Goal: Communication & Community: Answer question/provide support

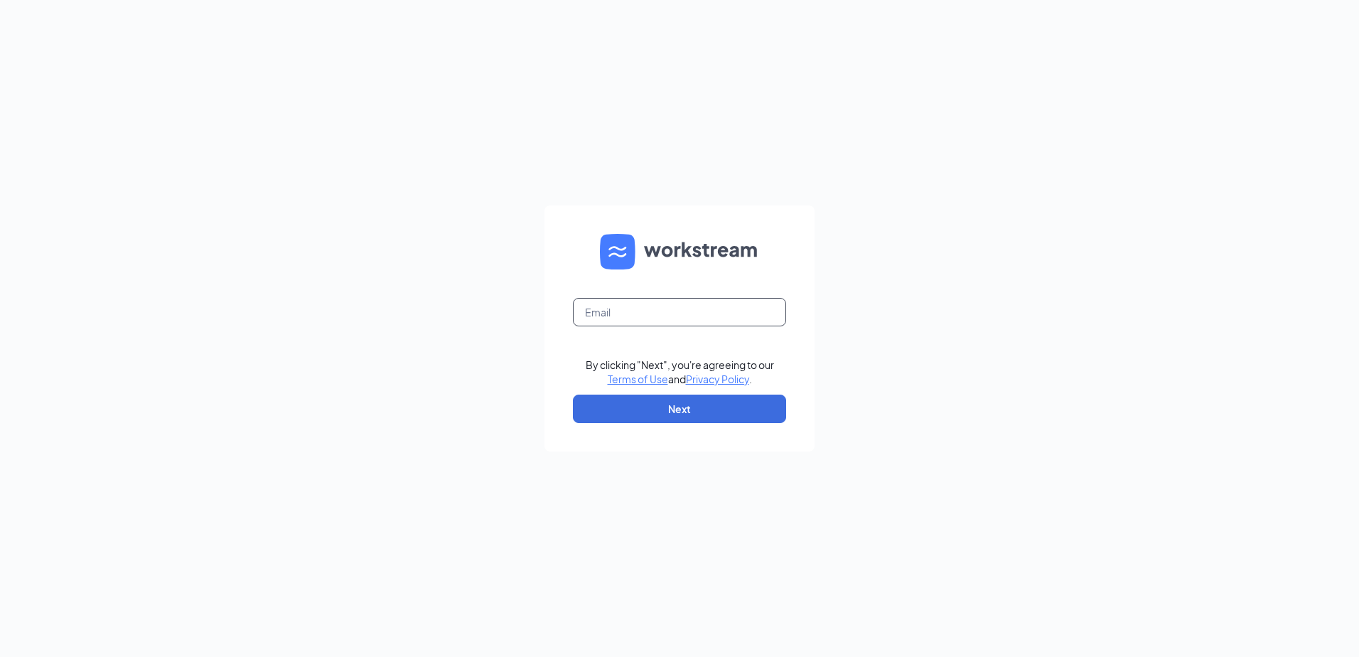
click at [673, 303] on input "text" at bounding box center [679, 312] width 213 height 28
type input "beatrice@runza.com"
click at [673, 408] on button "Next" at bounding box center [679, 409] width 213 height 28
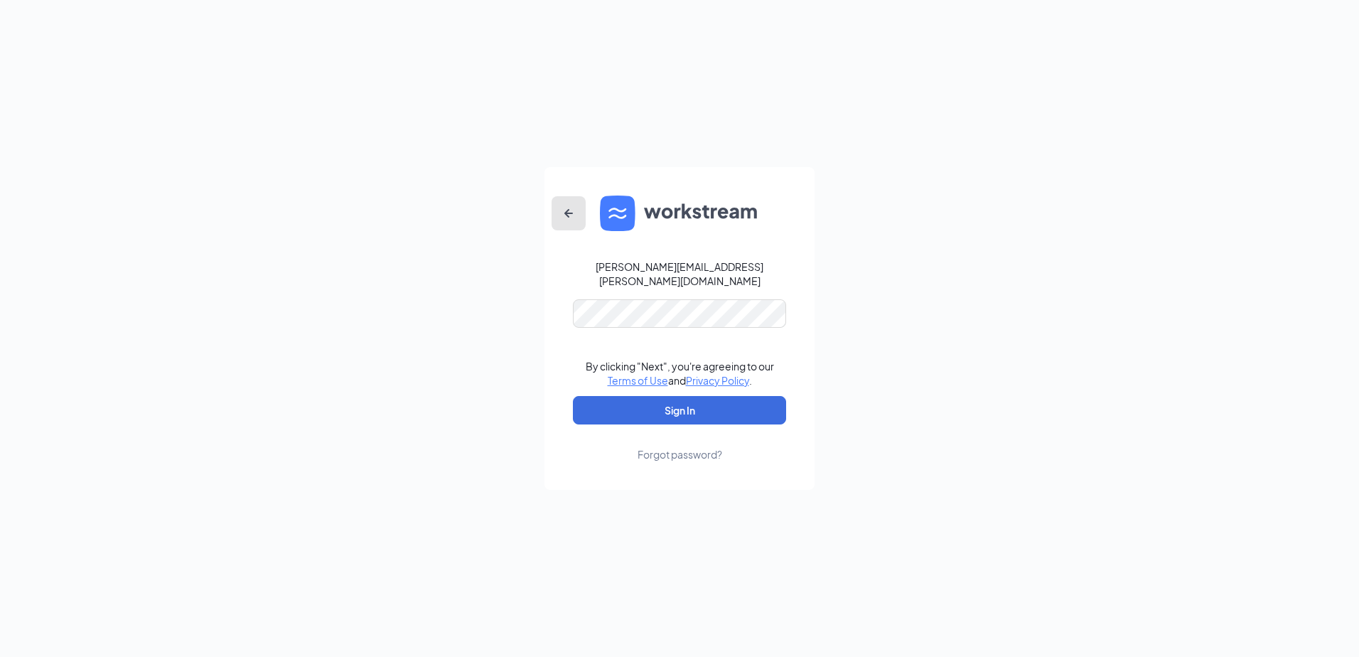
click at [574, 222] on icon "ArrowLeftNew" at bounding box center [568, 213] width 17 height 17
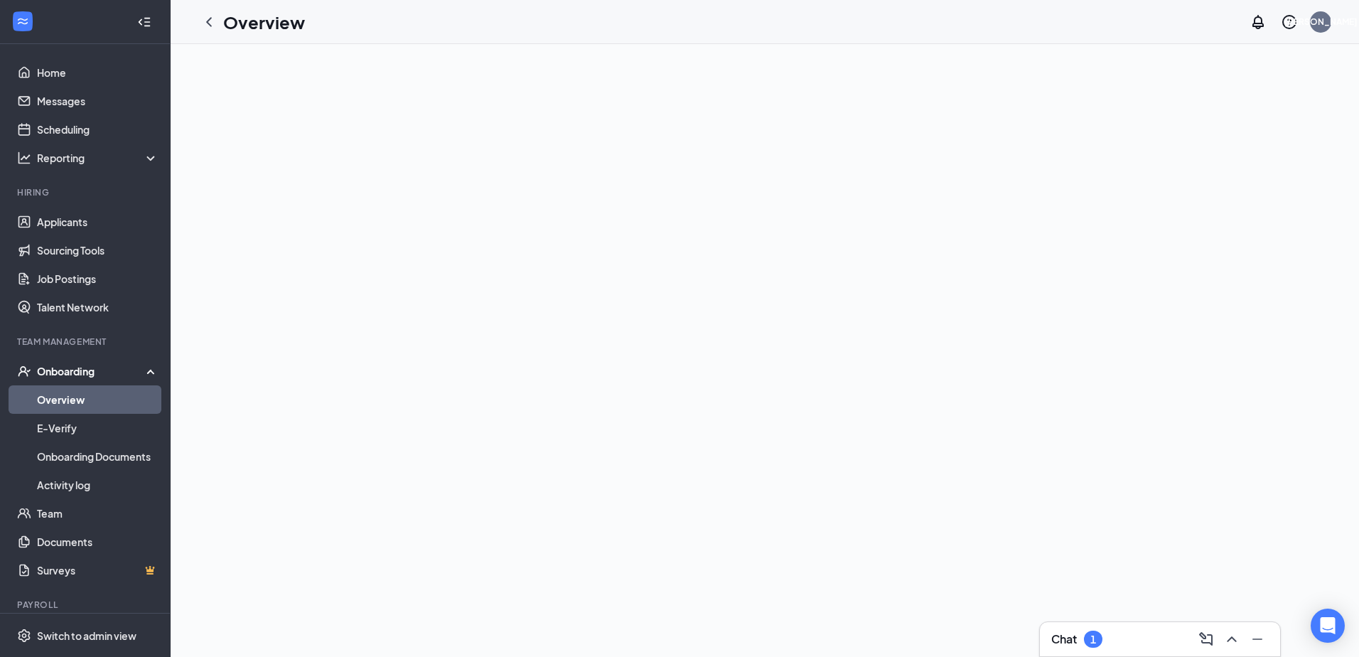
click at [50, 405] on link "Overview" at bounding box center [98, 399] width 122 height 28
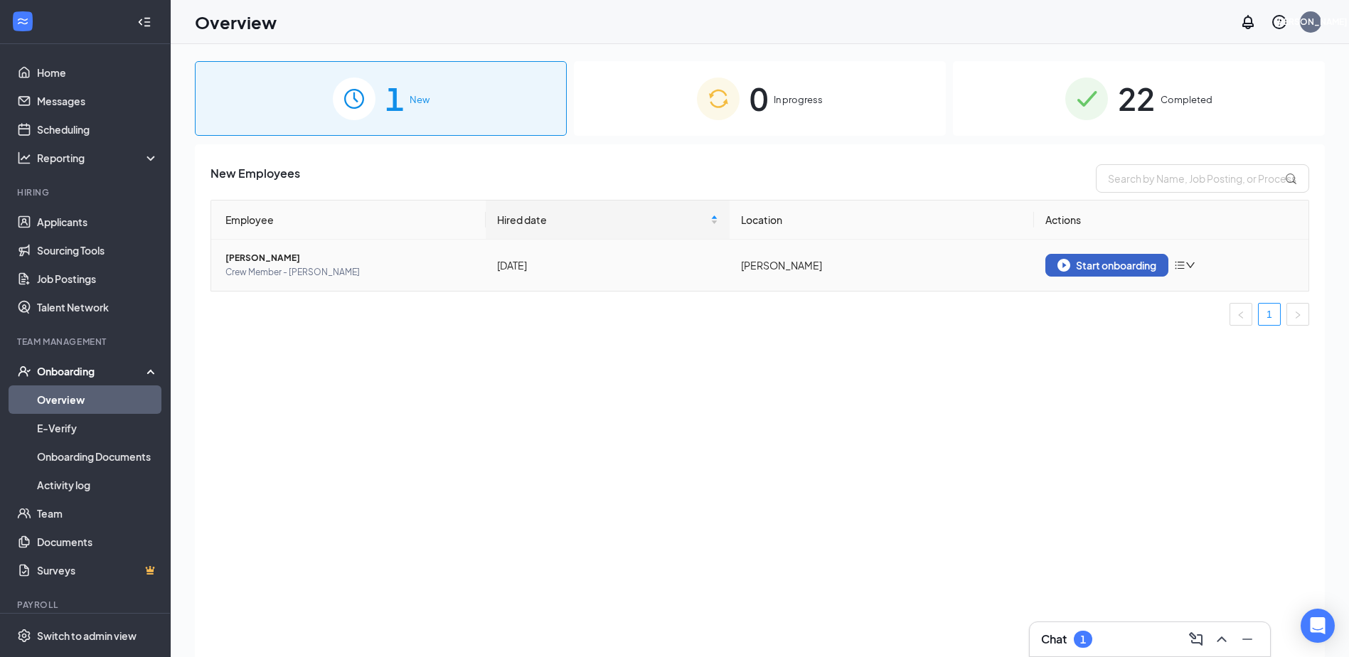
click at [1132, 262] on div "Start onboarding" at bounding box center [1106, 265] width 99 height 13
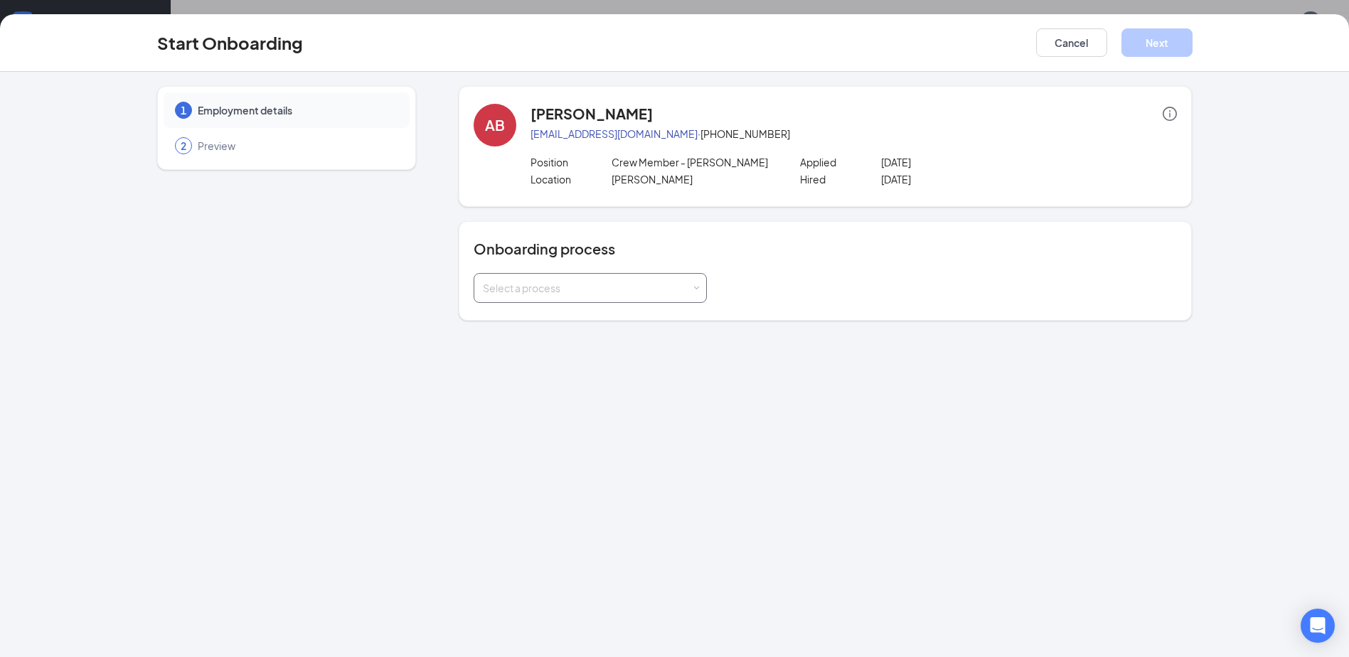
click at [698, 289] on span at bounding box center [696, 288] width 6 height 6
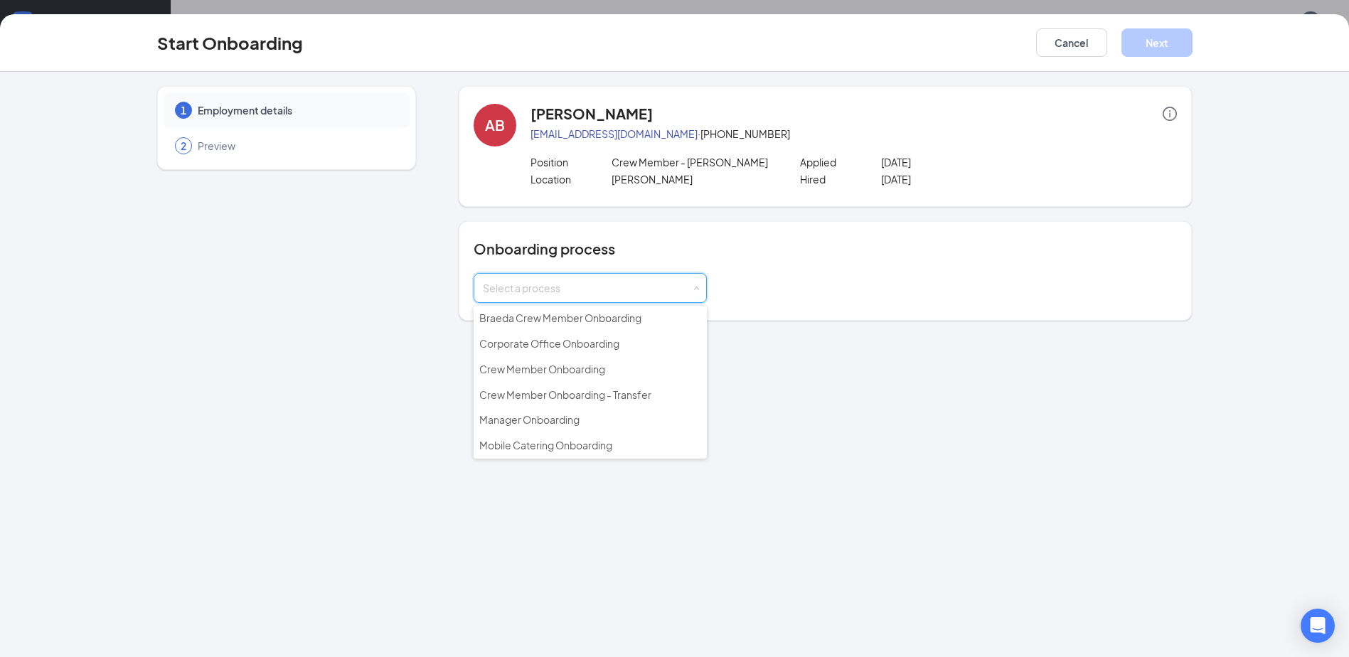
click at [206, 154] on div "2 Preview" at bounding box center [287, 146] width 246 height 36
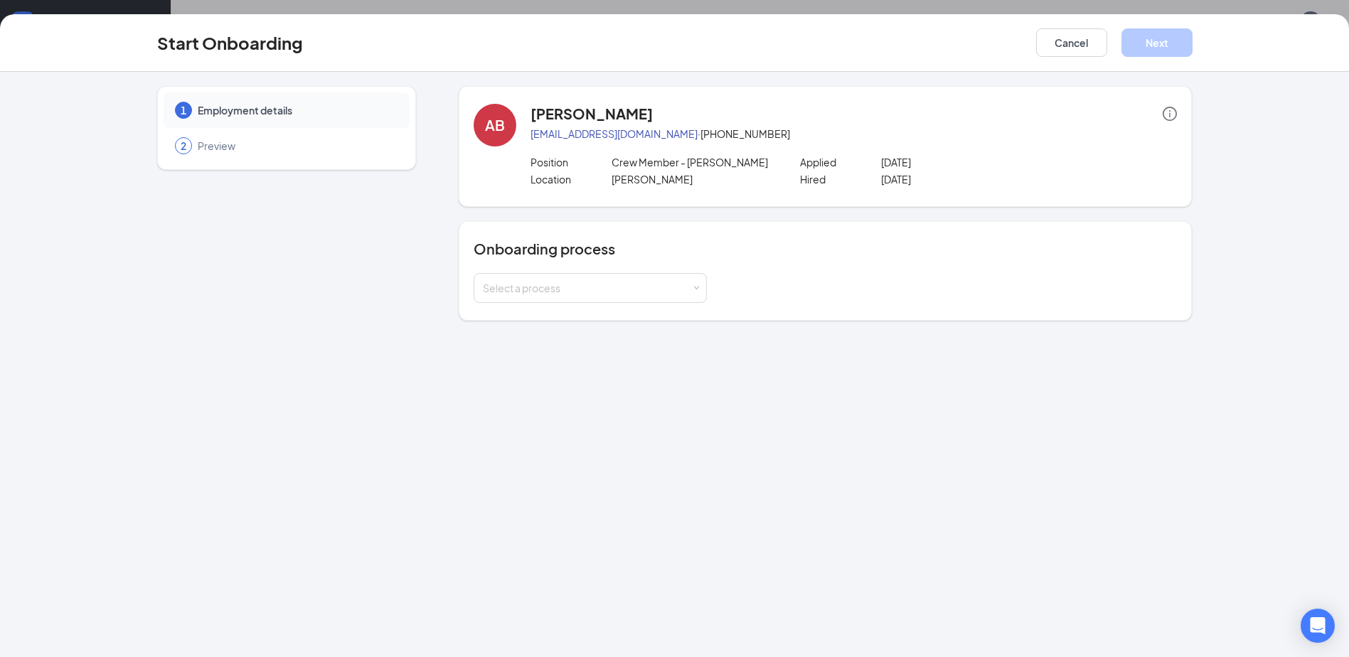
click at [210, 145] on span "Preview" at bounding box center [297, 146] width 198 height 14
click at [692, 288] on div "Select a process" at bounding box center [590, 288] width 215 height 28
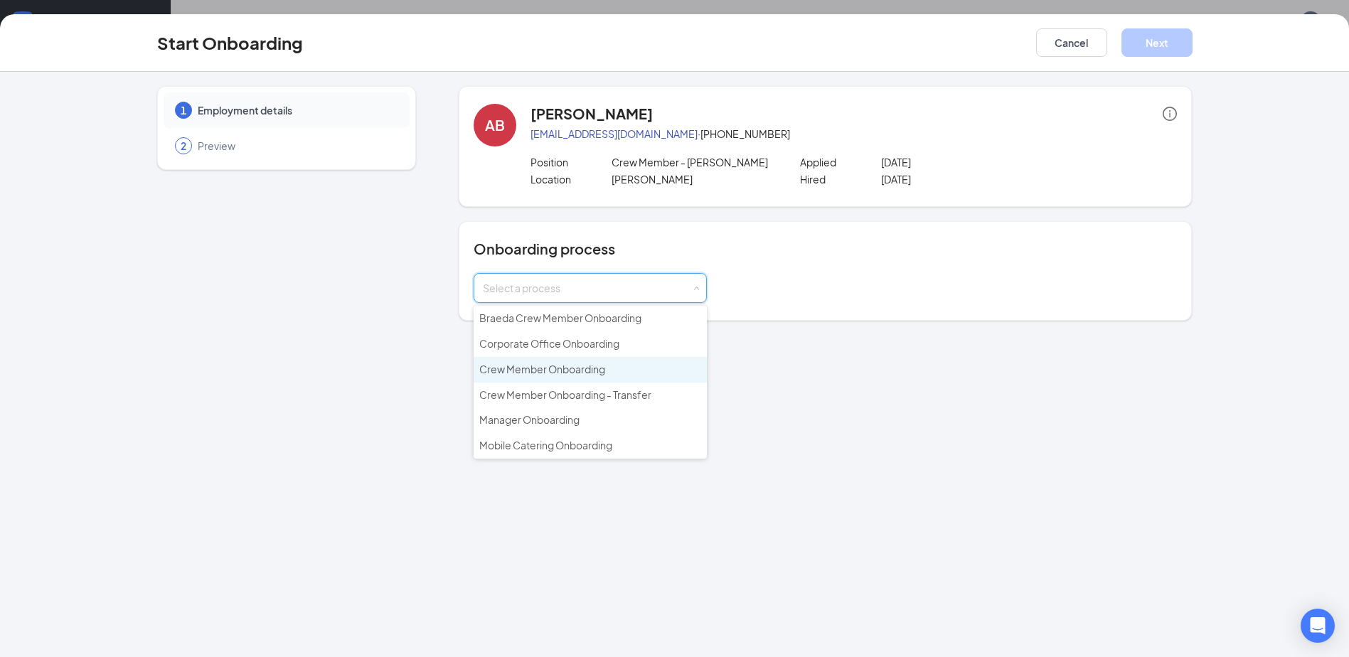
click at [549, 369] on span "Crew Member Onboarding" at bounding box center [542, 369] width 126 height 13
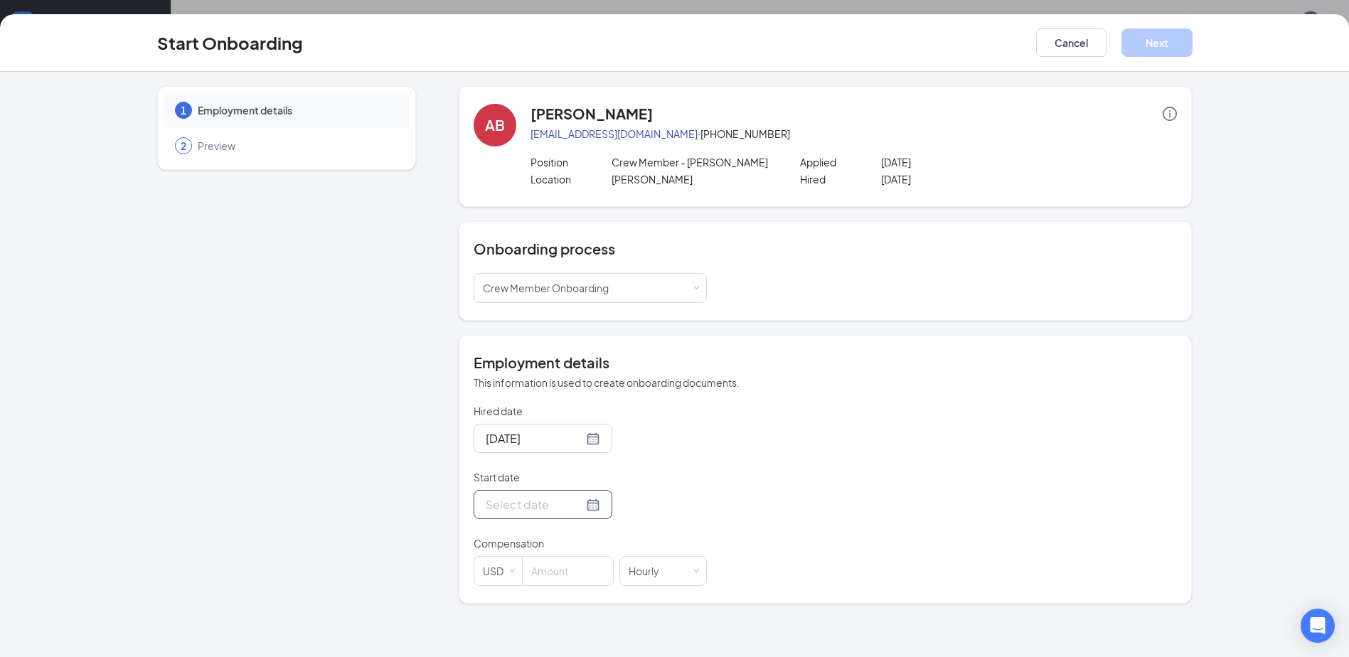
click at [582, 505] on div at bounding box center [543, 505] width 114 height 18
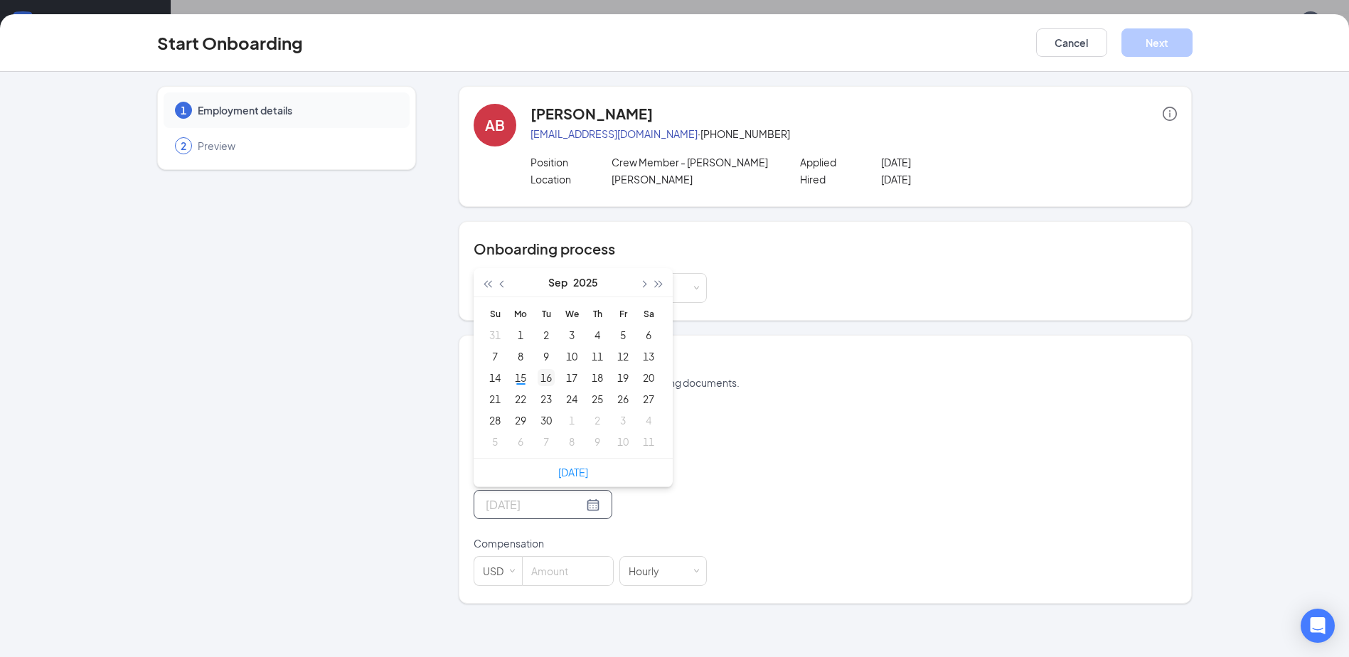
type input "[DATE]"
click at [547, 373] on div "16" at bounding box center [545, 377] width 17 height 17
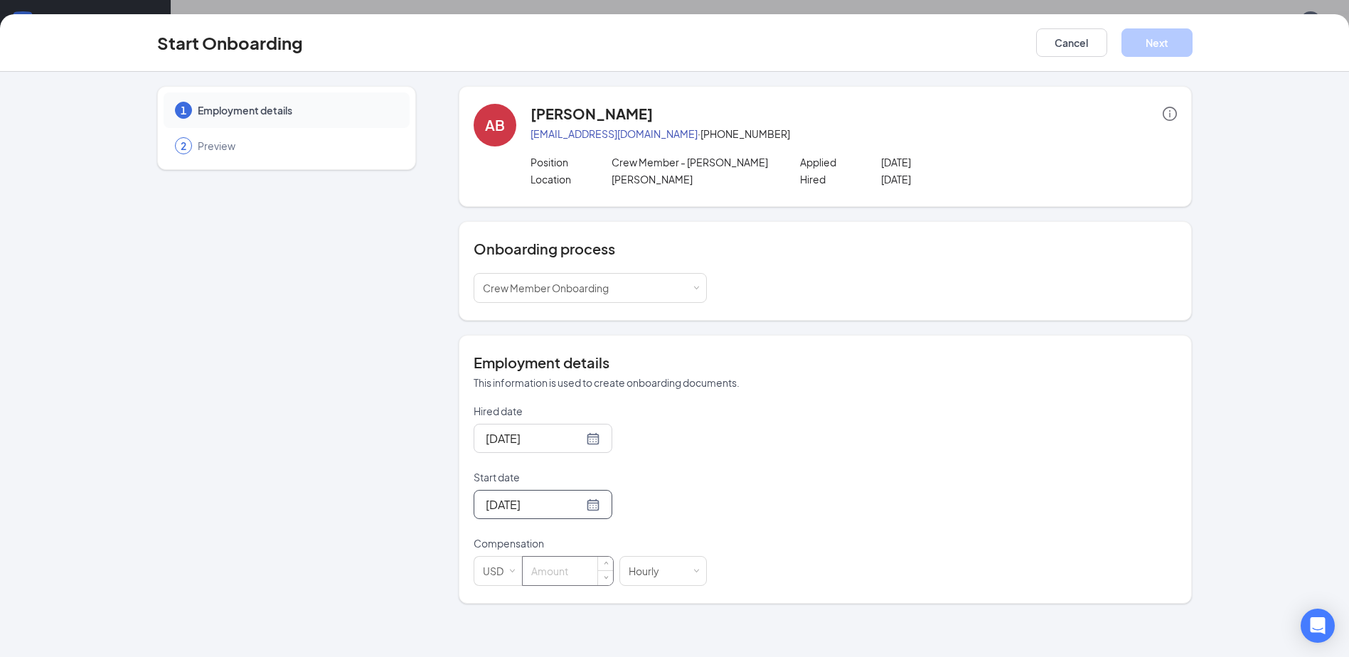
click at [578, 580] on input at bounding box center [568, 571] width 90 height 28
type input "14.25"
click at [1160, 40] on button "Next" at bounding box center [1156, 42] width 71 height 28
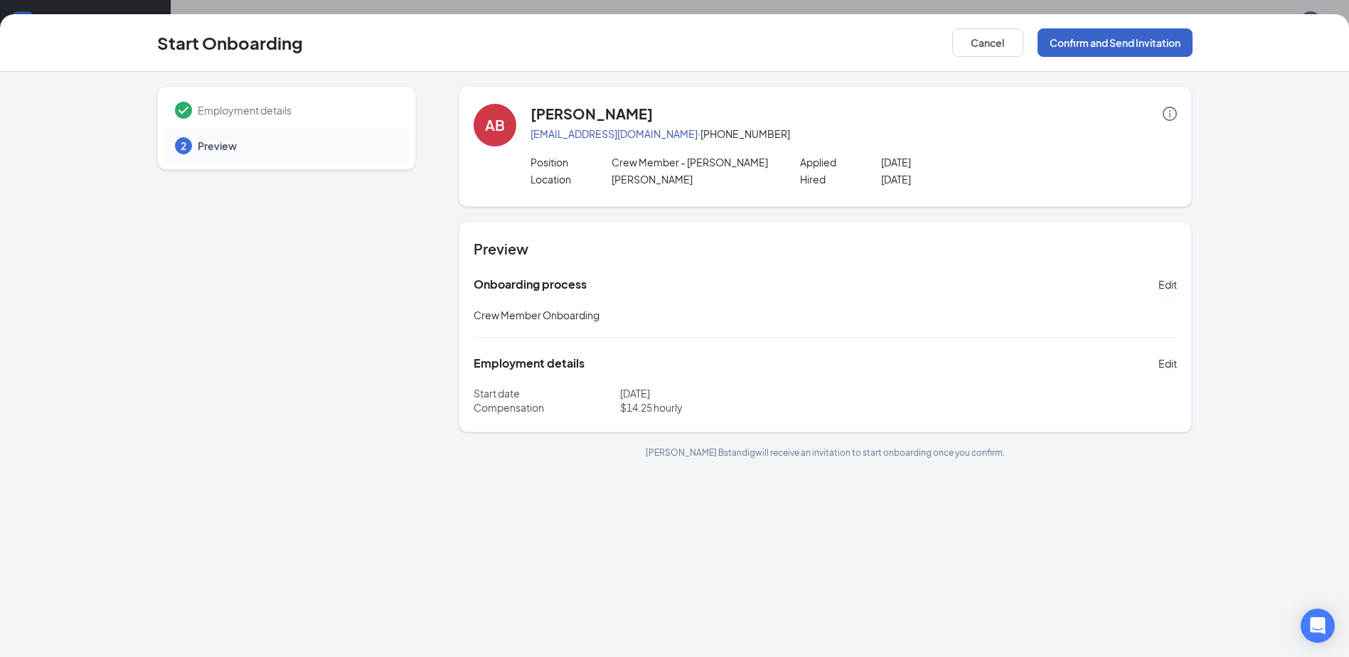
click at [1161, 39] on button "Confirm and Send Invitation" at bounding box center [1114, 42] width 155 height 28
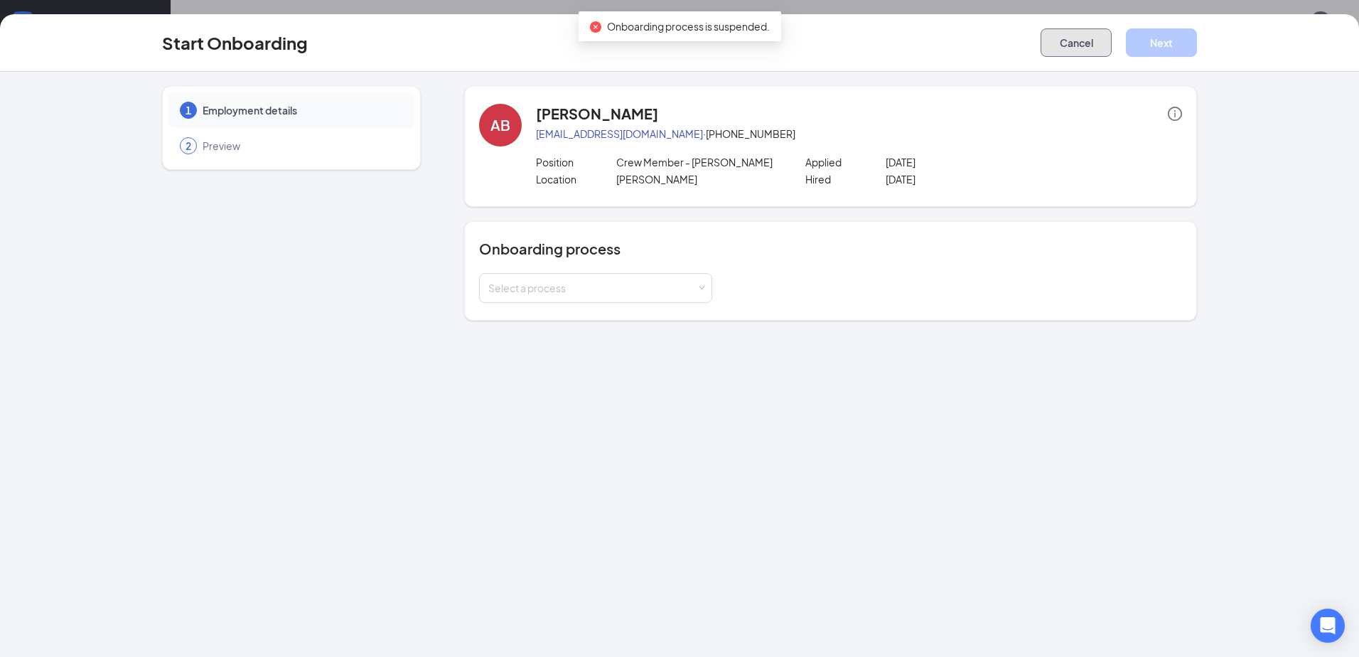
click at [1061, 41] on button "Cancel" at bounding box center [1076, 42] width 71 height 28
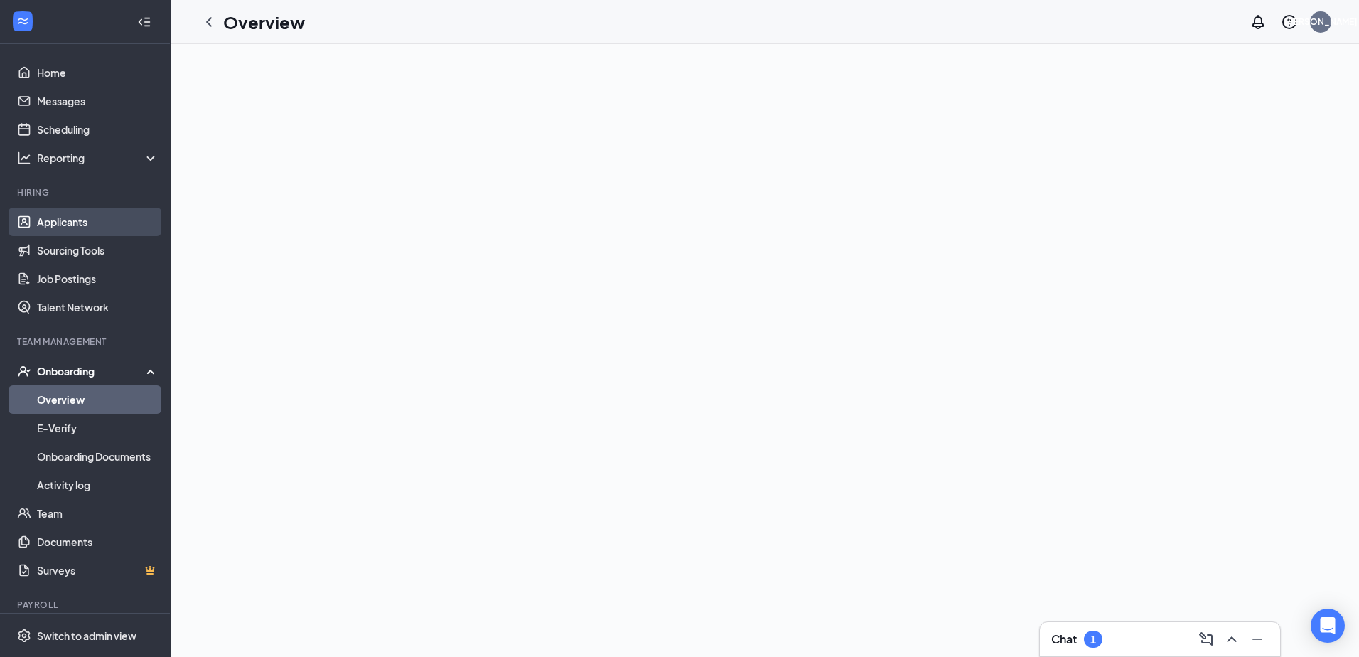
click at [55, 215] on link "Applicants" at bounding box center [98, 222] width 122 height 28
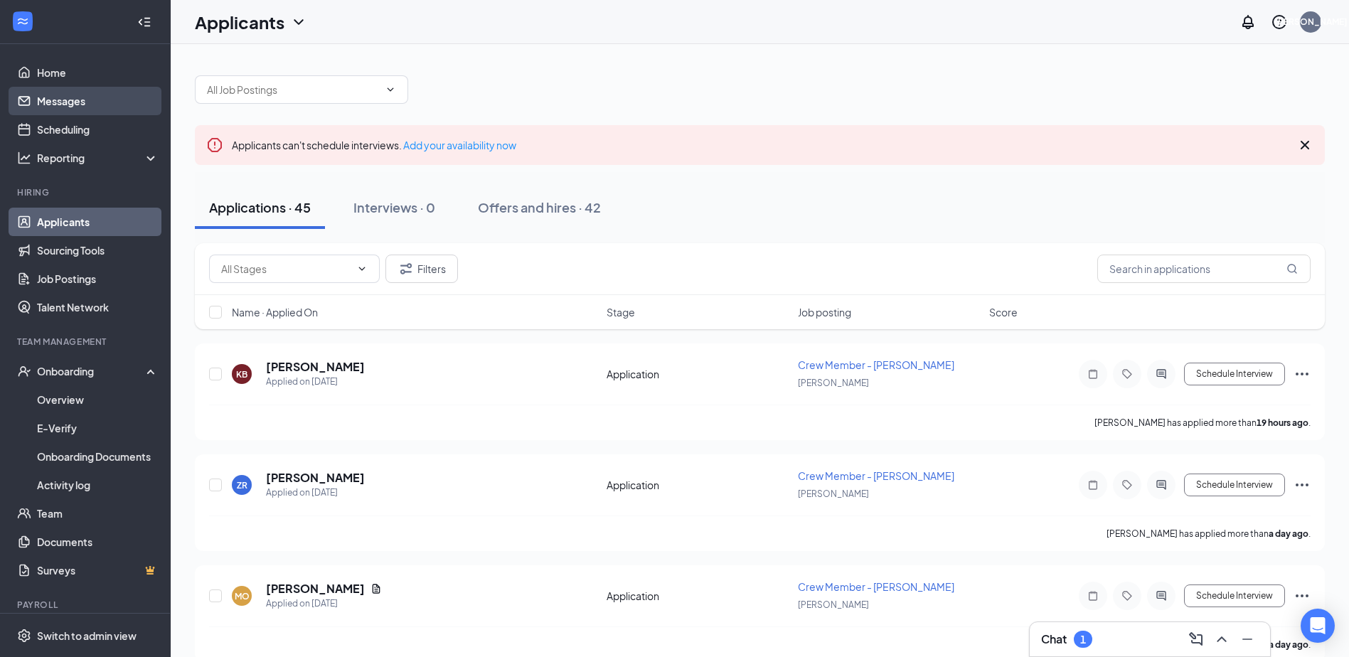
click at [68, 100] on link "Messages" at bounding box center [98, 101] width 122 height 28
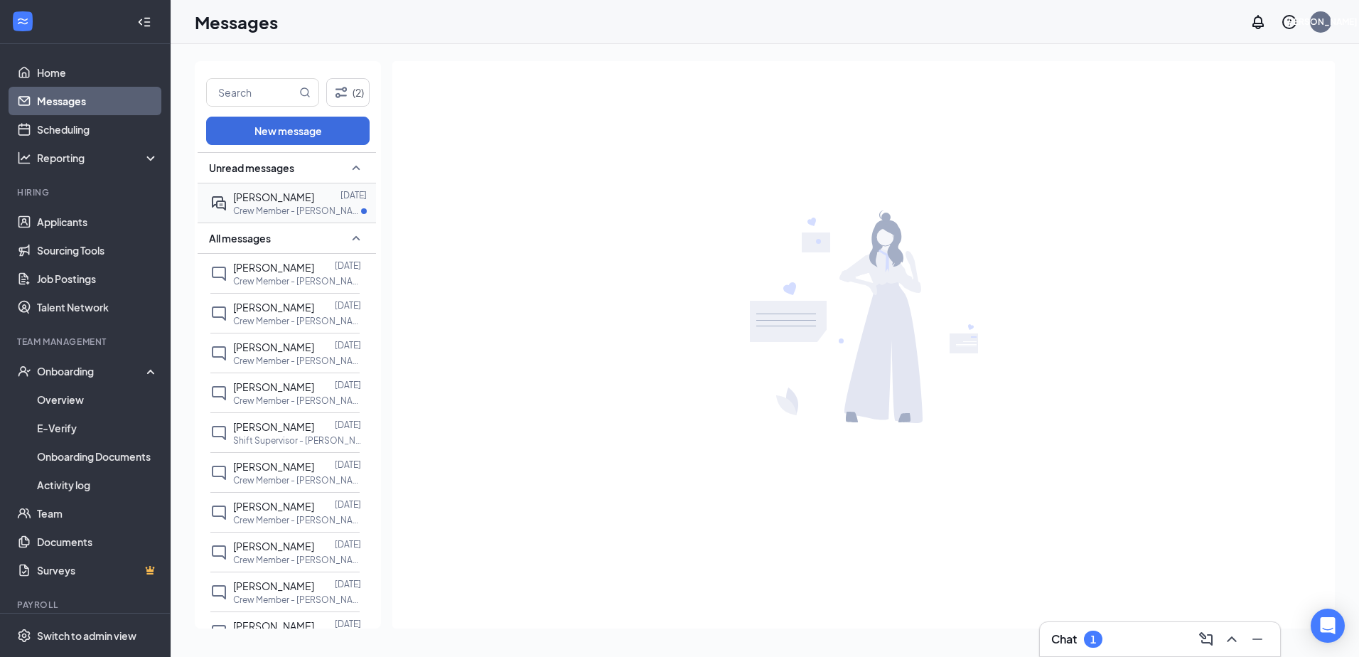
click at [246, 205] on p "Crew Member - [PERSON_NAME] at [PERSON_NAME]" at bounding box center [297, 211] width 128 height 12
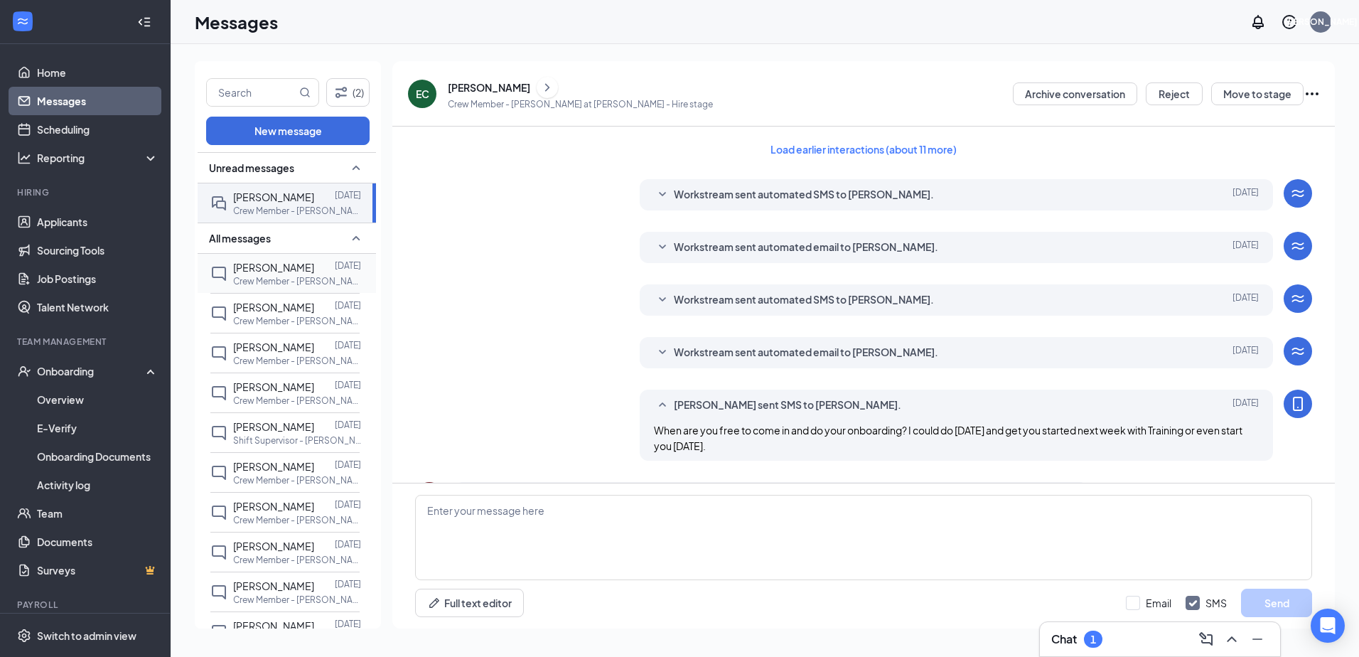
scroll to position [376, 0]
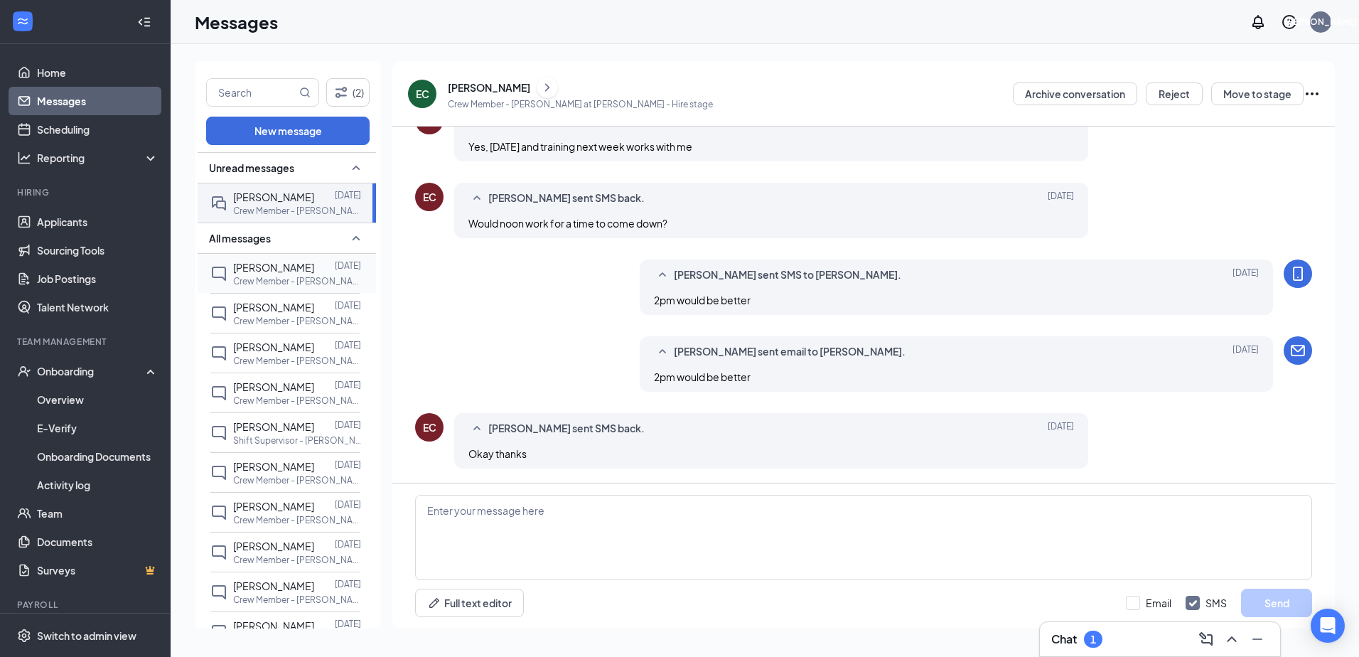
click at [314, 269] on div at bounding box center [324, 267] width 21 height 16
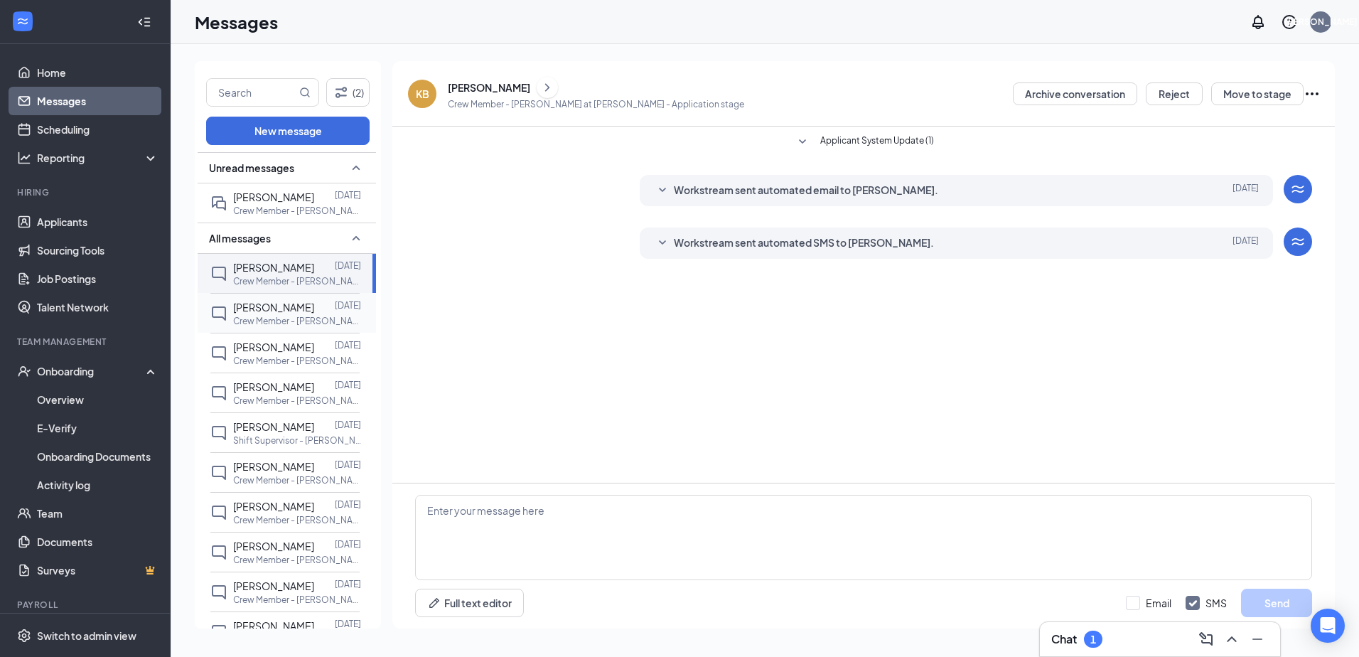
click at [278, 316] on p "Crew Member - [PERSON_NAME] at [PERSON_NAME]" at bounding box center [297, 321] width 128 height 12
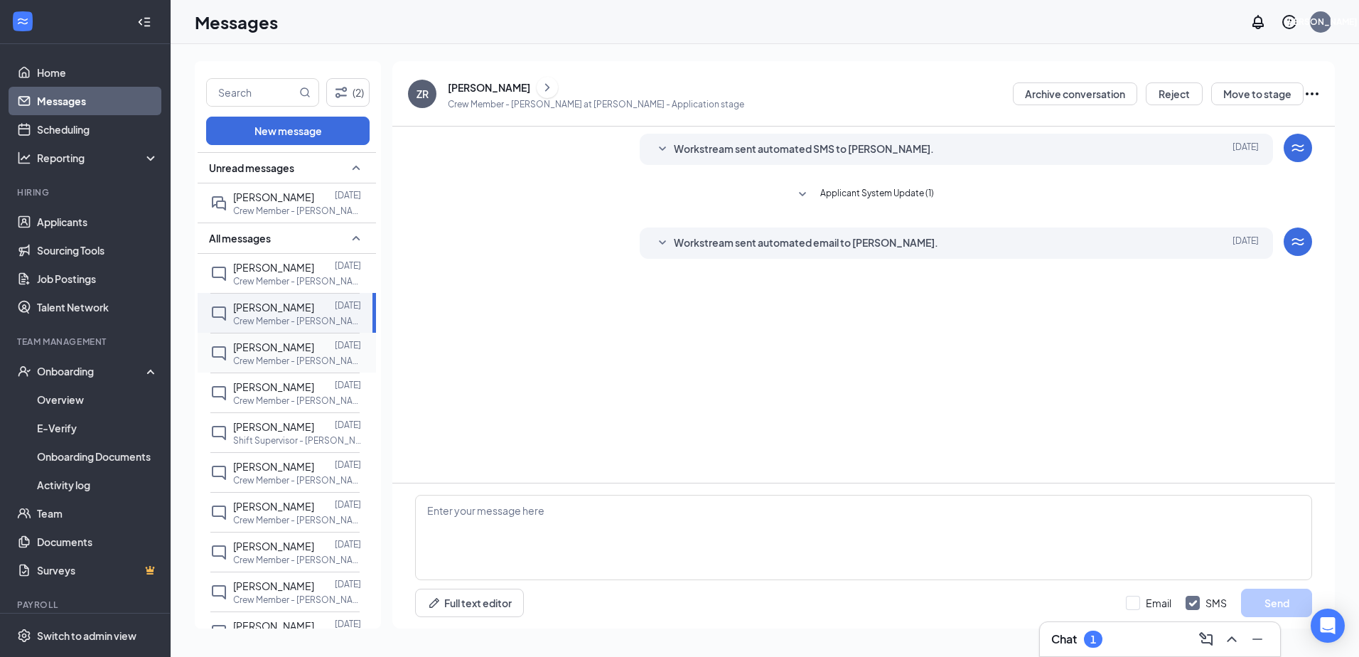
click at [277, 352] on span "[PERSON_NAME]" at bounding box center [273, 347] width 81 height 13
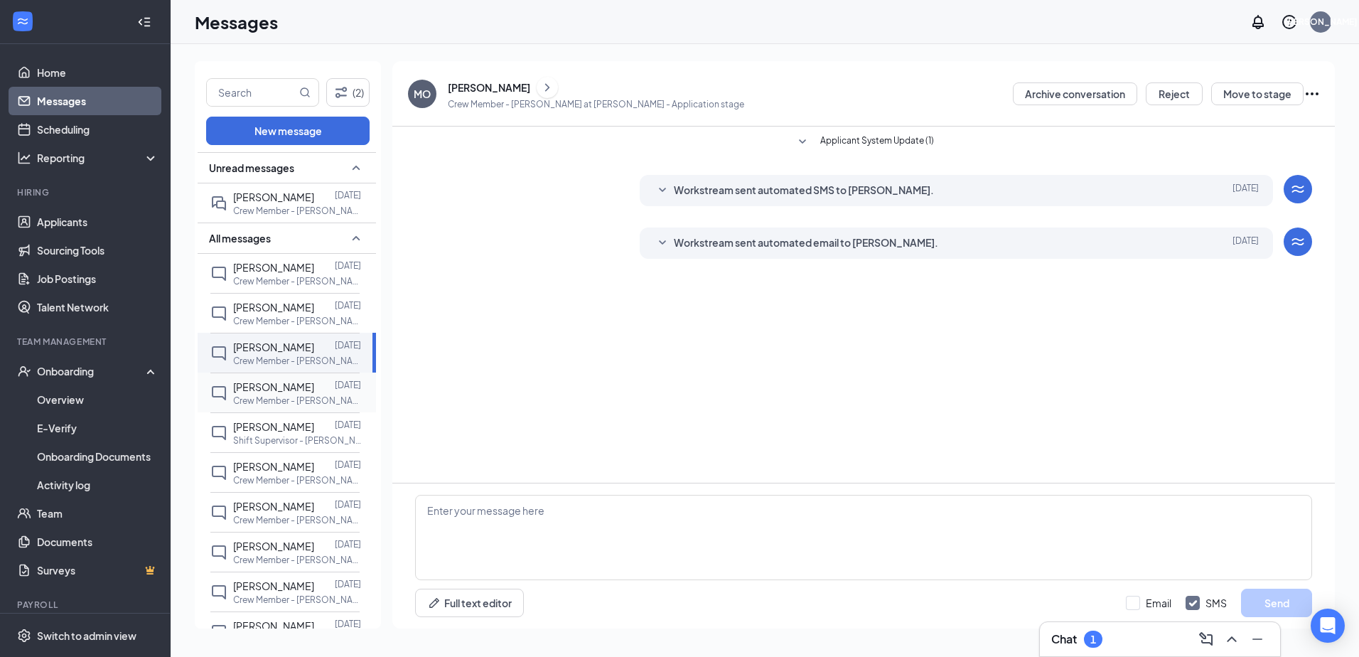
click at [274, 382] on span "[PERSON_NAME]" at bounding box center [273, 386] width 81 height 13
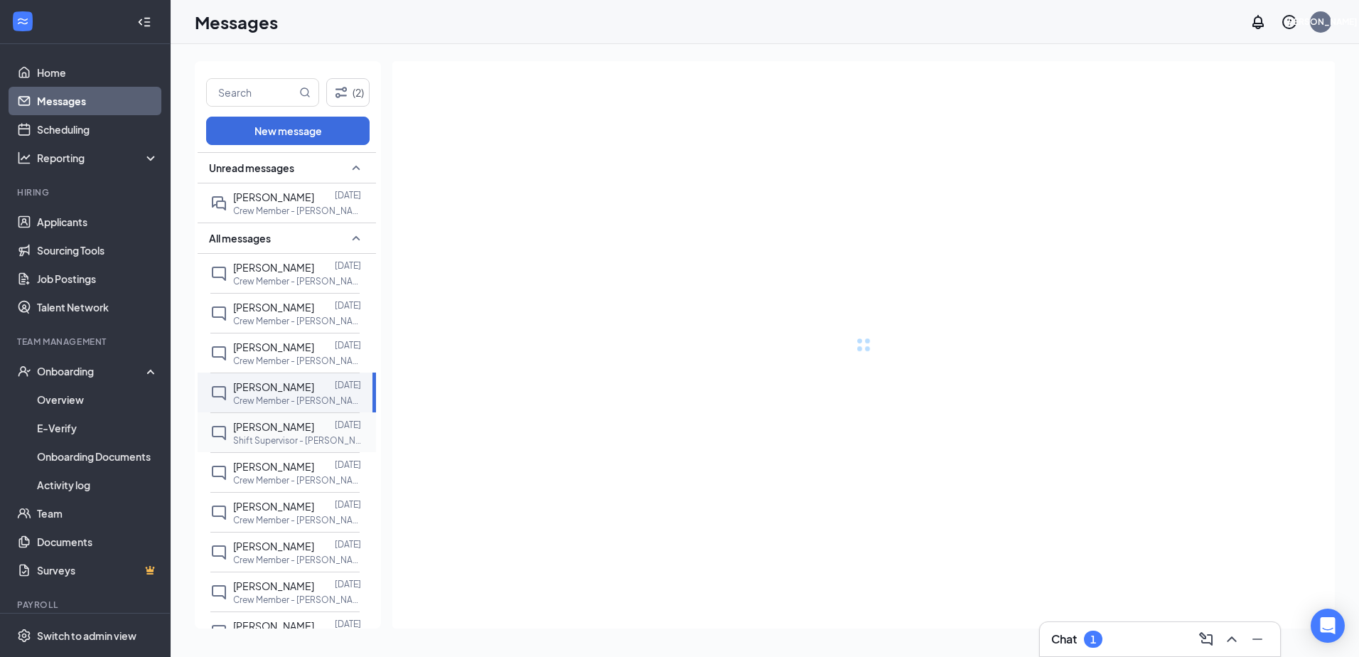
click at [273, 424] on span "[PERSON_NAME]" at bounding box center [273, 426] width 81 height 13
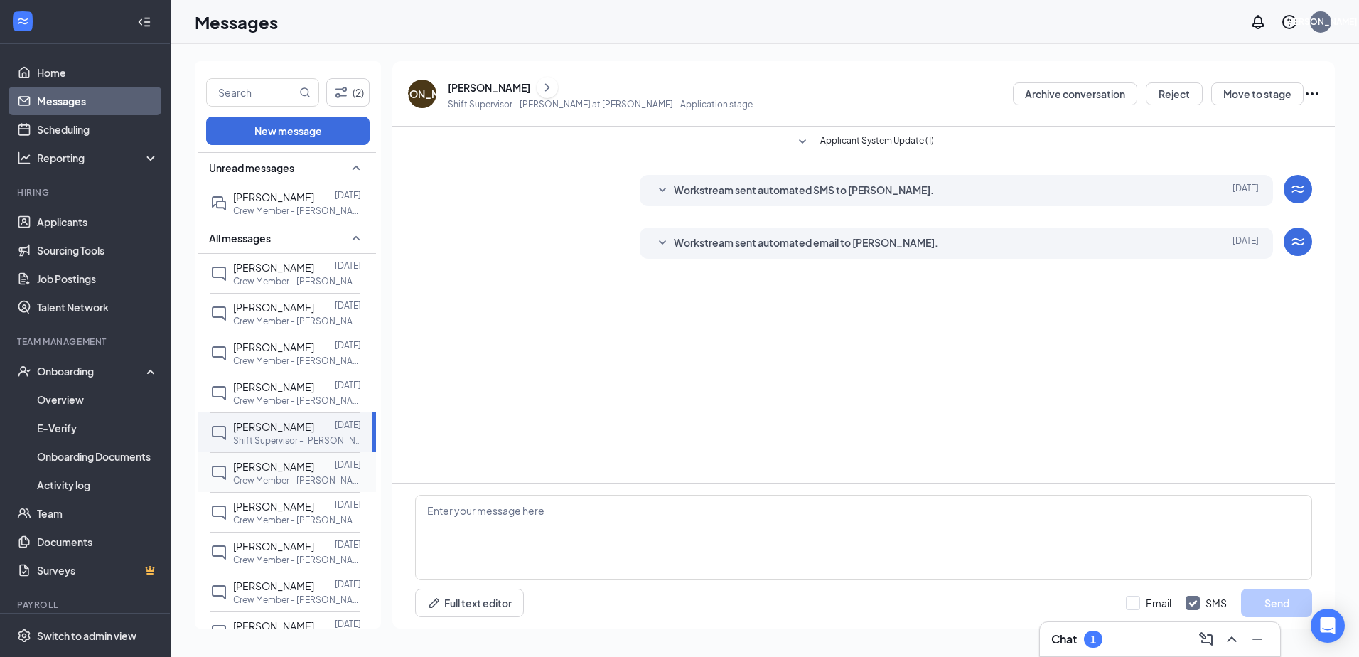
click at [274, 470] on span "[PERSON_NAME]" at bounding box center [273, 466] width 81 height 13
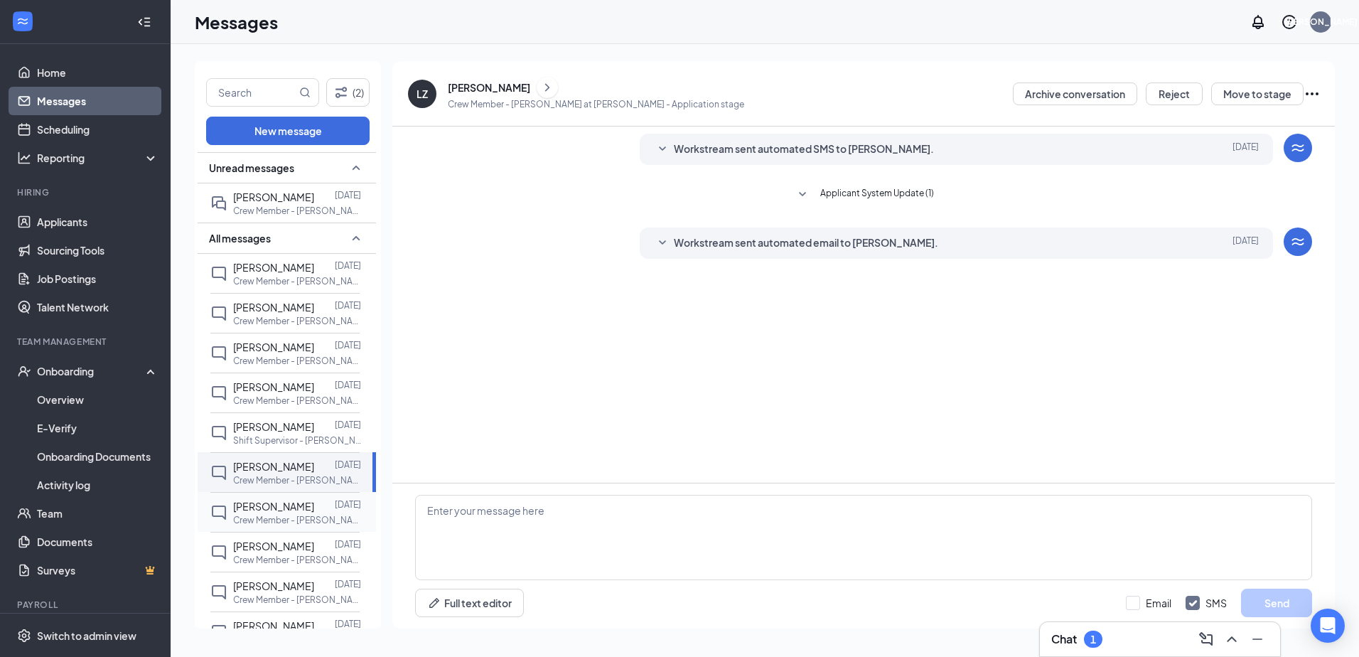
click at [285, 501] on span "[PERSON_NAME]" at bounding box center [273, 506] width 81 height 13
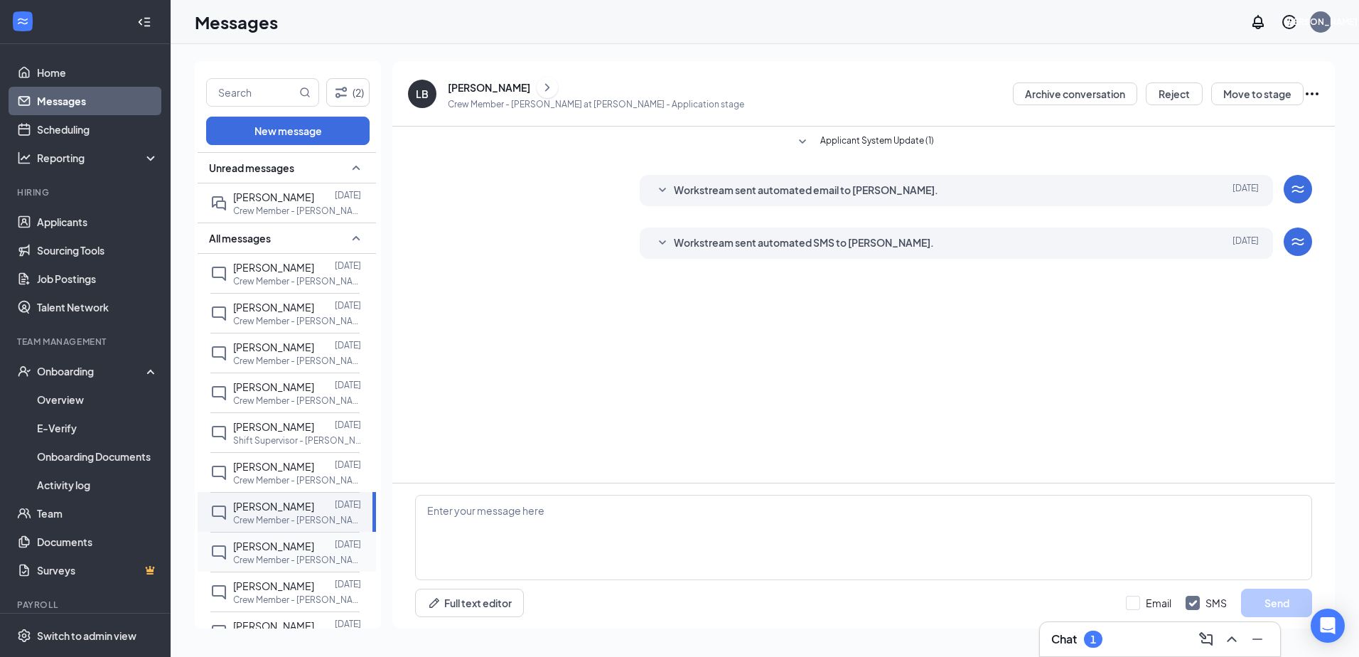
click at [284, 544] on span "[PERSON_NAME]" at bounding box center [273, 546] width 81 height 13
click at [281, 580] on span "[PERSON_NAME]" at bounding box center [273, 585] width 81 height 13
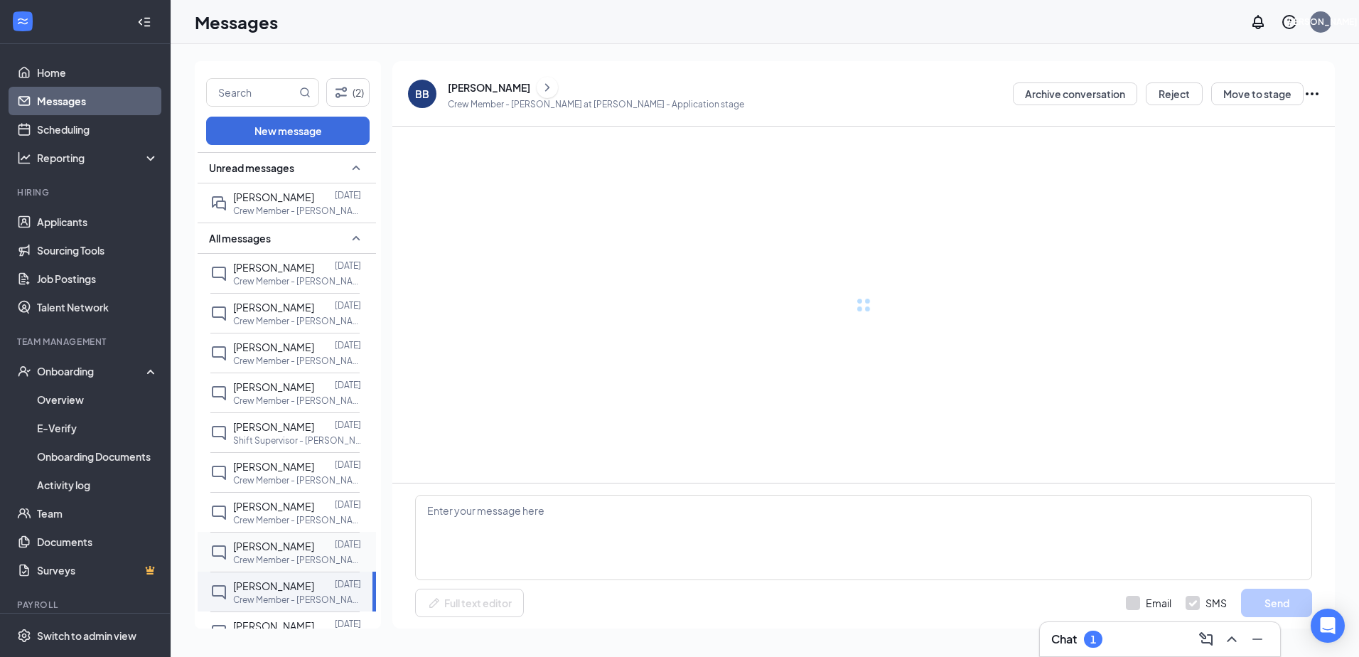
scroll to position [142, 0]
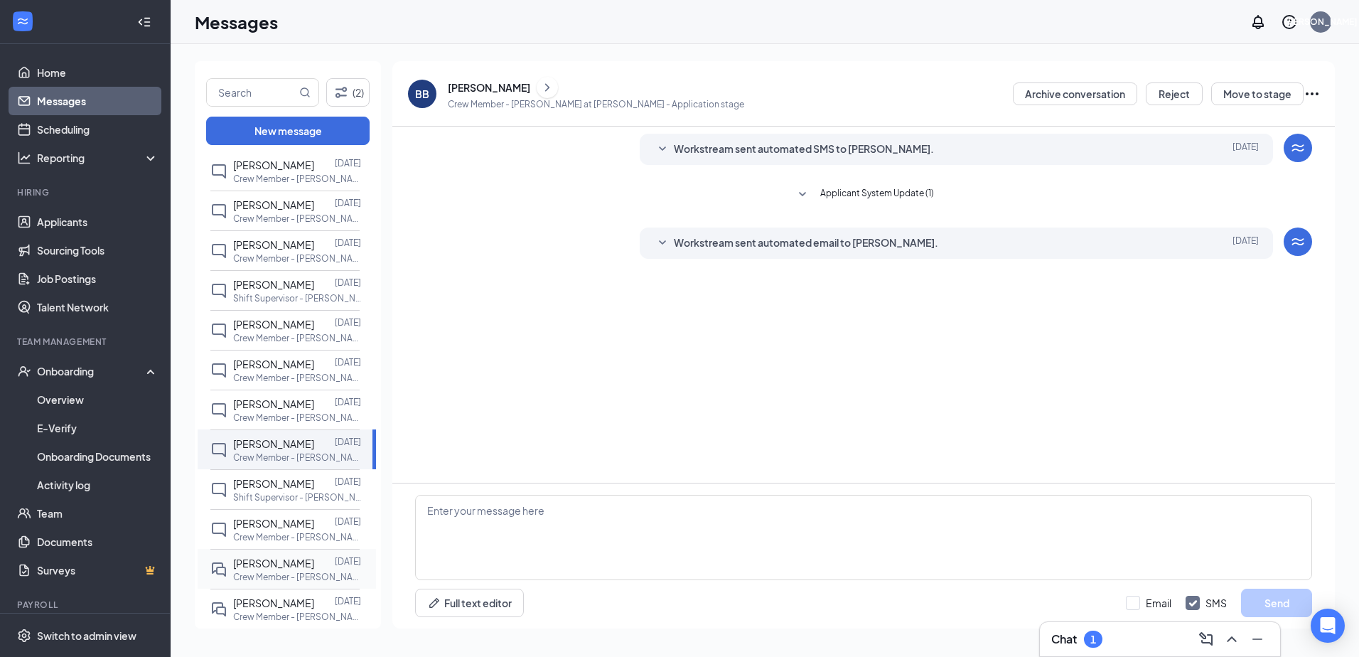
click at [279, 572] on p "Crew Member - [PERSON_NAME] at [PERSON_NAME]" at bounding box center [297, 577] width 128 height 12
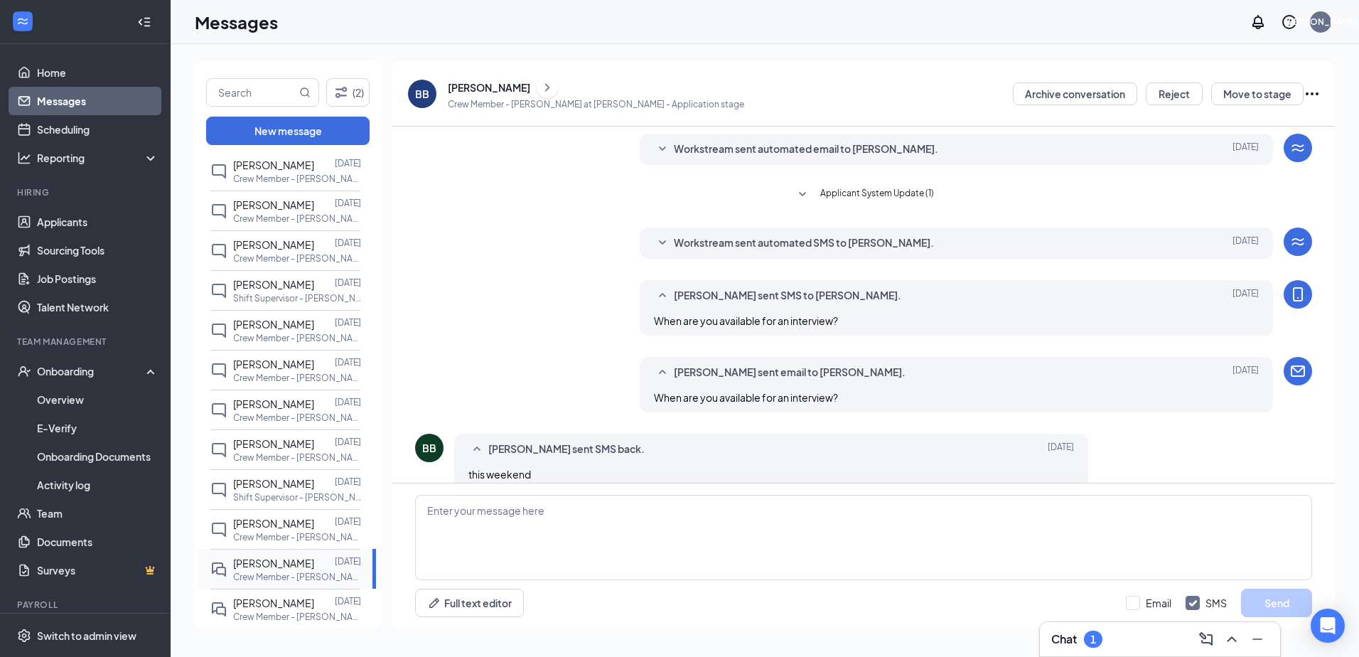
scroll to position [328, 0]
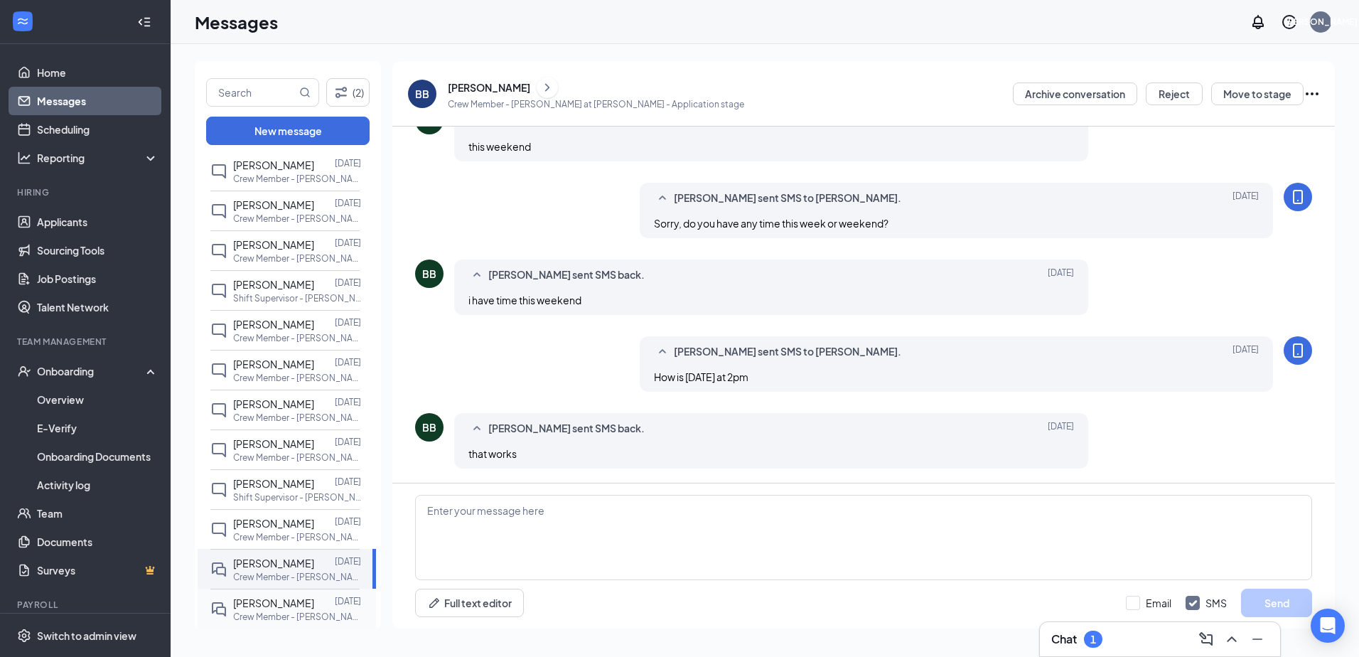
click at [259, 601] on span "[PERSON_NAME]" at bounding box center [273, 602] width 81 height 13
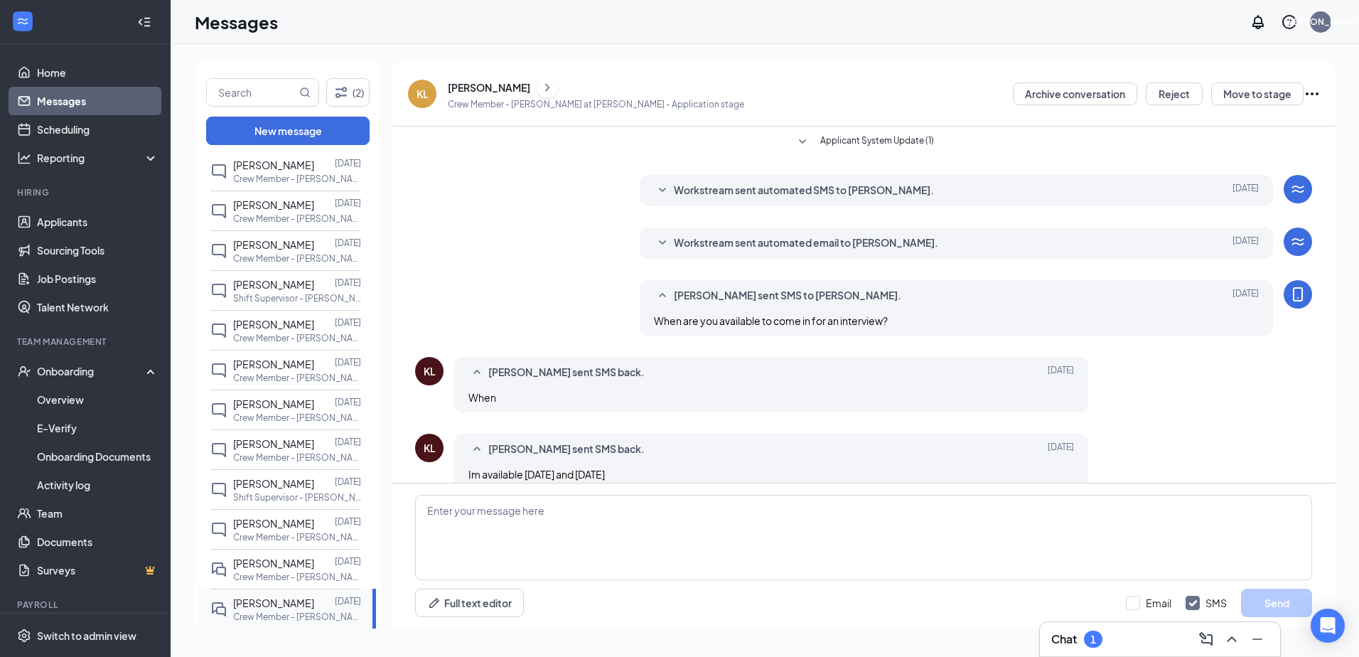
scroll to position [21, 0]
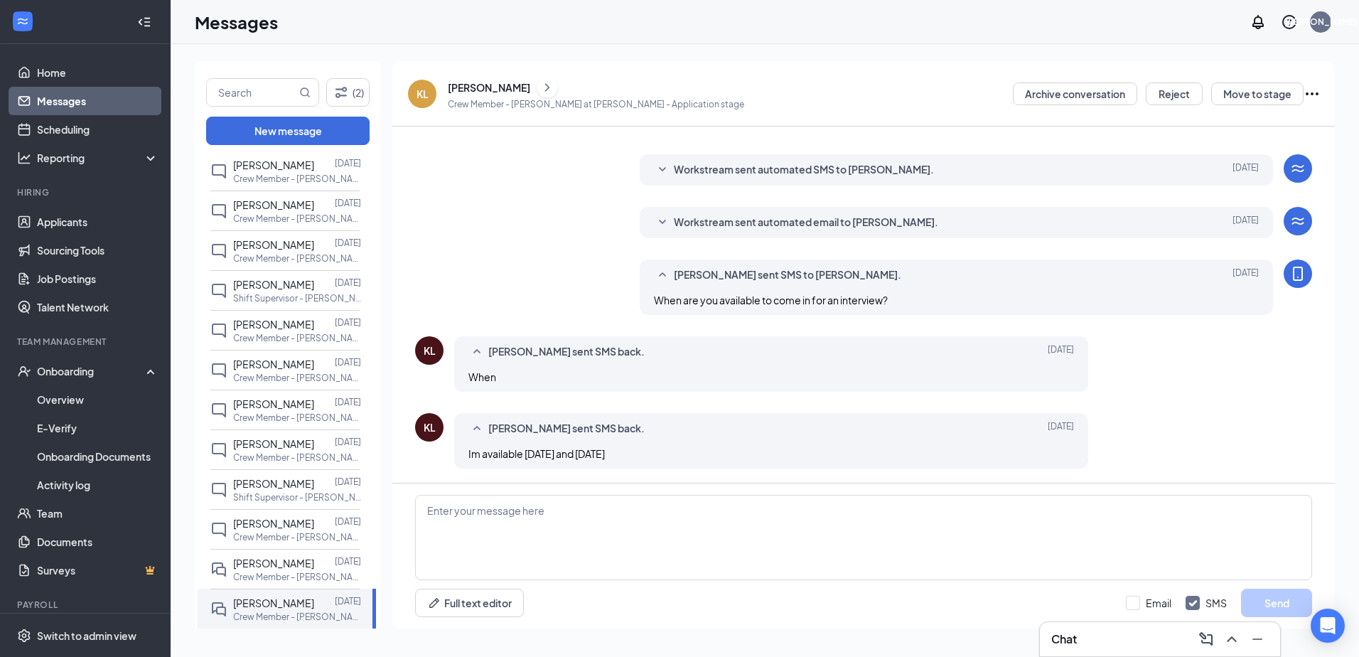
click at [508, 89] on div "[PERSON_NAME]" at bounding box center [489, 87] width 82 height 14
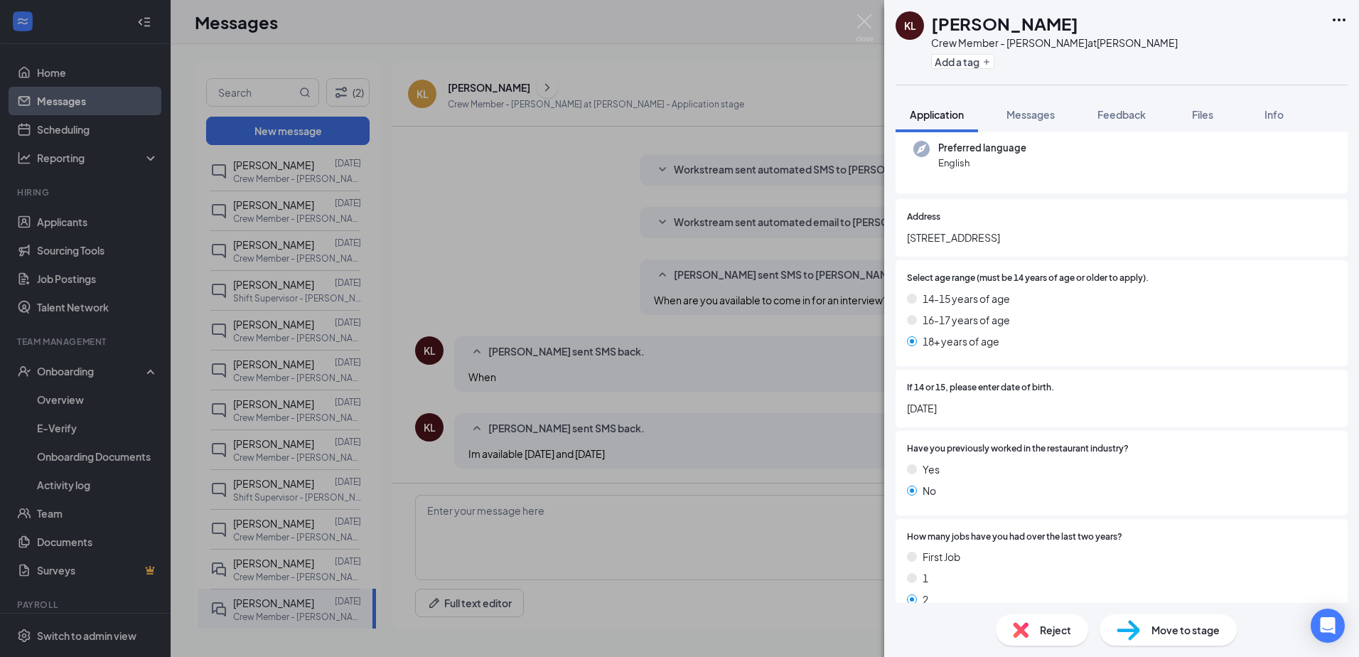
scroll to position [284, 0]
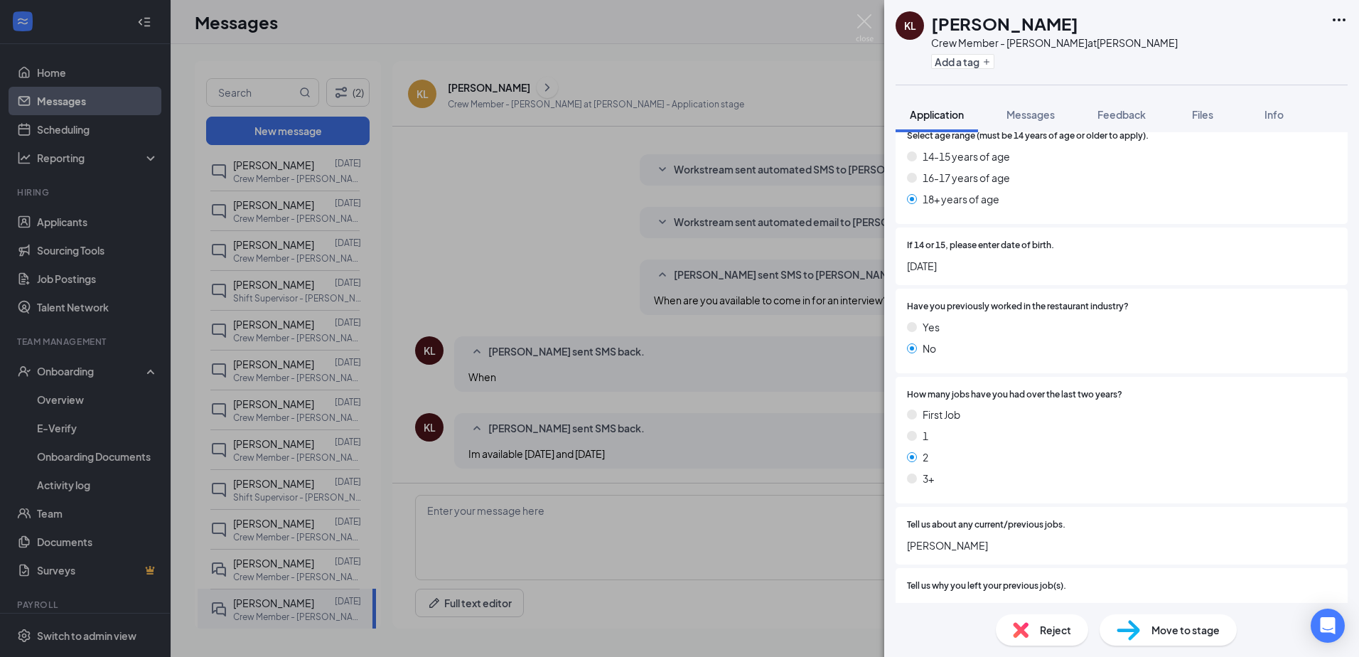
click at [530, 525] on div "KL [PERSON_NAME] Crew Member - [PERSON_NAME] at [PERSON_NAME] Add a tag Applica…" at bounding box center [679, 328] width 1359 height 657
click at [526, 518] on textarea at bounding box center [863, 537] width 897 height 85
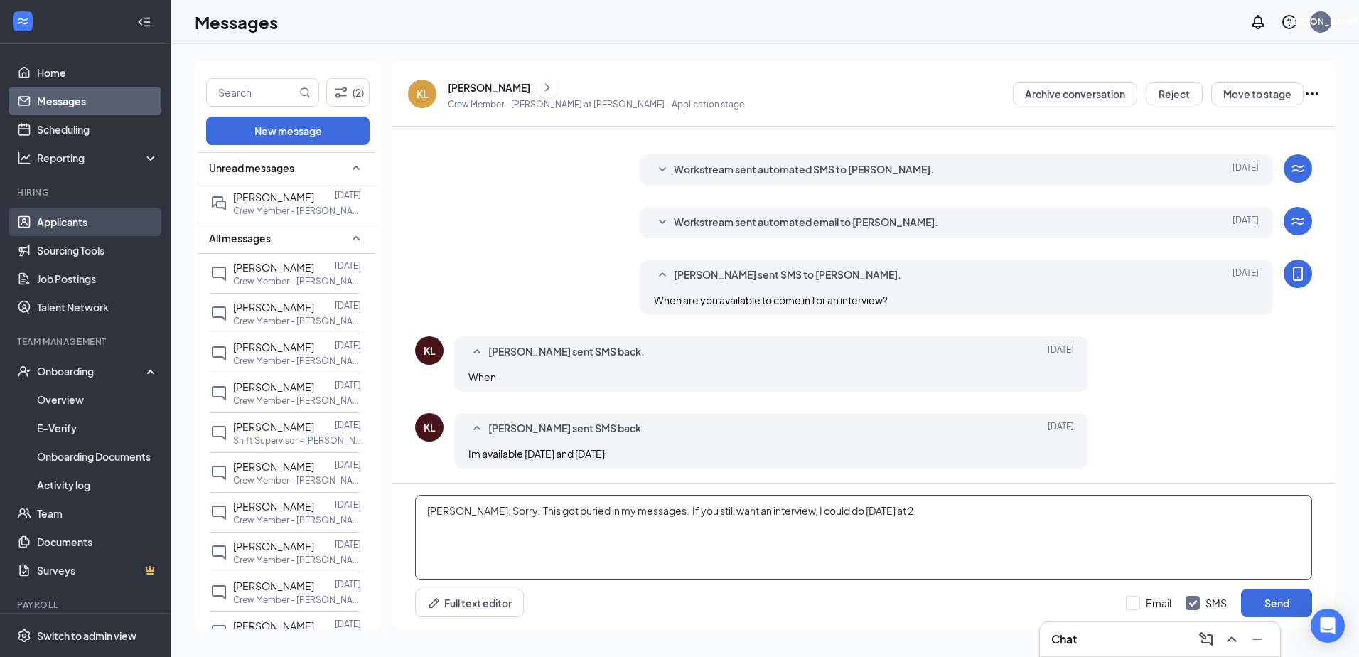
type textarea "[PERSON_NAME], Sorry. This got buried in my messages. If you still want an inte…"
click at [72, 222] on link "Applicants" at bounding box center [98, 222] width 122 height 28
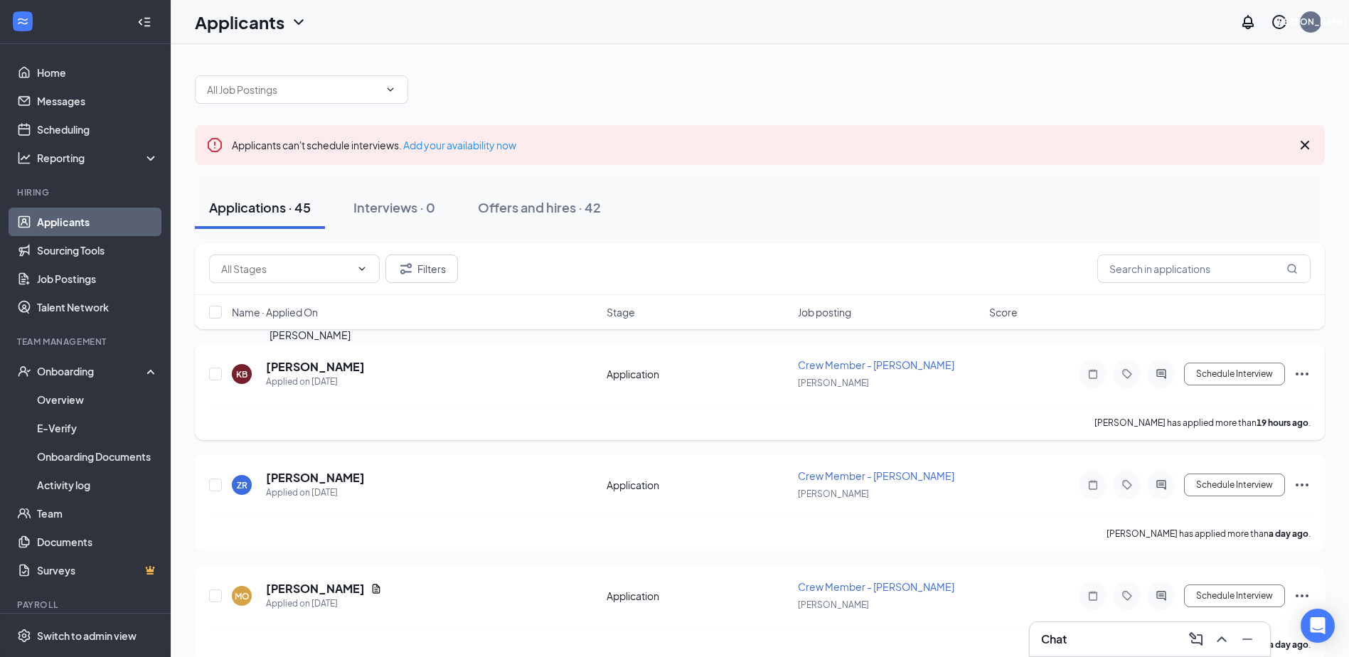
click at [302, 363] on h5 "[PERSON_NAME]" at bounding box center [315, 367] width 99 height 16
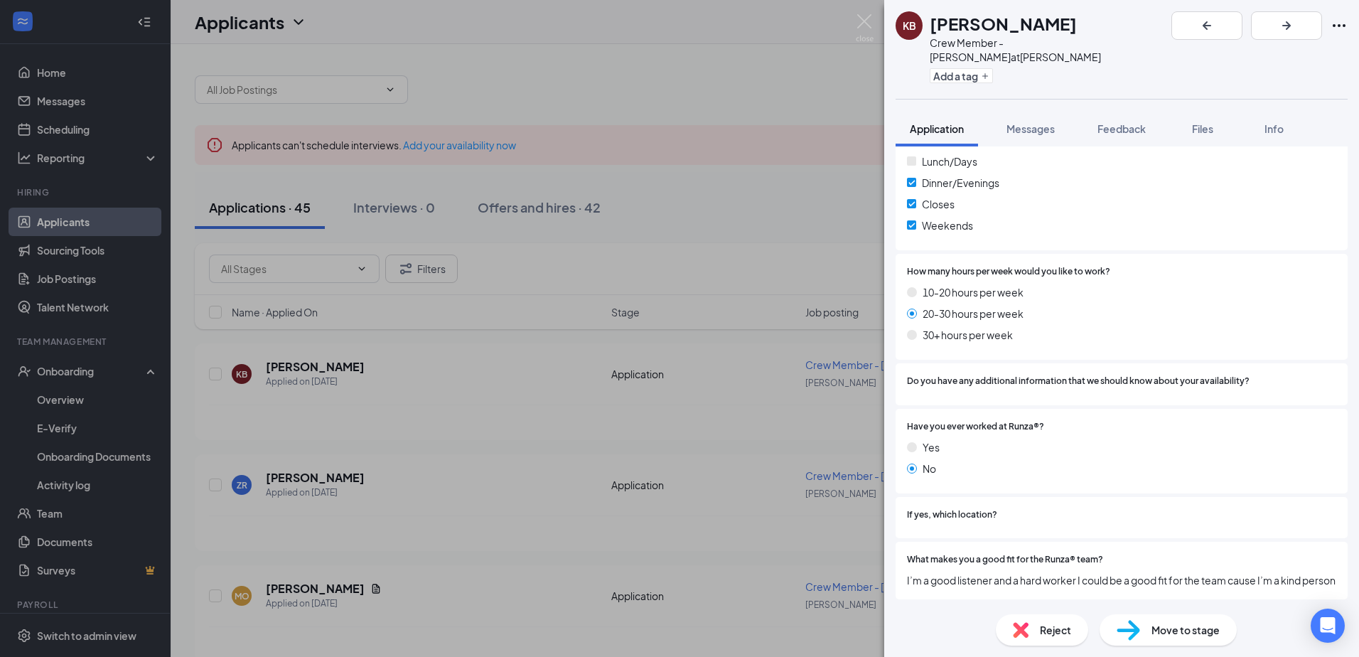
scroll to position [85, 0]
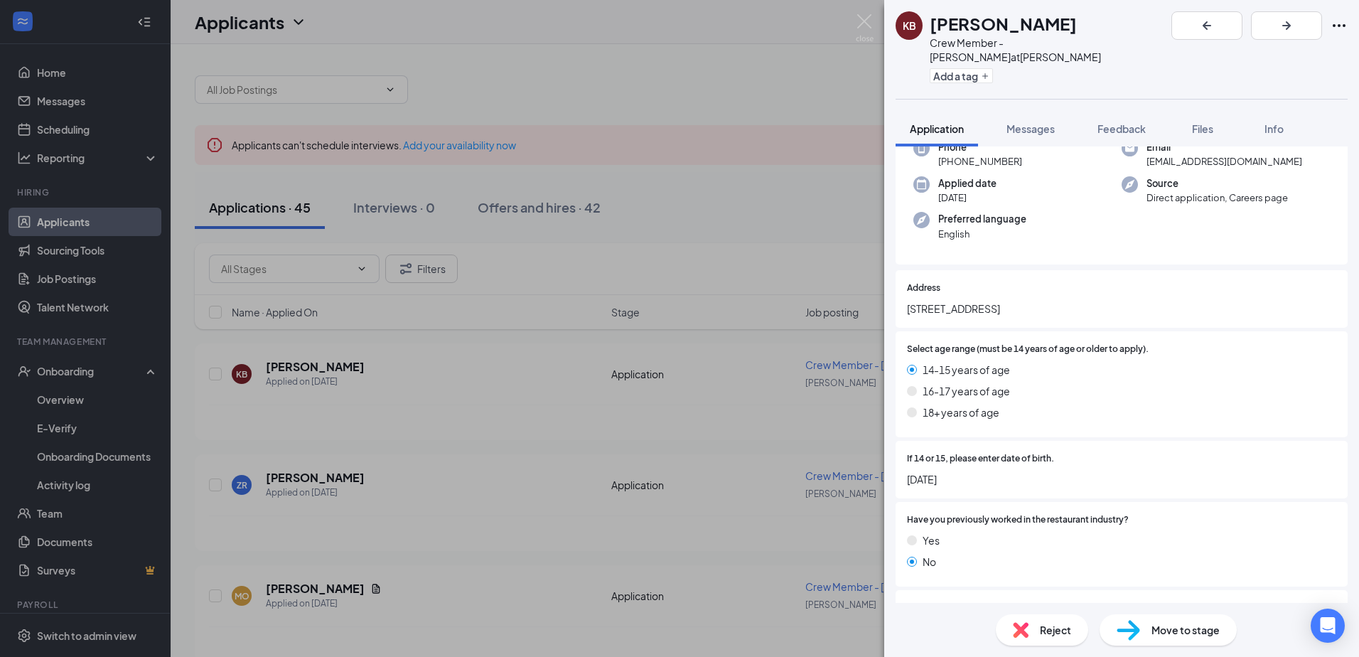
click at [305, 479] on div "KB [PERSON_NAME] Crew Member - [PERSON_NAME] at [PERSON_NAME] Add a tag Applica…" at bounding box center [679, 328] width 1359 height 657
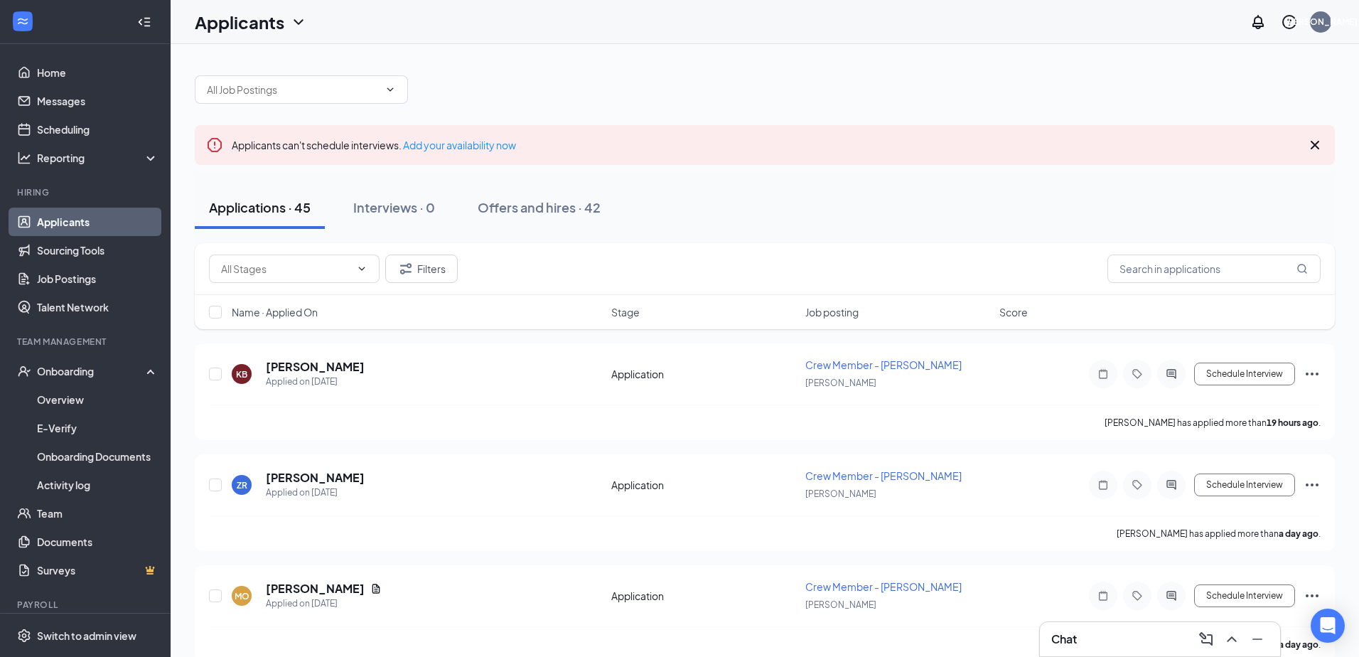
click at [305, 477] on h5 "[PERSON_NAME]" at bounding box center [315, 478] width 99 height 16
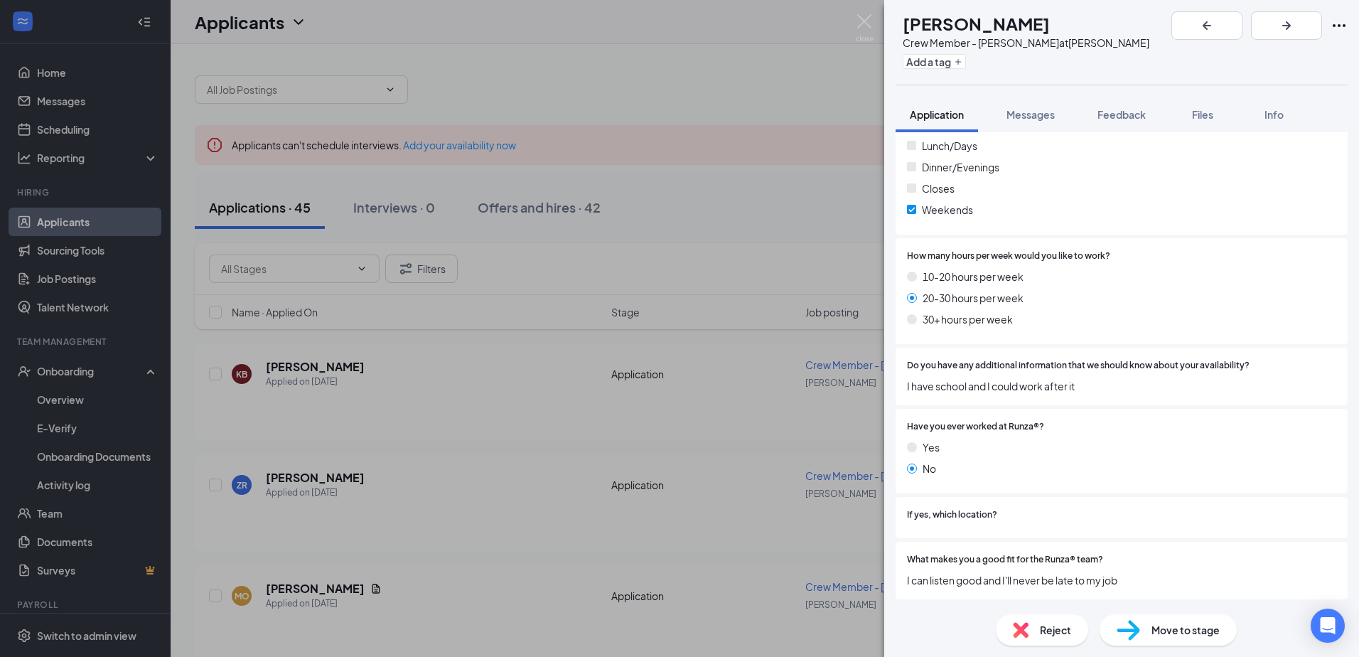
scroll to position [299, 0]
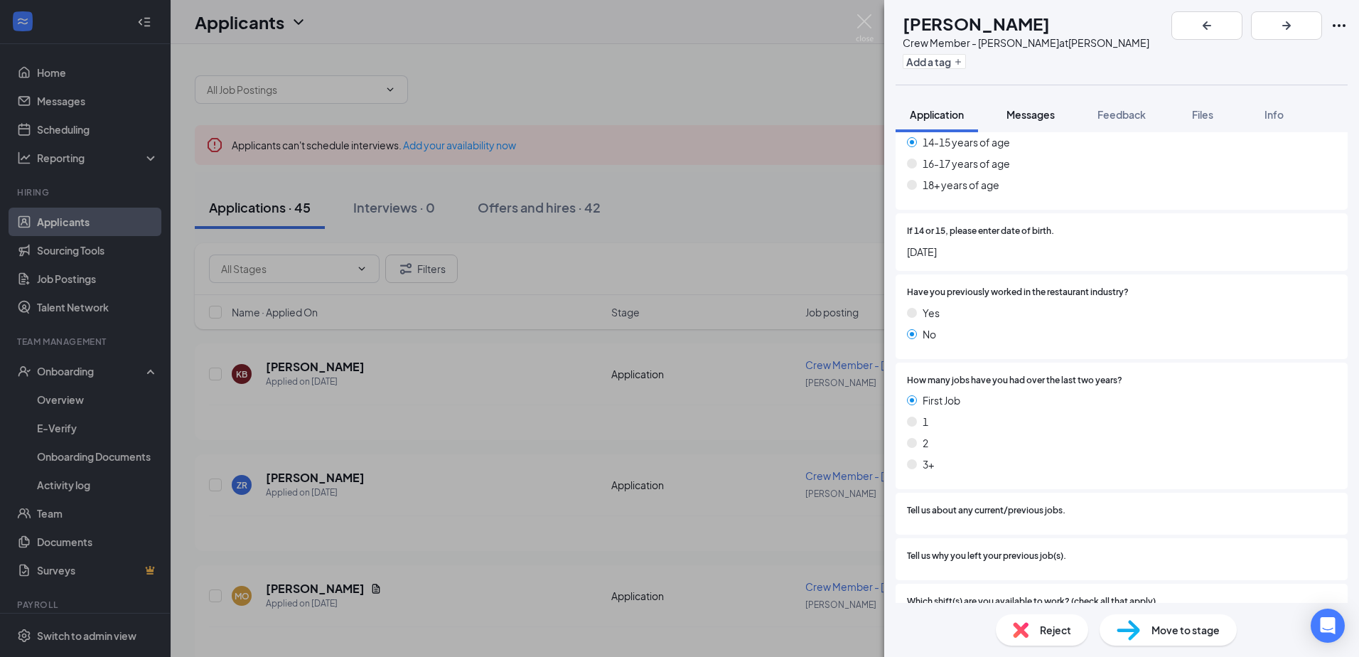
click at [1036, 114] on span "Messages" at bounding box center [1031, 114] width 48 height 13
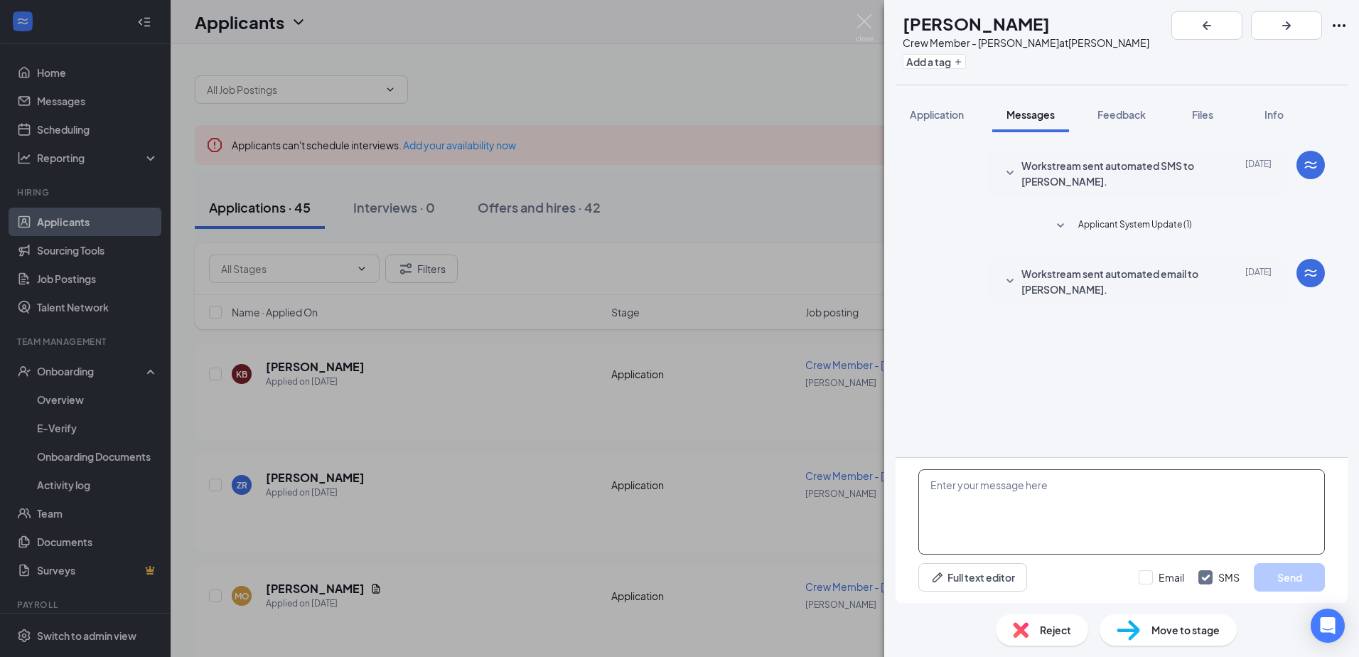
click at [998, 492] on textarea at bounding box center [1122, 511] width 407 height 85
drag, startPoint x: 1182, startPoint y: 488, endPoint x: 933, endPoint y: 487, distance: 248.8
click at [933, 487] on textarea "When are you available to come in for an interview?" at bounding box center [1122, 511] width 407 height 85
type textarea "When are you available to come in for an interview?"
click at [1263, 575] on button "Send" at bounding box center [1289, 577] width 71 height 28
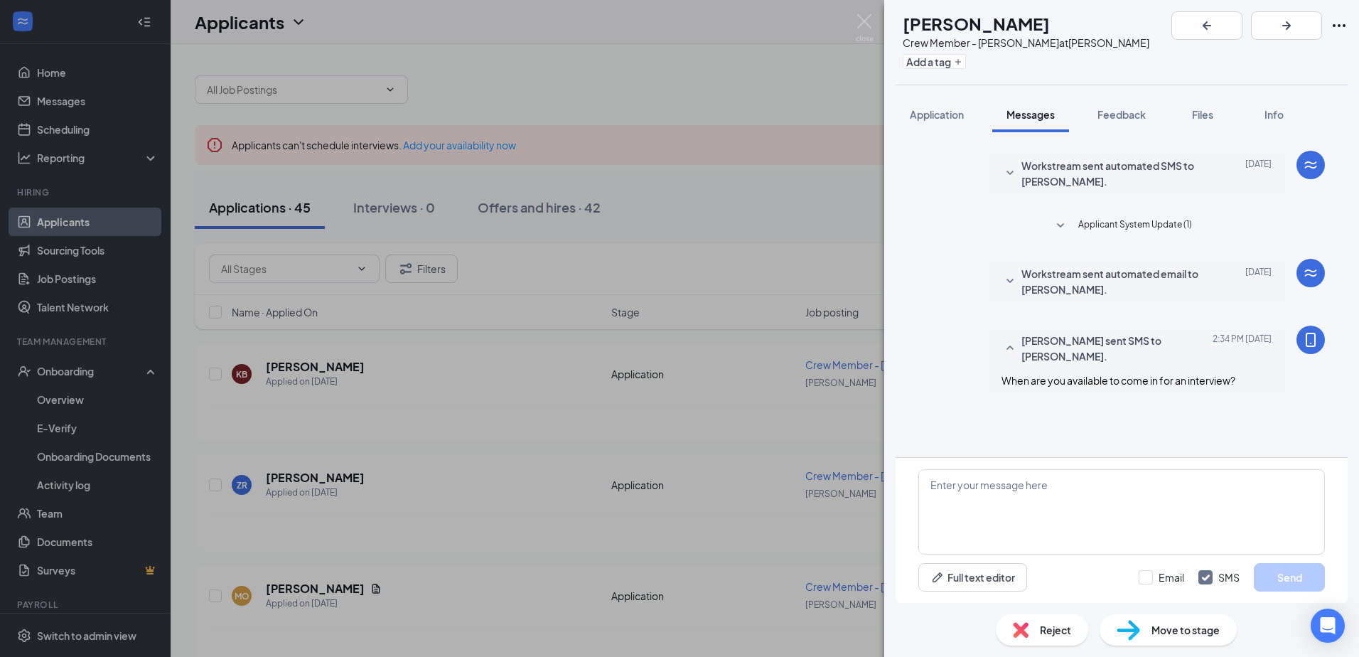
click at [301, 589] on div "ZR [PERSON_NAME] Crew Member - [PERSON_NAME] at [PERSON_NAME] Add a tag Applica…" at bounding box center [679, 328] width 1359 height 657
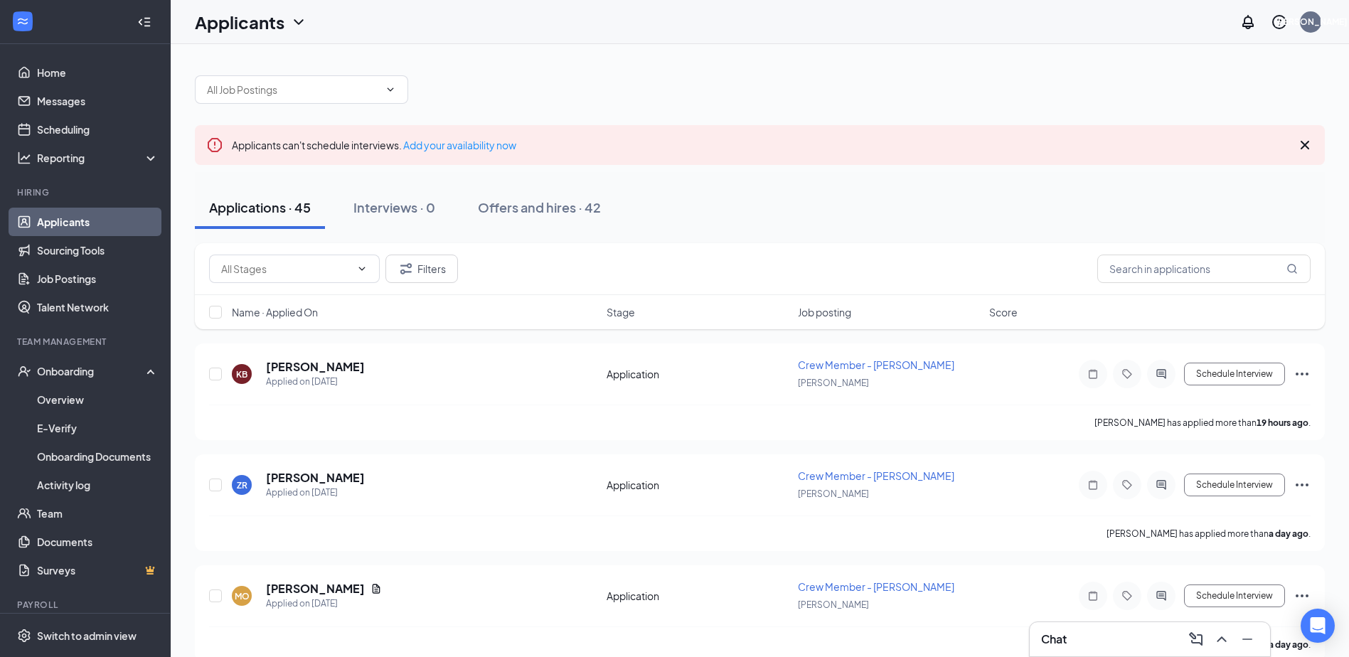
click at [301, 589] on h5 "[PERSON_NAME]" at bounding box center [315, 589] width 99 height 16
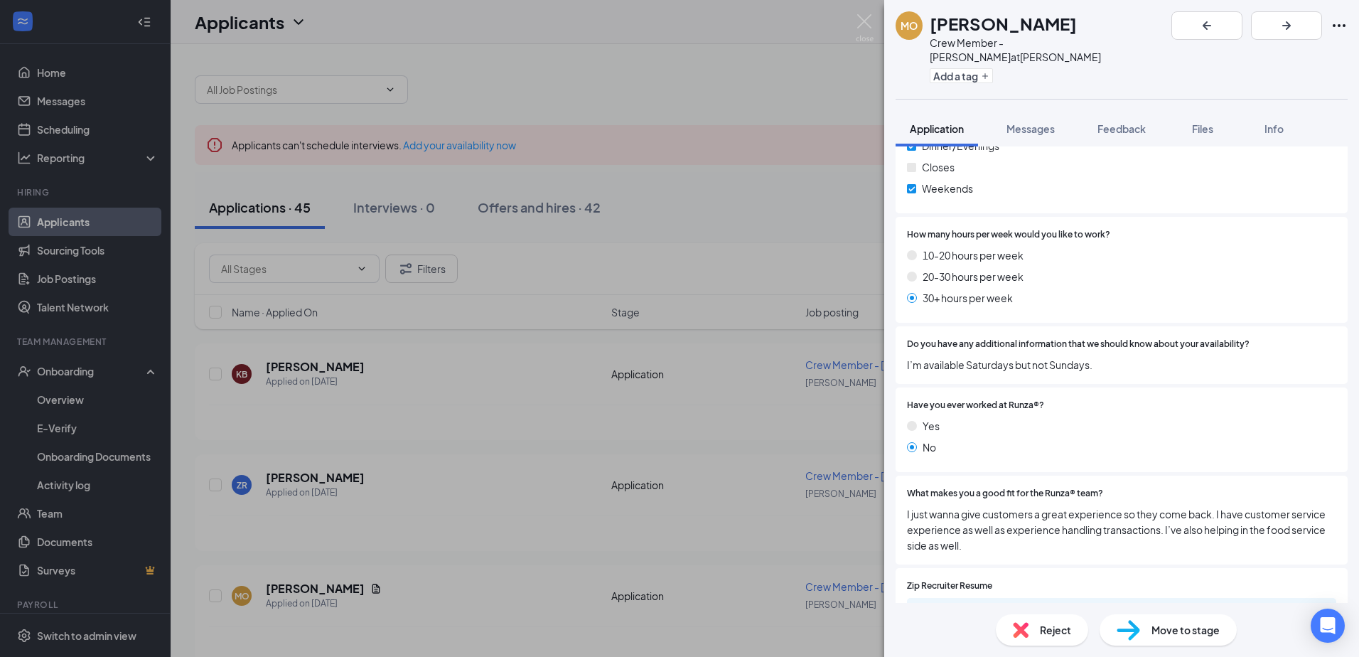
scroll to position [869, 0]
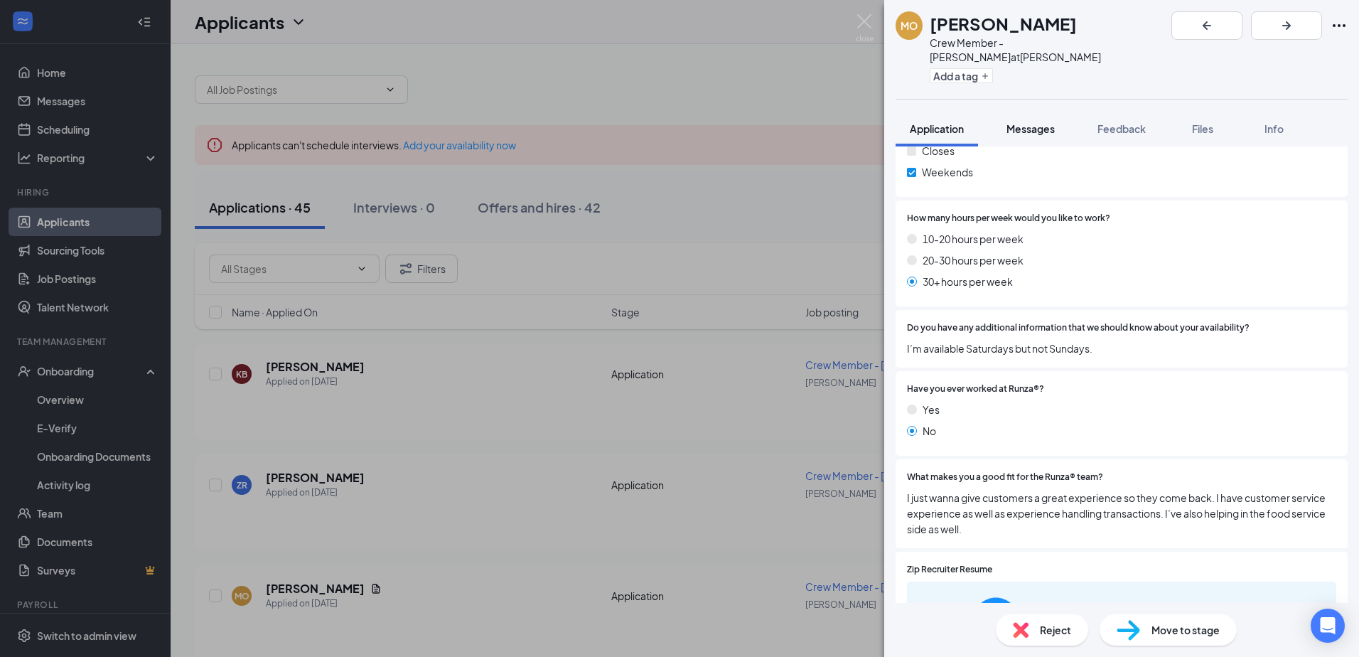
click at [1044, 111] on button "Messages" at bounding box center [1030, 129] width 77 height 36
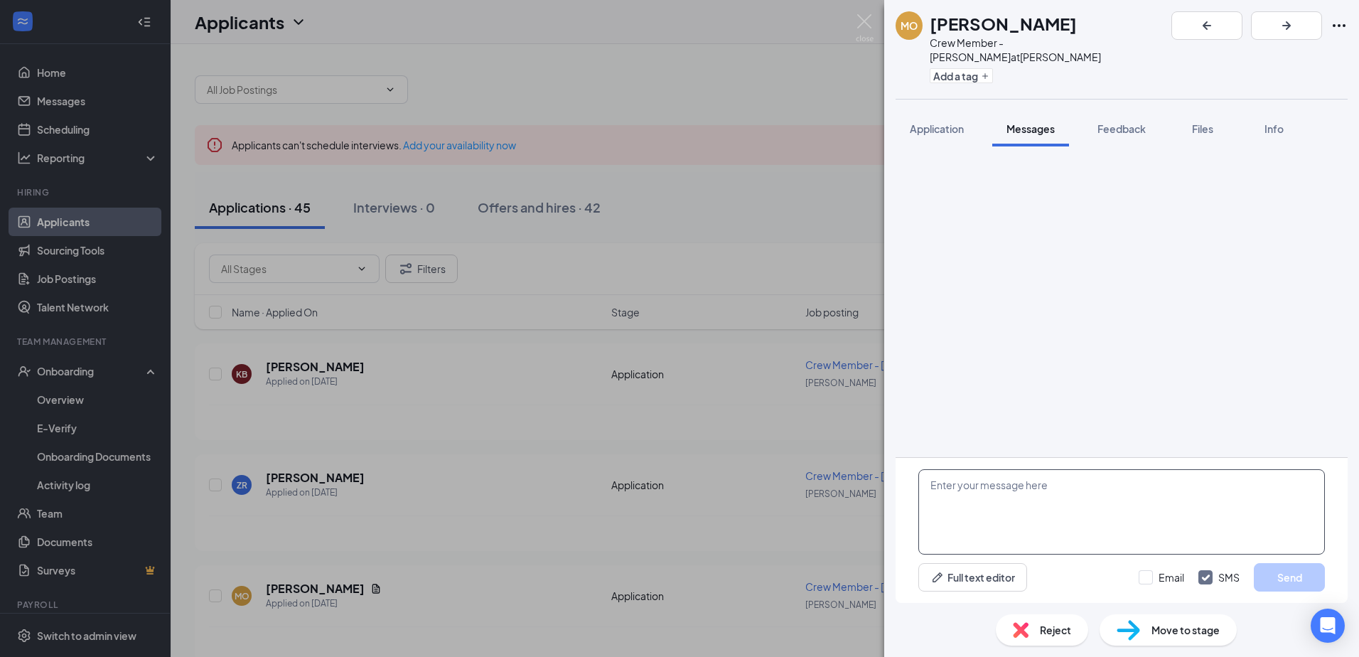
click at [989, 481] on textarea at bounding box center [1122, 511] width 407 height 85
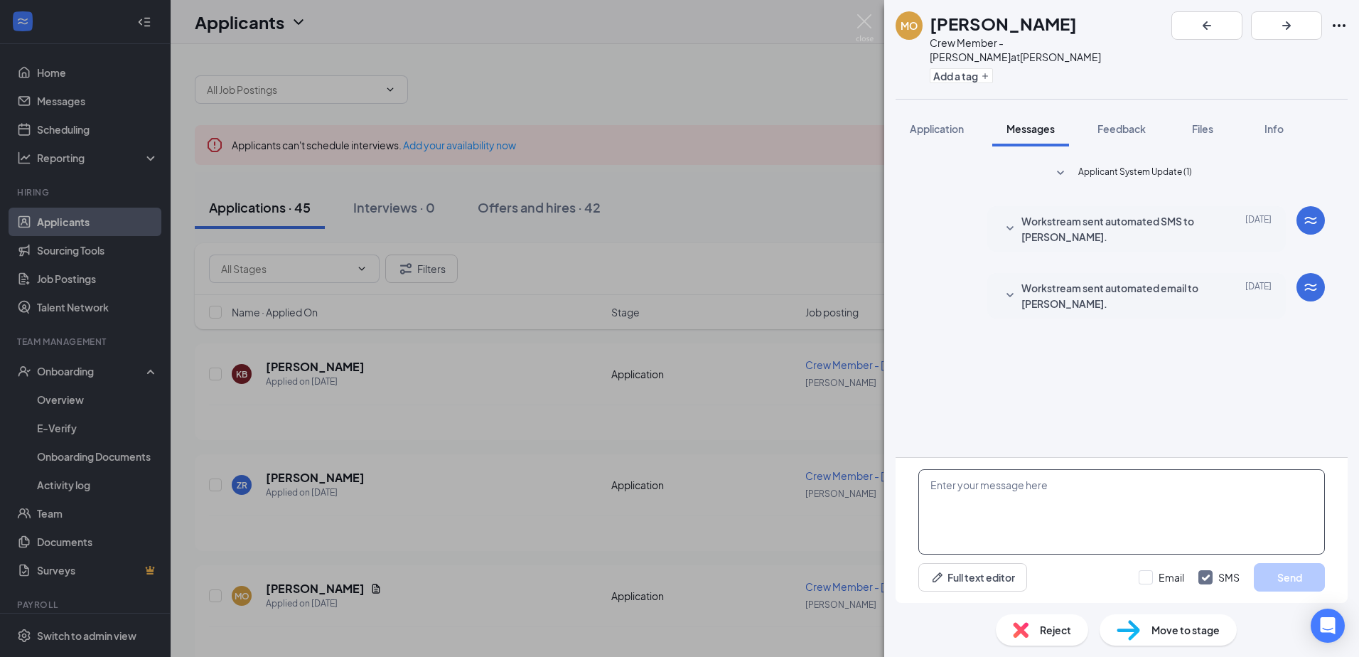
paste textarea "When are you available to come in for an interview?"
type textarea "When are you available to come in for an interview?"
click at [1278, 573] on button "Send" at bounding box center [1289, 577] width 71 height 28
click at [358, 542] on div "MO [PERSON_NAME] Crew Member - [PERSON_NAME] at [PERSON_NAME] Add a tag Applica…" at bounding box center [679, 328] width 1359 height 657
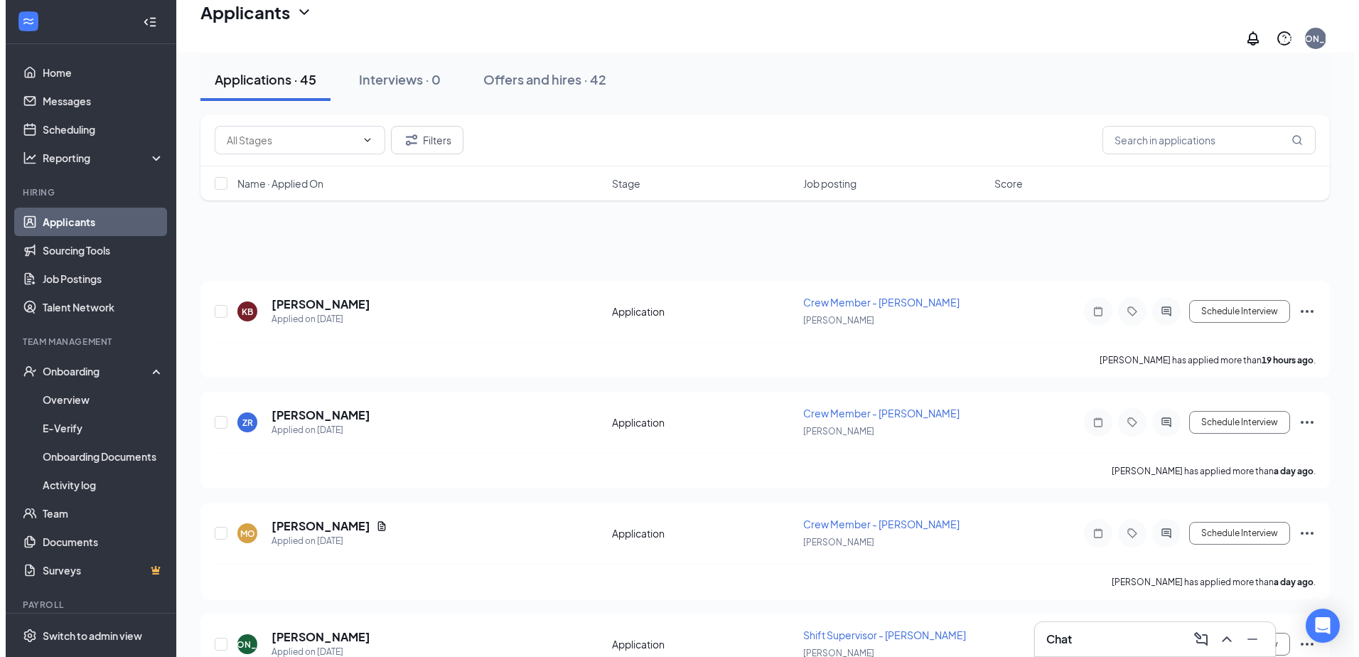
scroll to position [284, 0]
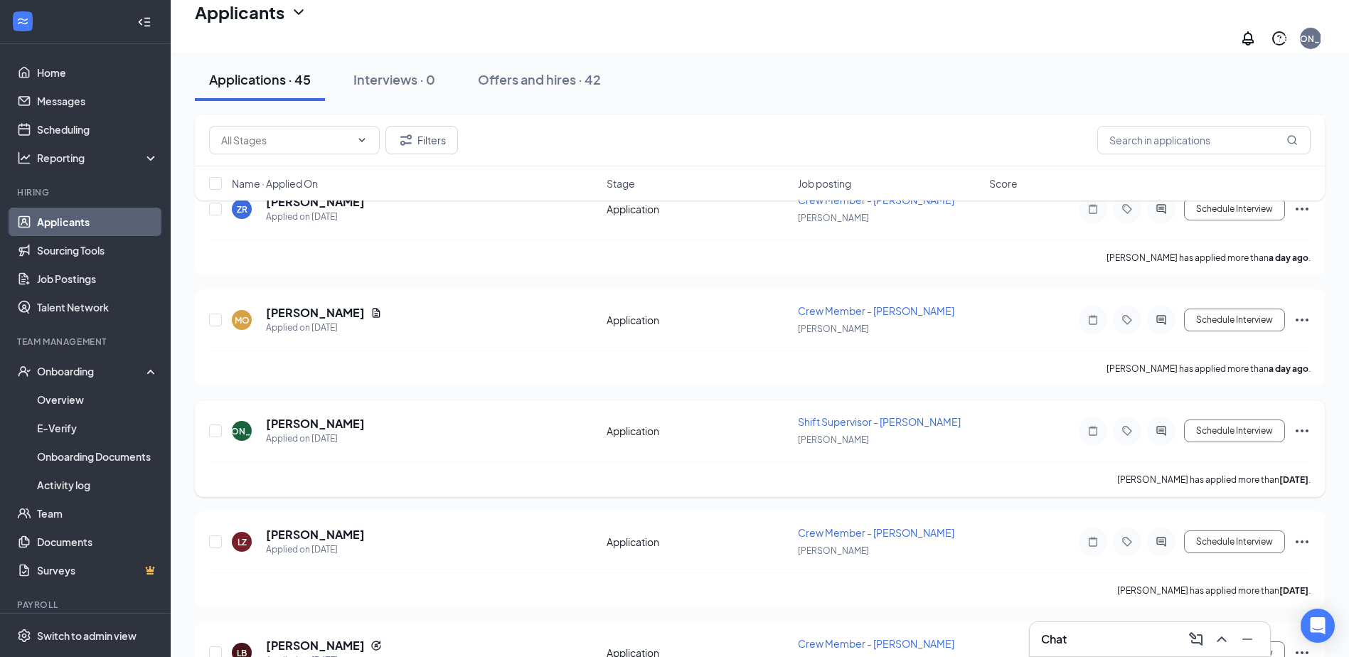
click at [294, 418] on h5 "[PERSON_NAME]" at bounding box center [315, 424] width 99 height 16
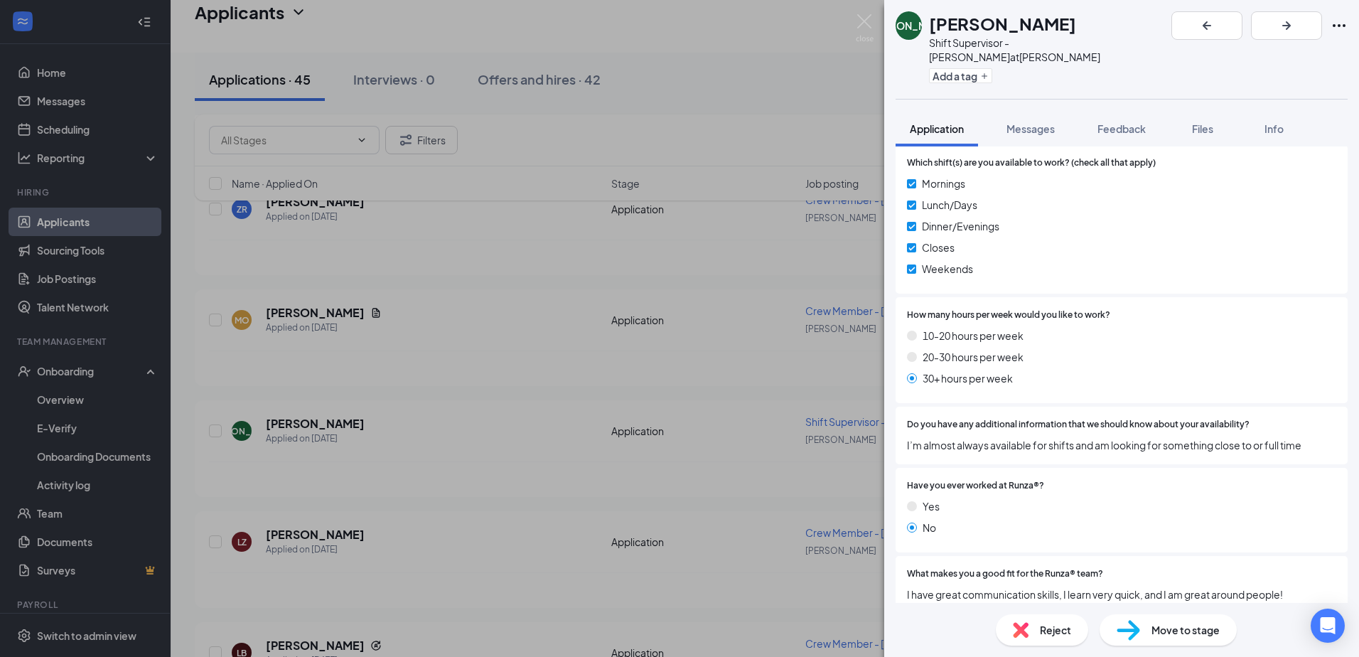
scroll to position [82, 0]
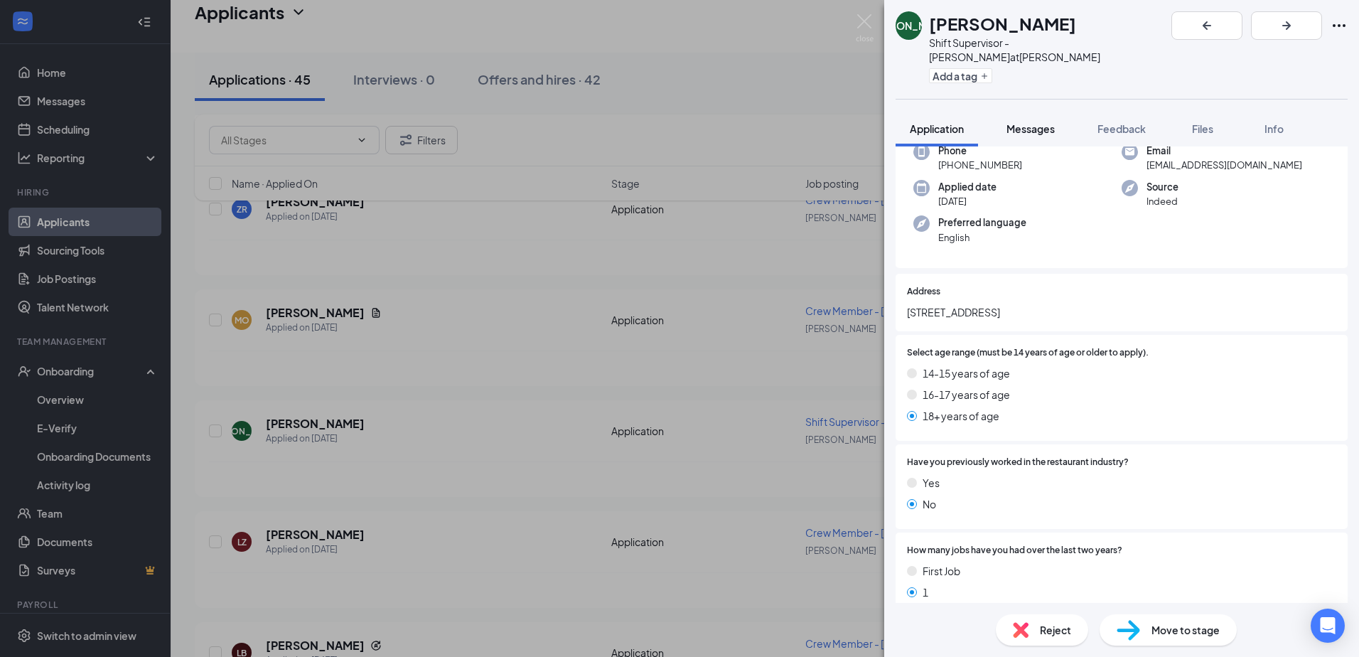
click at [1041, 122] on span "Messages" at bounding box center [1031, 128] width 48 height 13
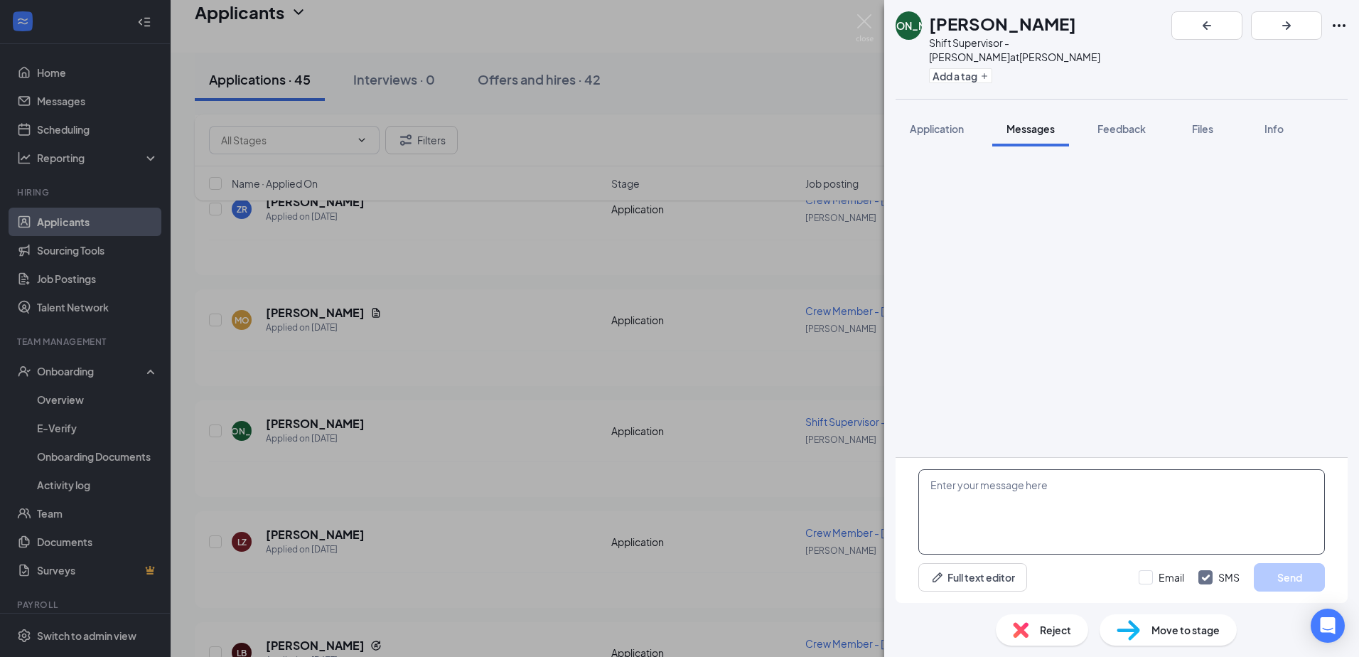
click at [1022, 483] on textarea at bounding box center [1122, 511] width 407 height 85
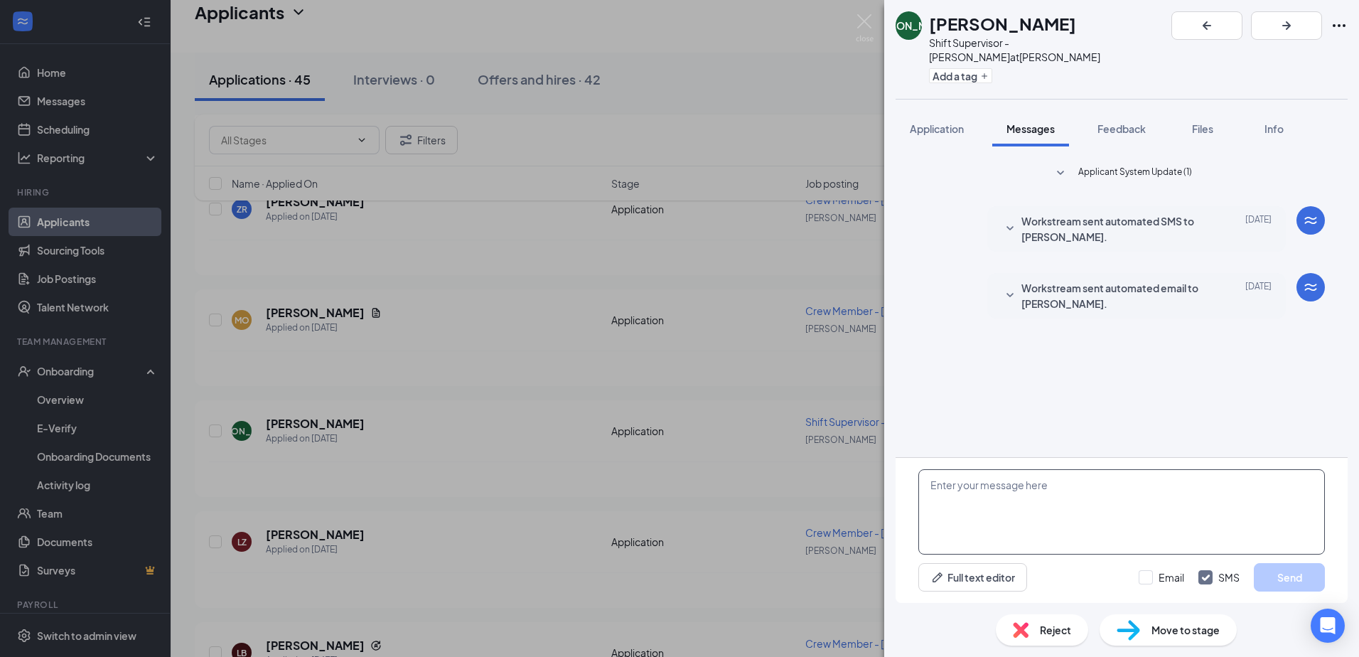
paste textarea "When are you available to come in for an interview?"
type textarea "When are you available to come in for an interview?"
click at [1291, 577] on button "Send" at bounding box center [1289, 577] width 71 height 28
click at [496, 514] on div "[PERSON_NAME] Shift Supervisor - [PERSON_NAME] at [PERSON_NAME] Add a tag Appli…" at bounding box center [679, 328] width 1359 height 657
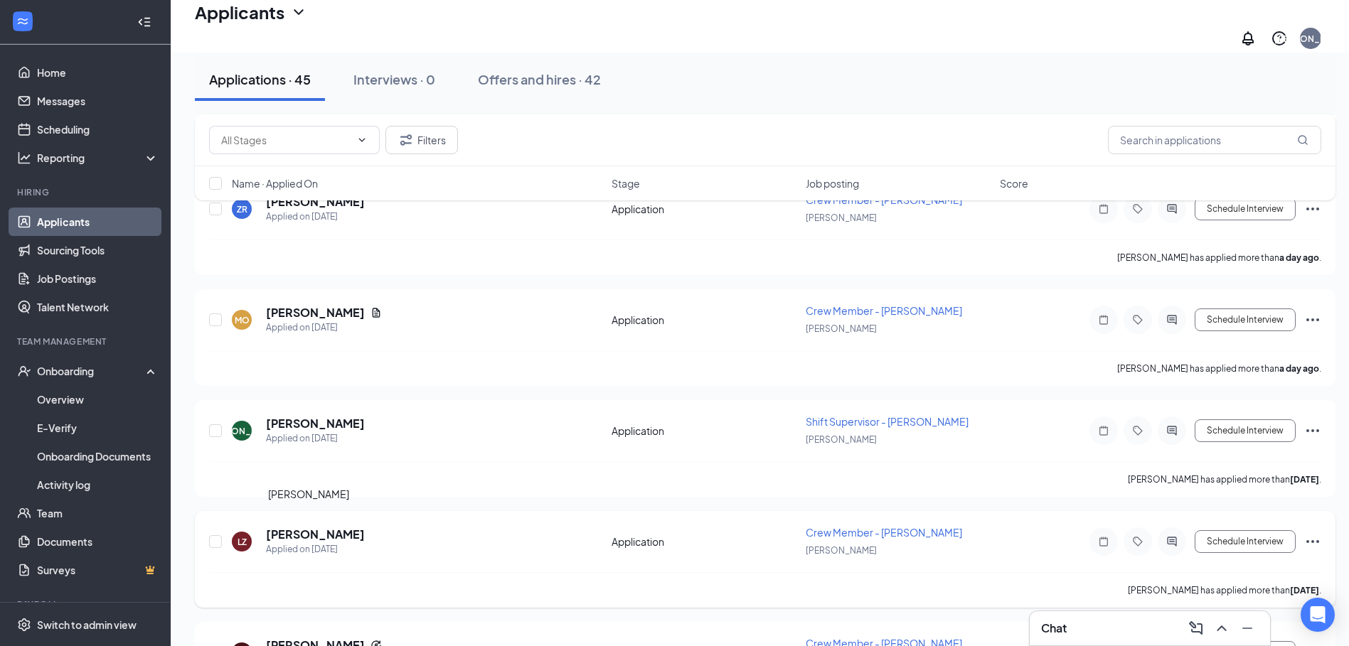
click at [310, 527] on h5 "[PERSON_NAME]" at bounding box center [315, 535] width 99 height 16
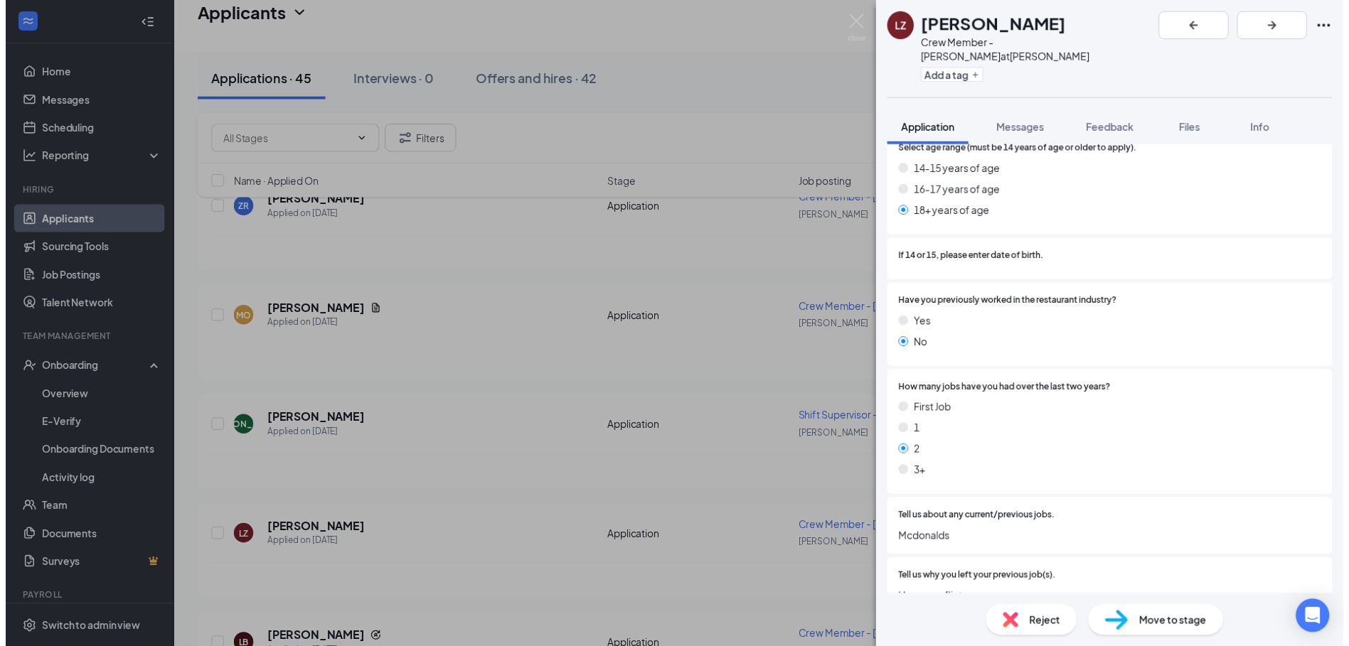
scroll to position [355, 0]
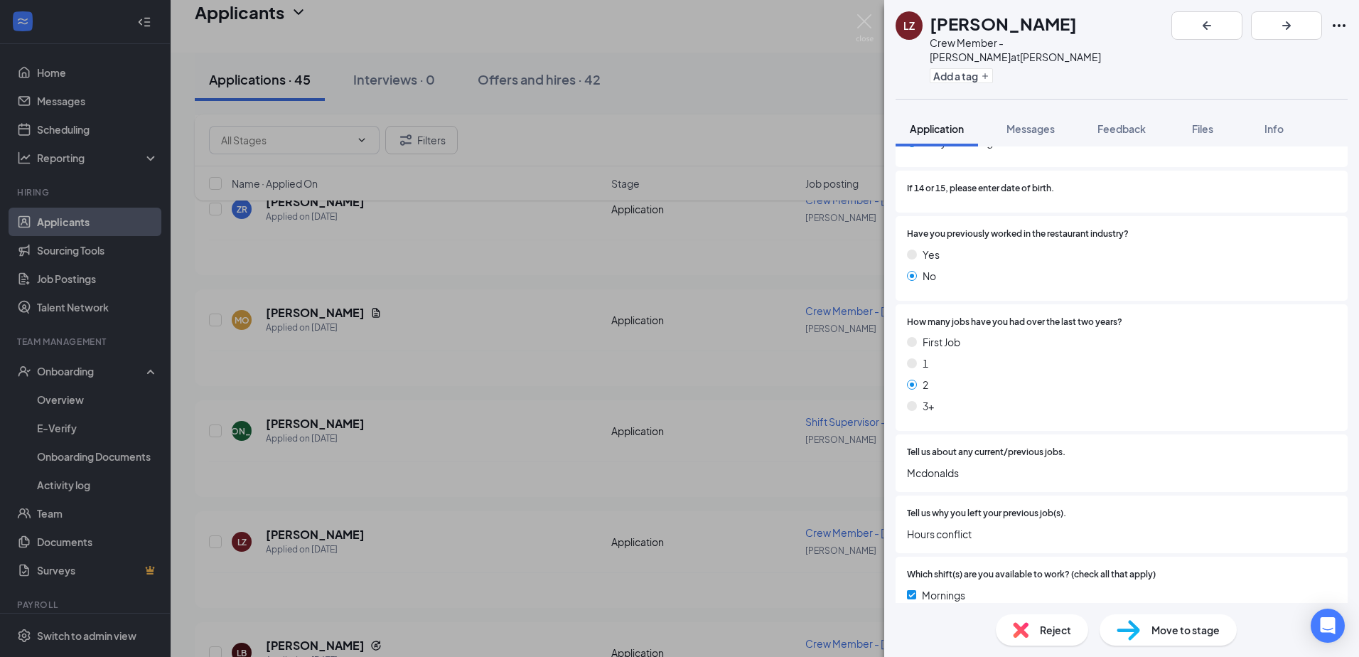
click at [385, 526] on div "[PERSON_NAME] Crew Member - [PERSON_NAME] at [PERSON_NAME] Add a tag Applicatio…" at bounding box center [679, 328] width 1359 height 657
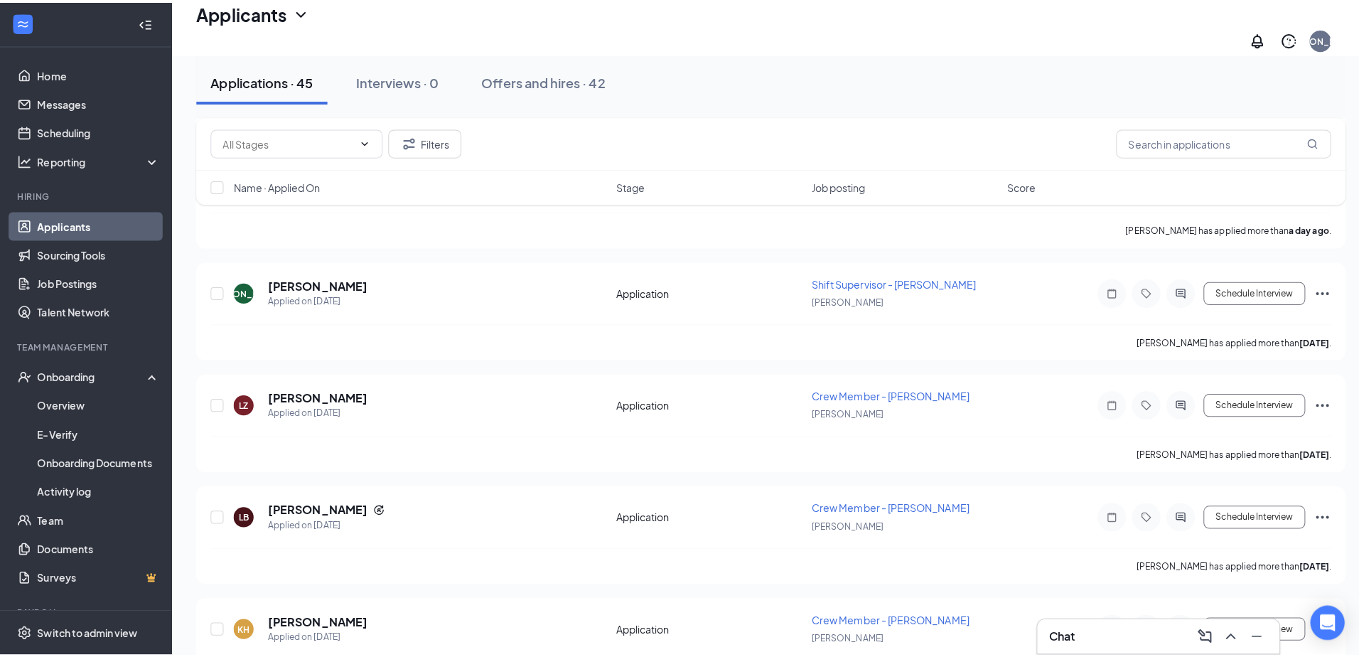
scroll to position [498, 0]
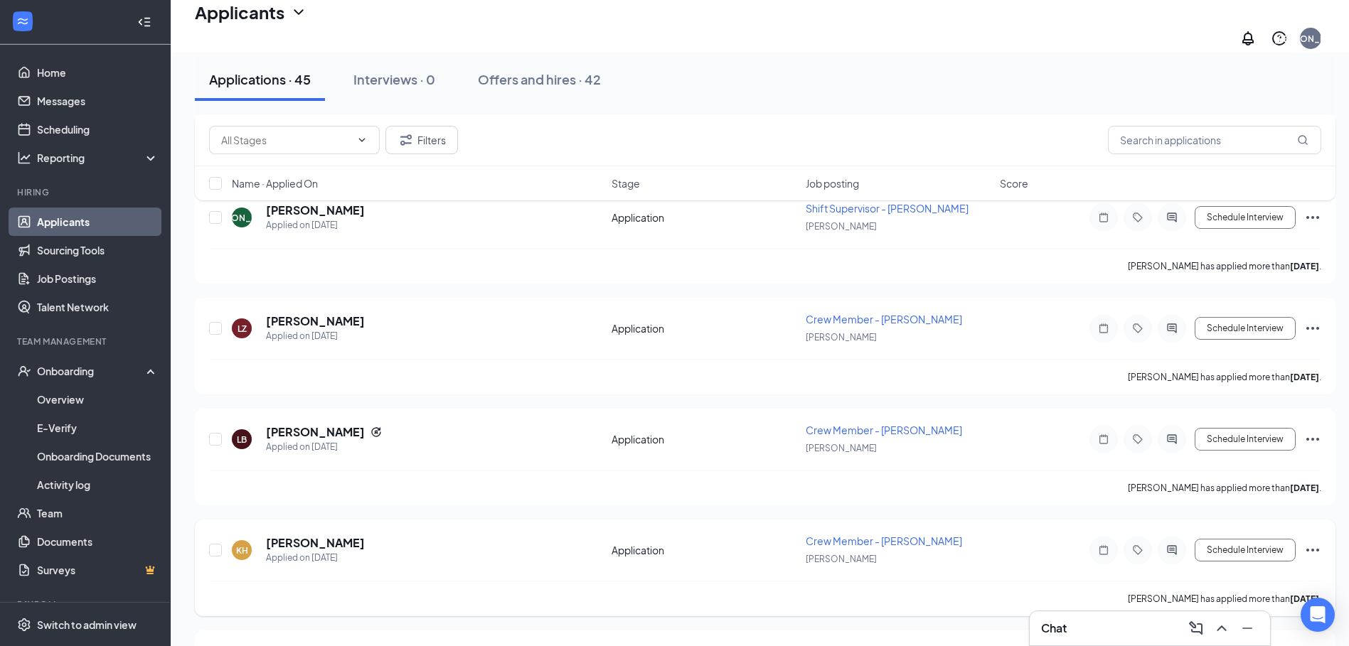
click at [320, 535] on h5 "[PERSON_NAME]" at bounding box center [315, 543] width 99 height 16
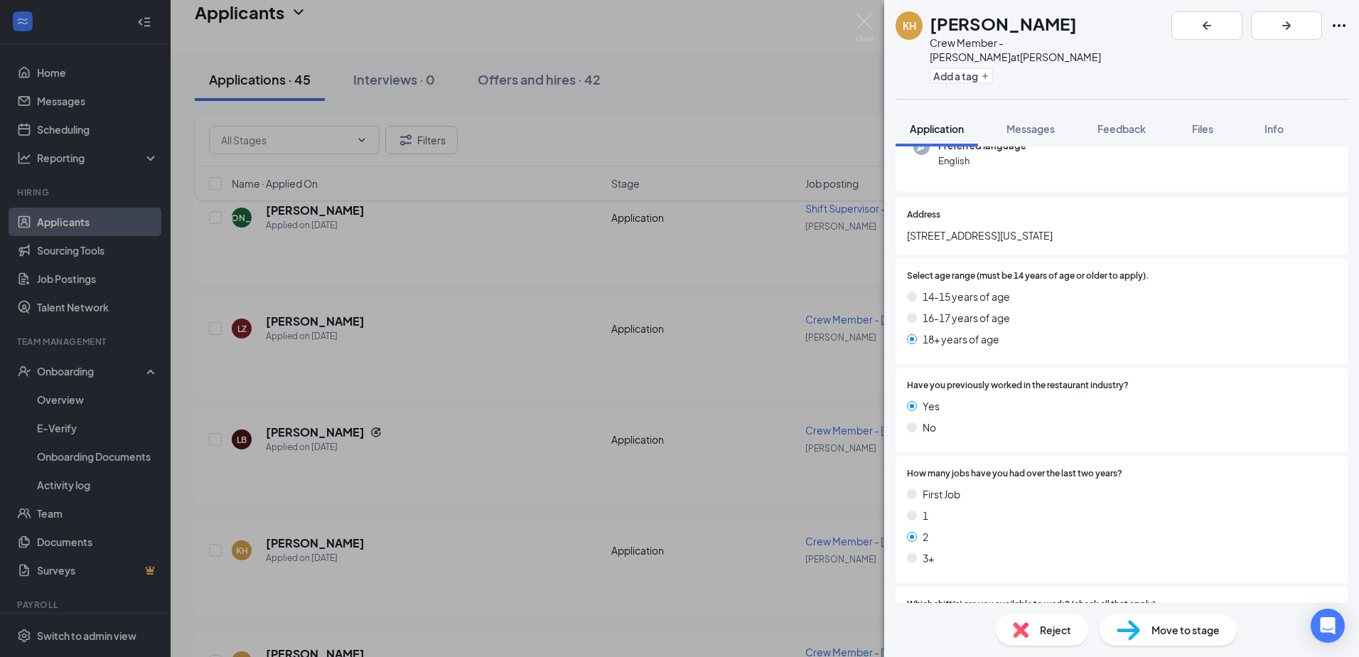
scroll to position [585, 0]
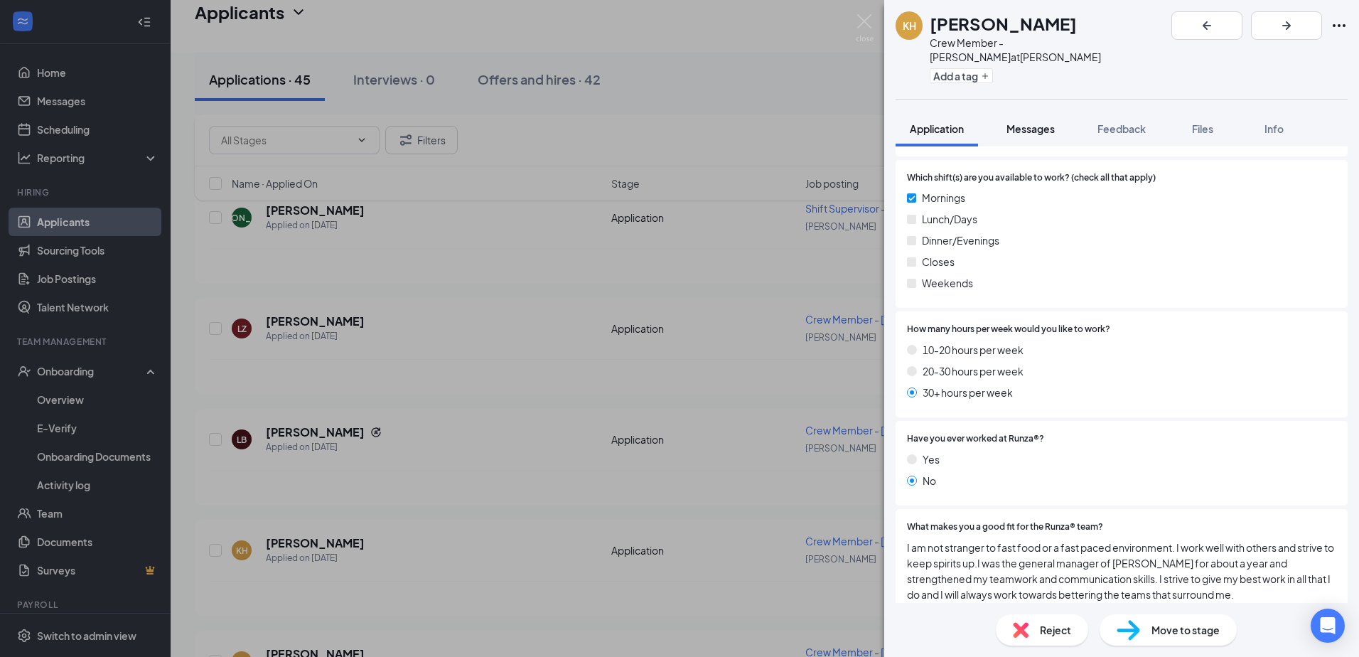
click at [1044, 122] on span "Messages" at bounding box center [1031, 128] width 48 height 13
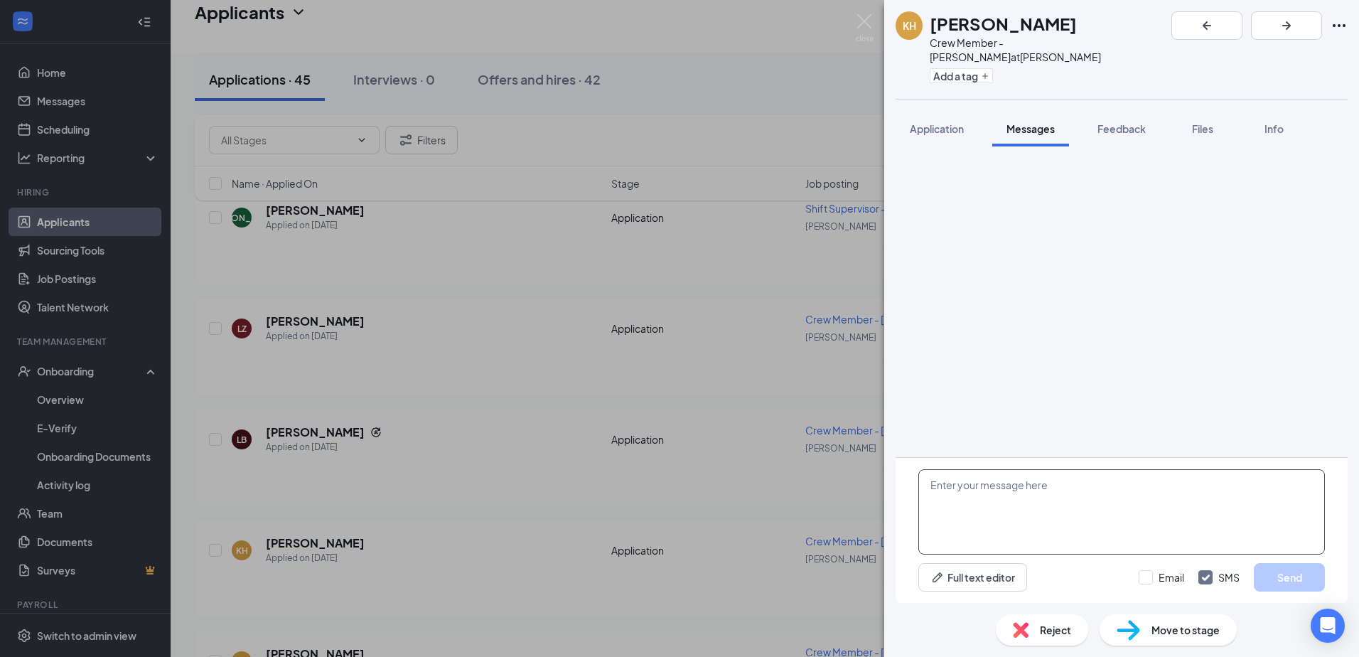
click at [1028, 495] on textarea at bounding box center [1122, 511] width 407 height 85
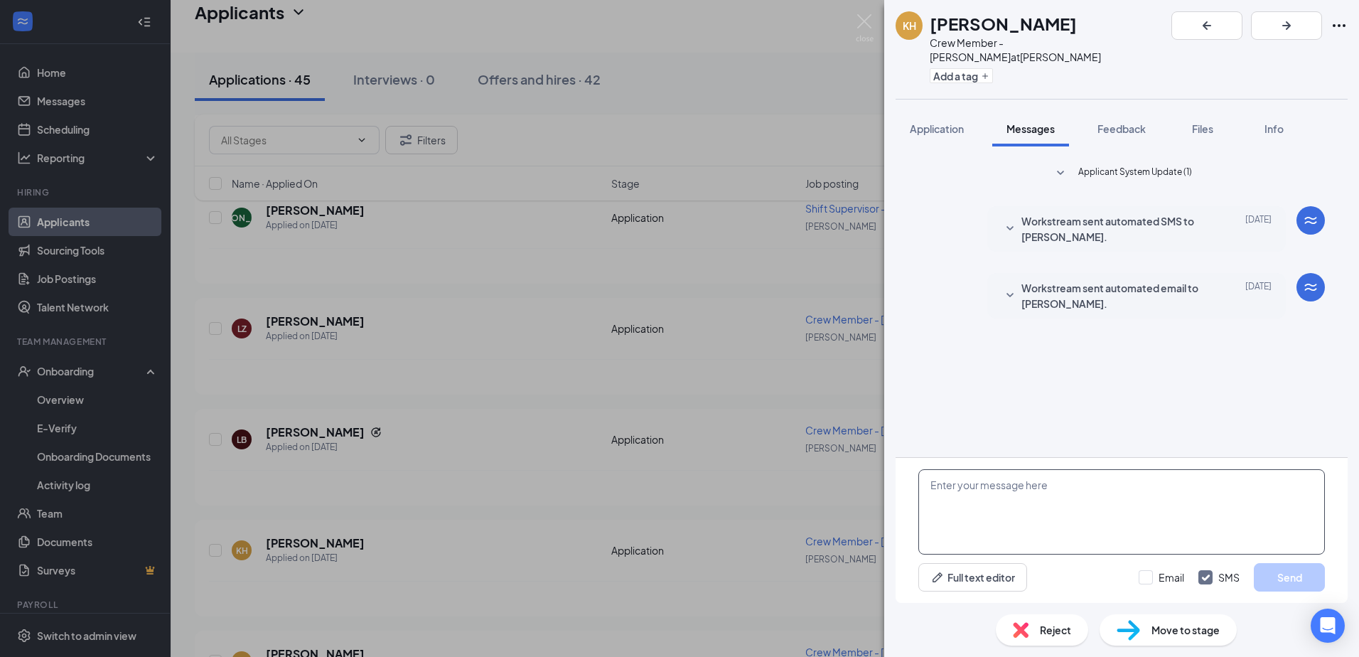
paste textarea "When are you available to come in for an interview?"
type textarea "When are you available to come in for an interview?"
click at [1268, 579] on button "Send" at bounding box center [1289, 577] width 71 height 28
click at [344, 644] on div "KH [PERSON_NAME] Crew Member - [PERSON_NAME] at [PERSON_NAME] Add a tag Applica…" at bounding box center [679, 328] width 1359 height 657
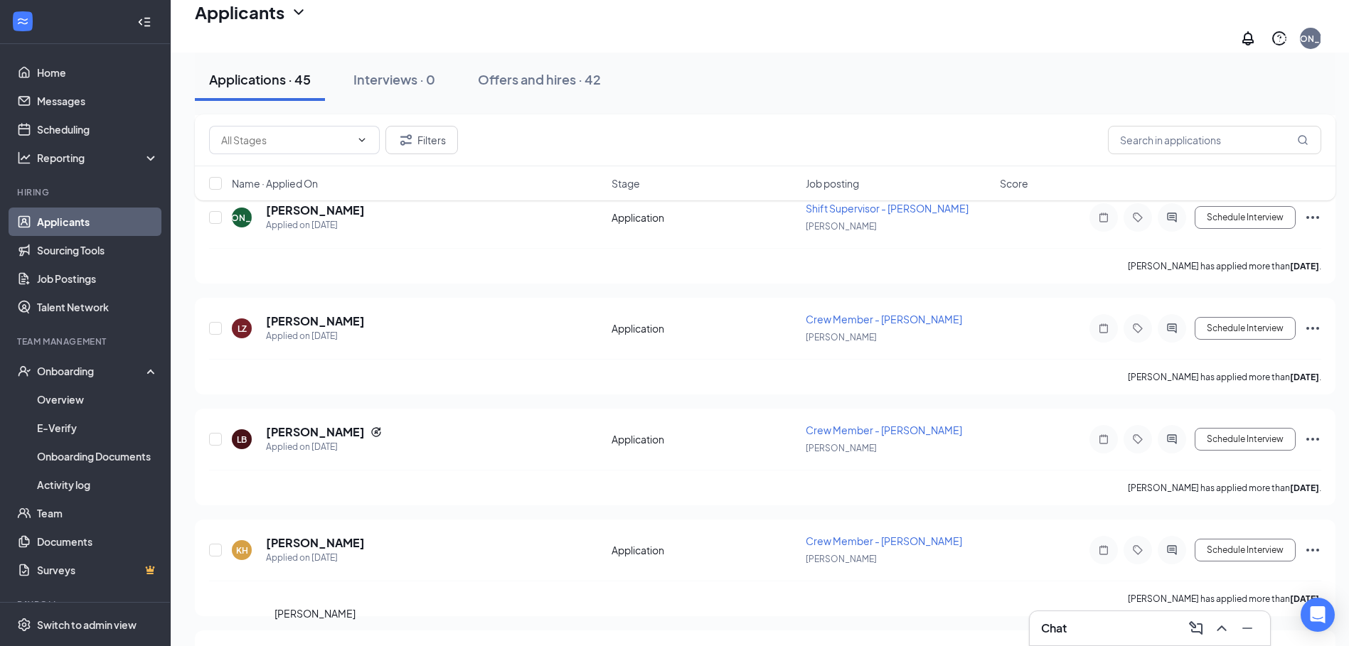
click at [344, 646] on h5 "[PERSON_NAME]" at bounding box center [315, 654] width 99 height 16
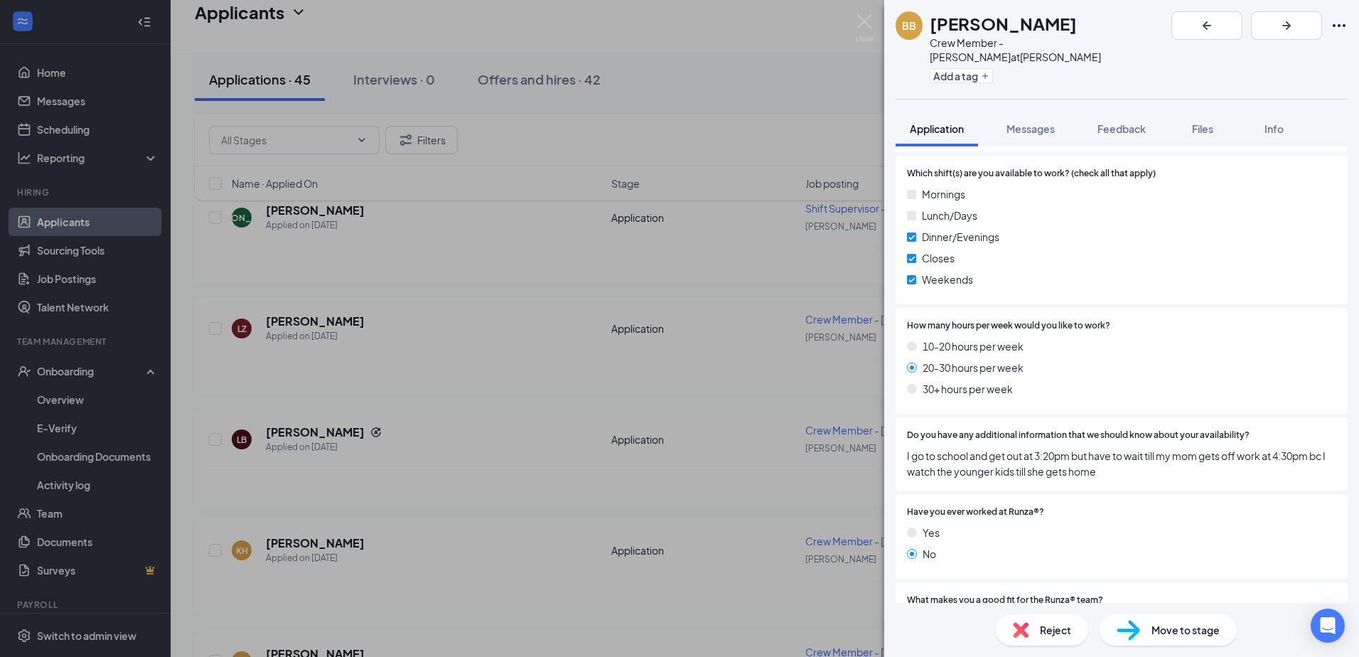
scroll to position [753, 0]
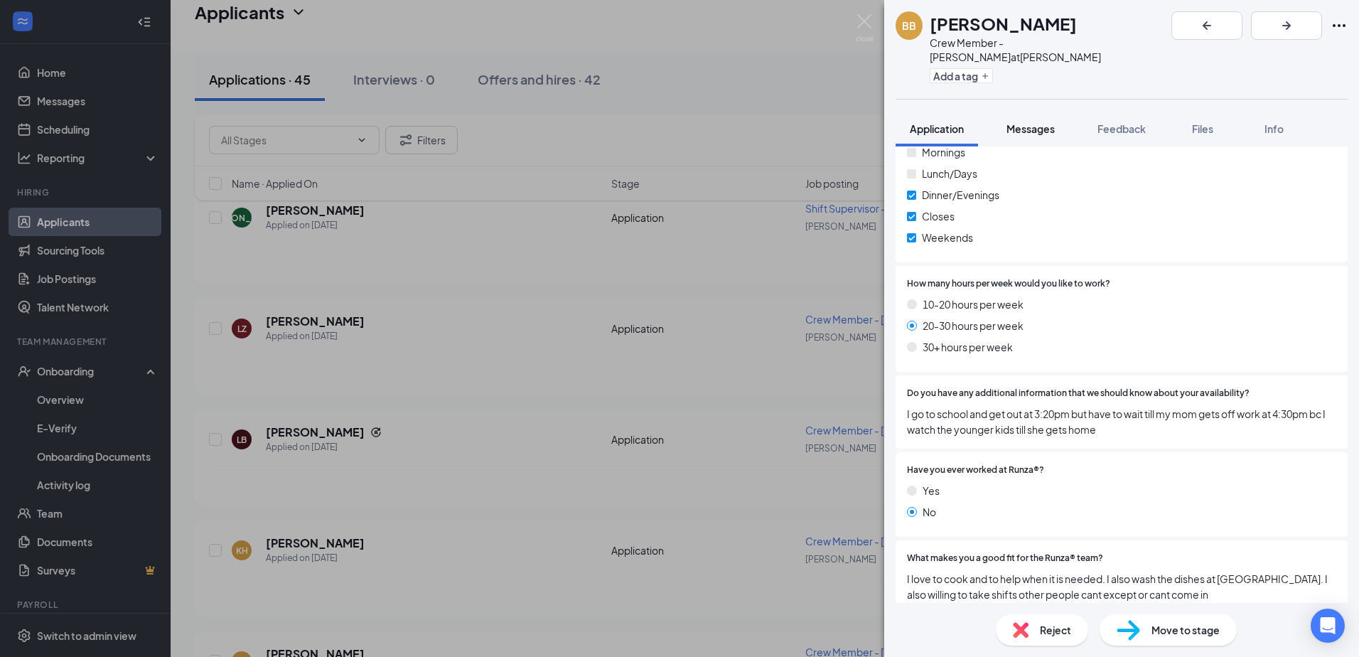
click at [1047, 122] on span "Messages" at bounding box center [1031, 128] width 48 height 13
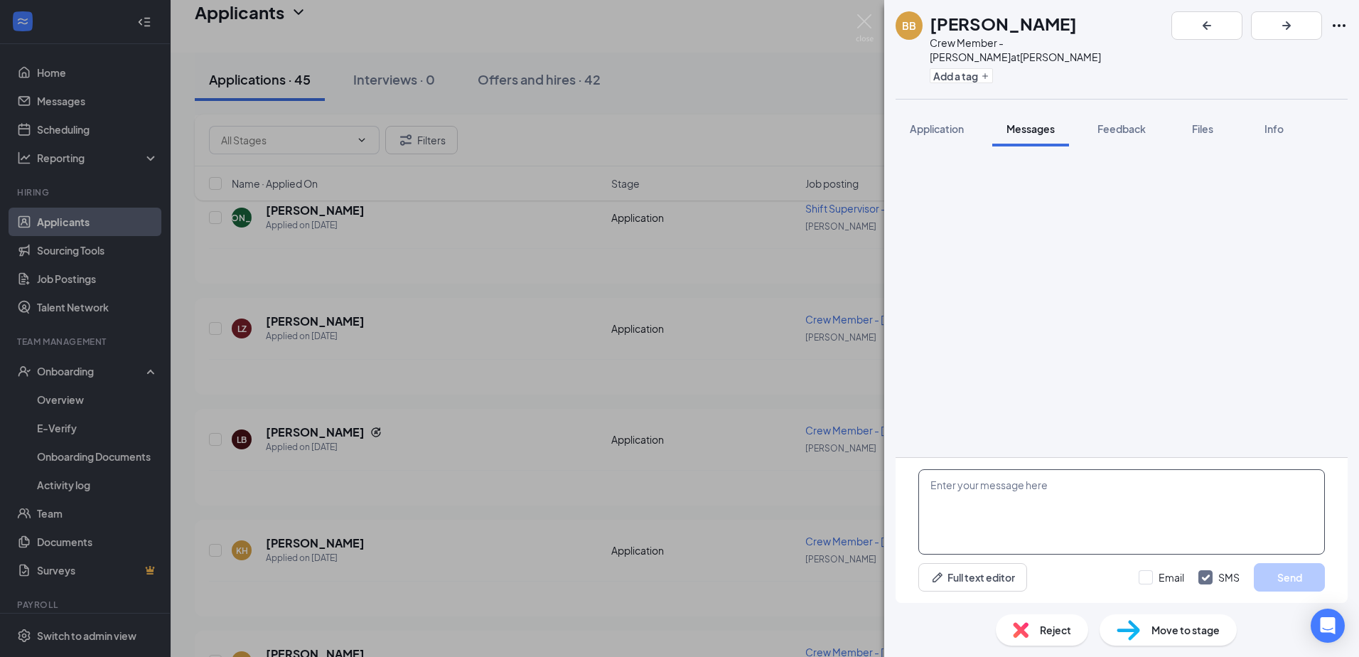
click at [992, 501] on textarea at bounding box center [1122, 511] width 407 height 85
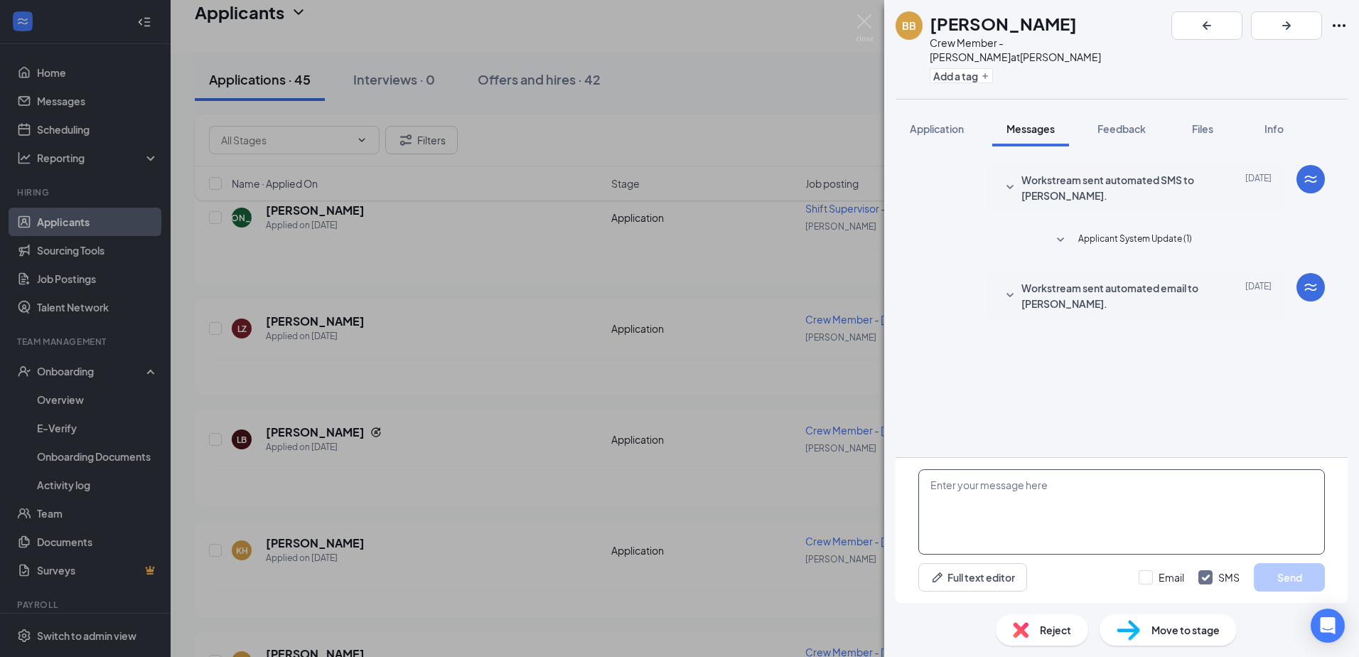
paste textarea "When are you available to come in for an interview?"
type textarea "When are you available to come in for an interview?"
click at [1297, 573] on button "Send" at bounding box center [1289, 577] width 71 height 28
click at [228, 401] on div "BB [PERSON_NAME] Crew Member - [PERSON_NAME] at [PERSON_NAME] Add a tag Applica…" at bounding box center [679, 328] width 1359 height 657
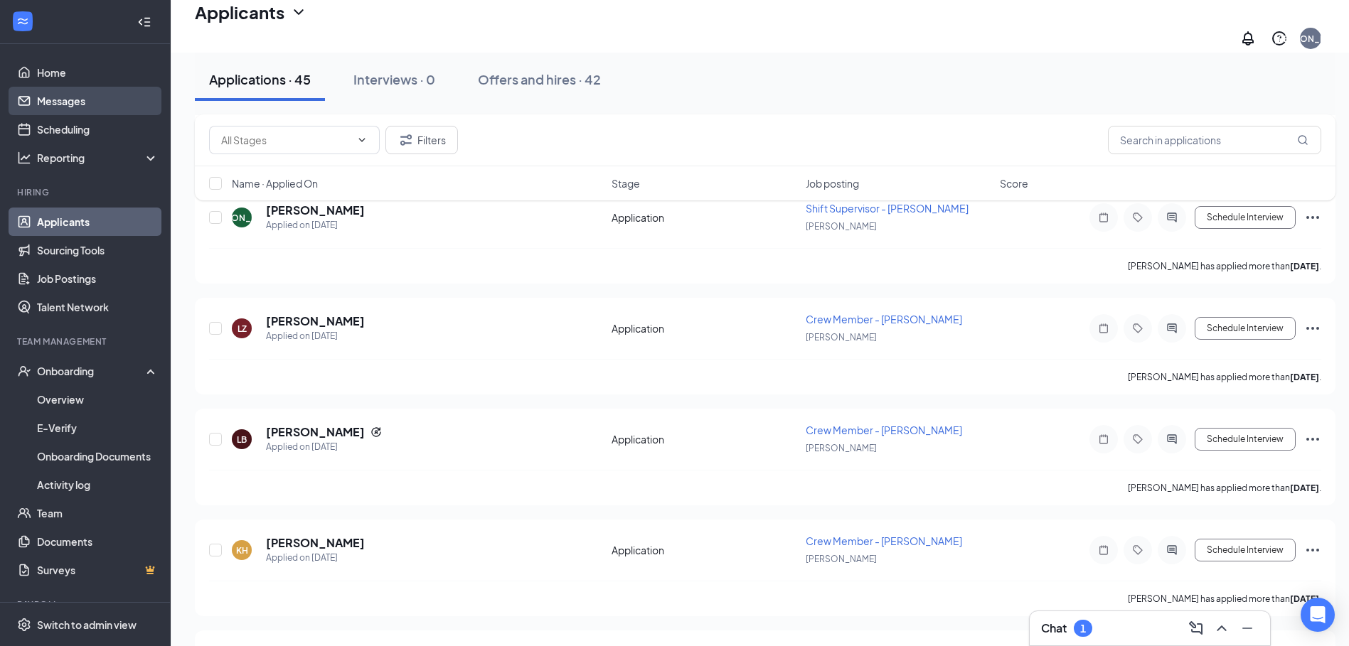
click at [58, 98] on link "Messages" at bounding box center [98, 101] width 122 height 28
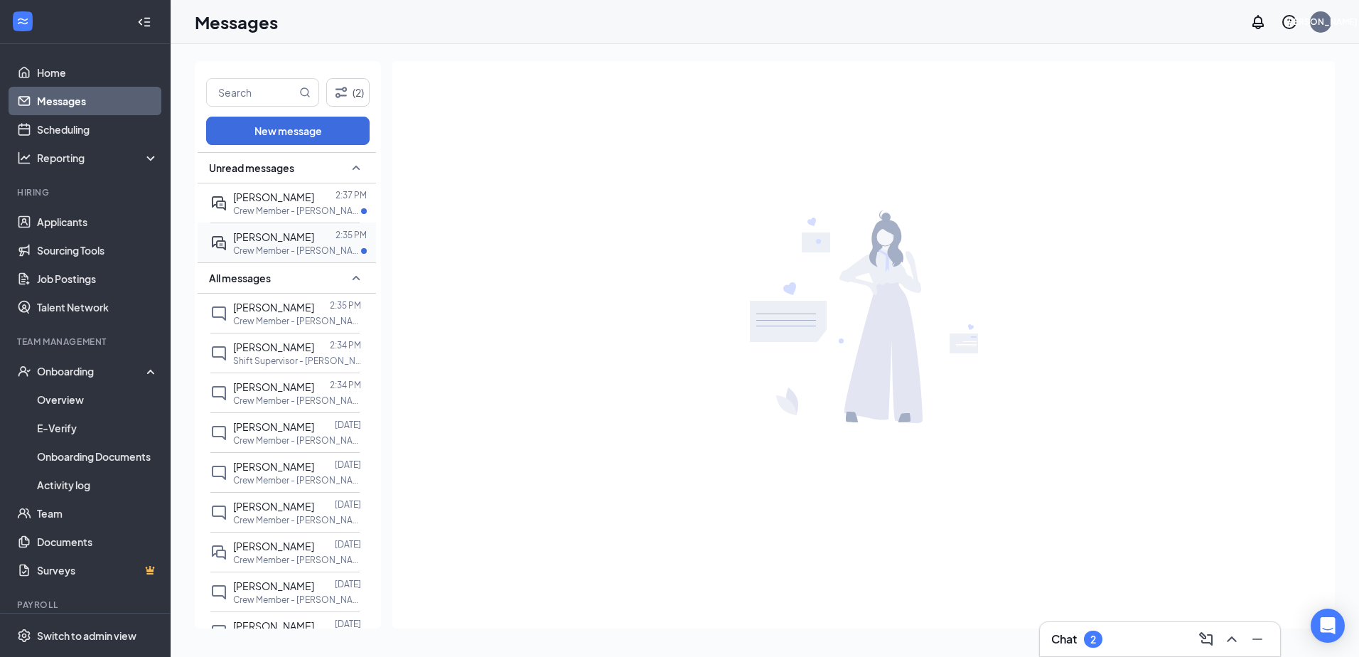
click at [306, 242] on span "[PERSON_NAME]" at bounding box center [273, 236] width 81 height 13
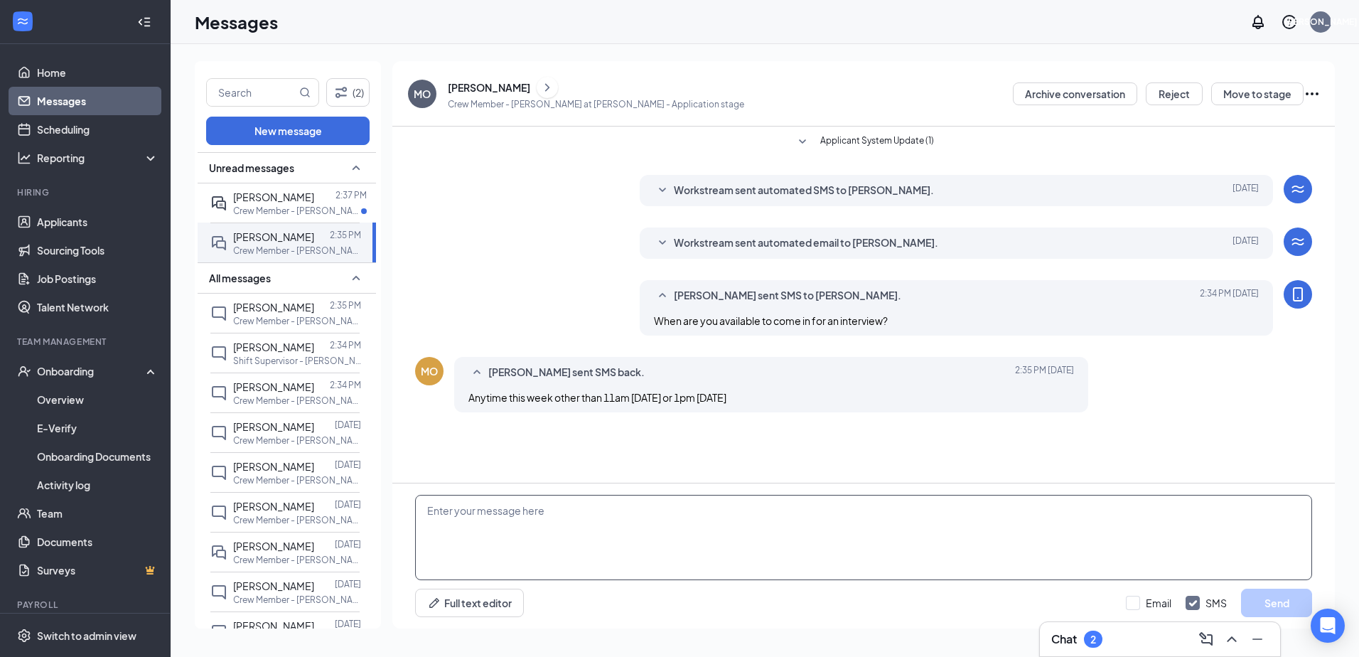
click at [520, 511] on textarea at bounding box center [863, 537] width 897 height 85
click at [460, 510] on textarea "Does 2pm [DATE] work for you?" at bounding box center [863, 537] width 897 height 85
type textarea "Does 2pm [DATE] work for you?"
click at [1269, 606] on button "Send" at bounding box center [1276, 603] width 71 height 28
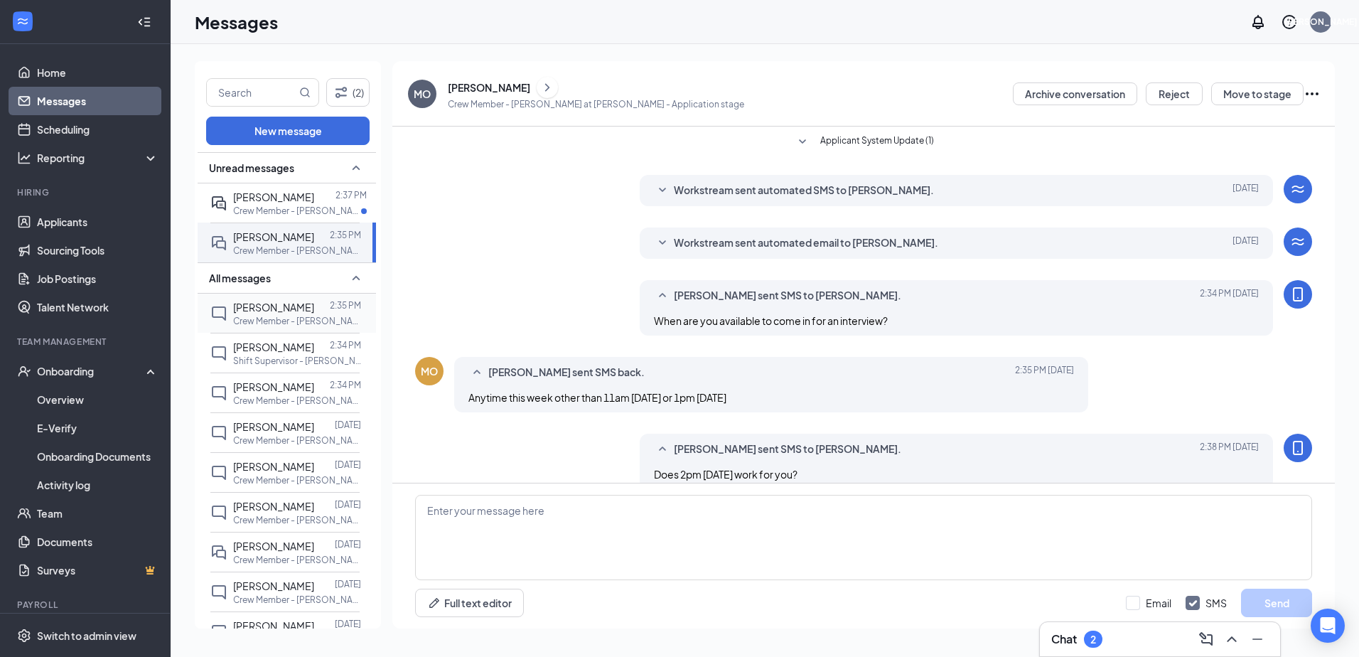
scroll to position [21, 0]
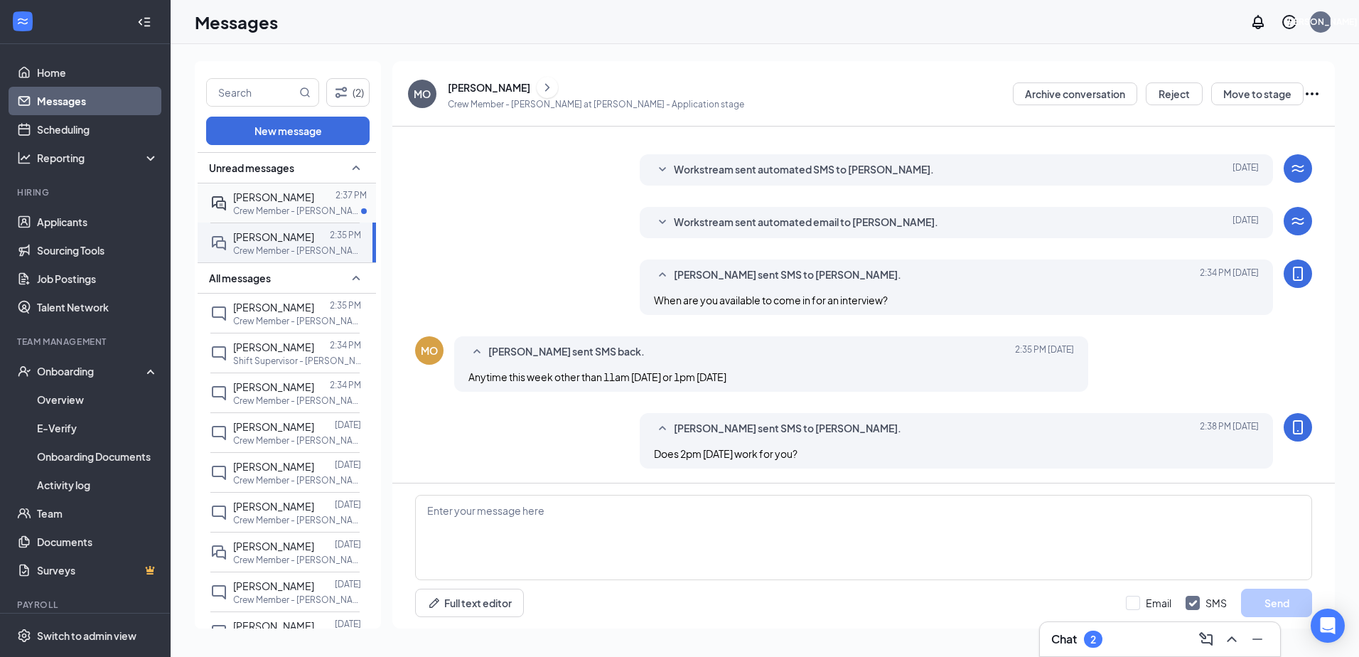
click at [283, 208] on p "Crew Member - [PERSON_NAME] at [PERSON_NAME]" at bounding box center [297, 211] width 128 height 12
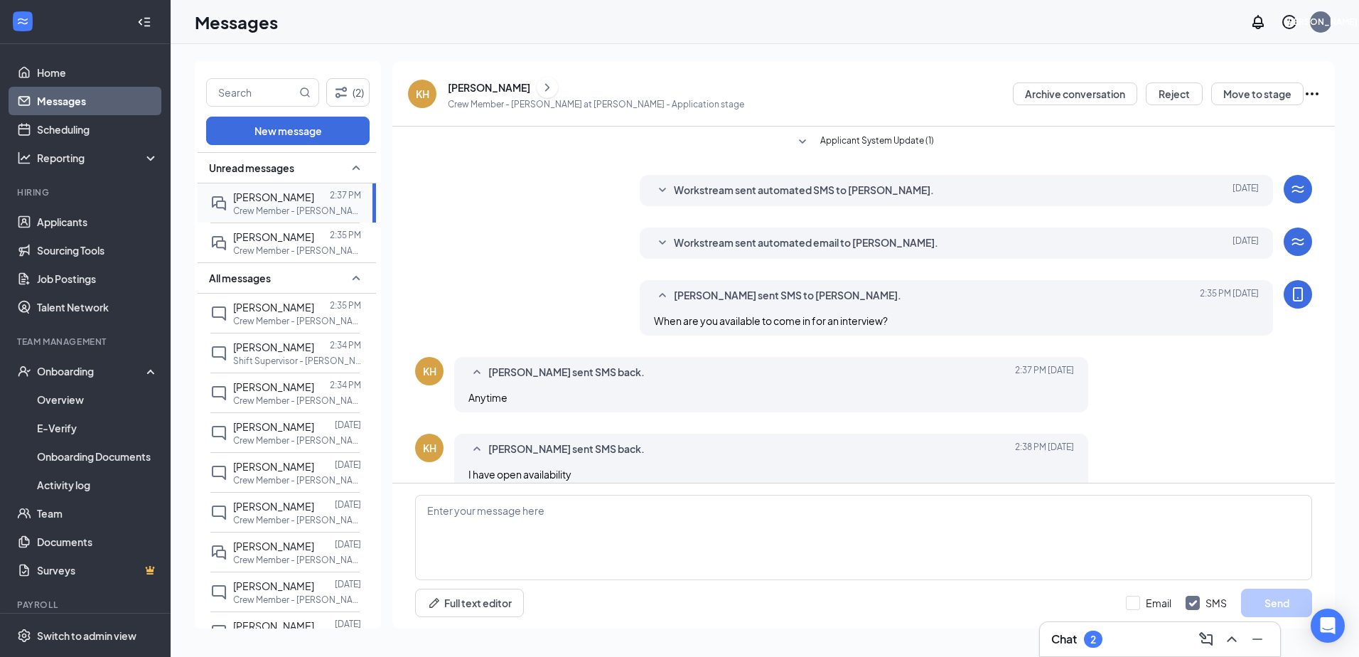
scroll to position [21, 0]
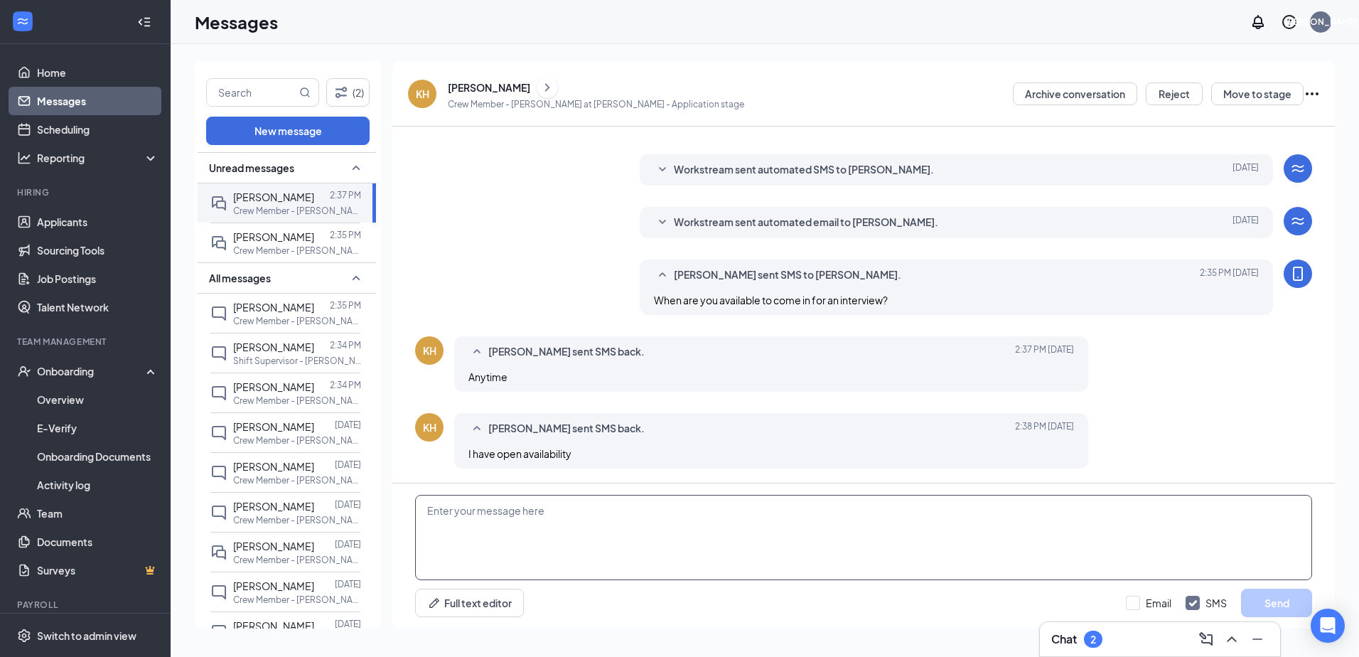
click at [584, 507] on textarea at bounding box center [863, 537] width 897 height 85
type textarea "Does [DATE] at 145 work for you?"
click at [1287, 601] on button "Send" at bounding box center [1276, 603] width 71 height 28
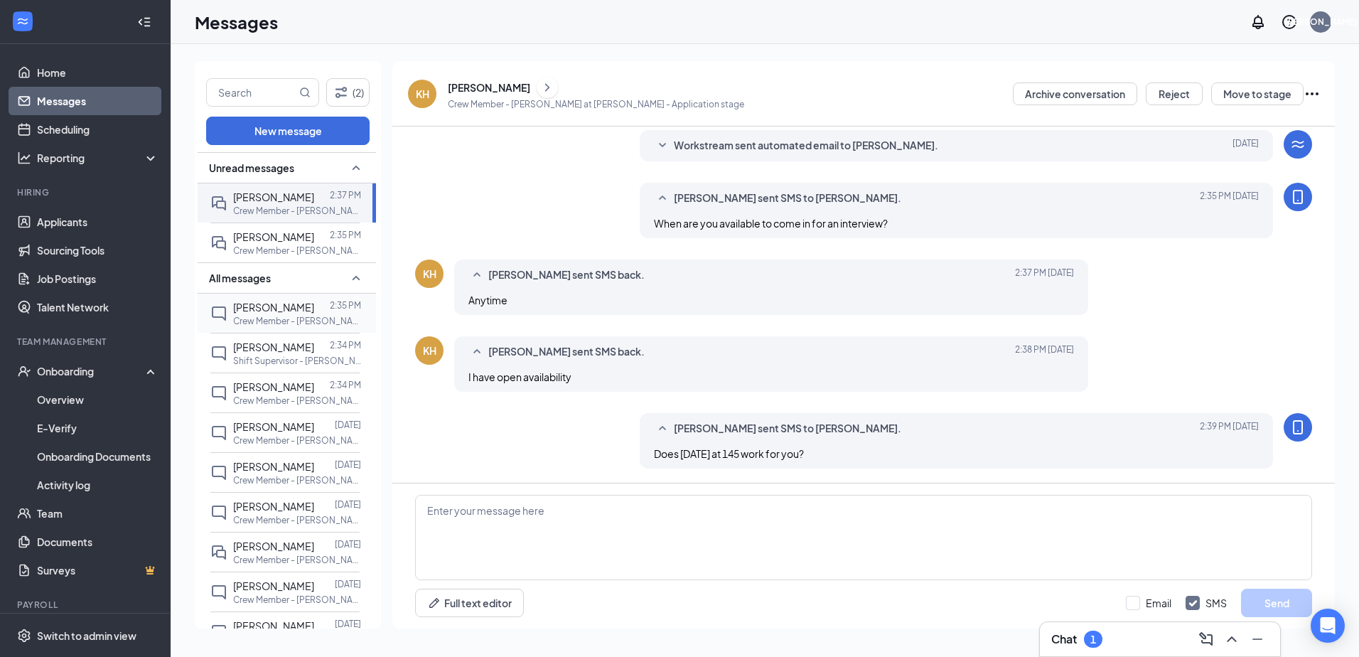
click at [286, 310] on span "[PERSON_NAME]" at bounding box center [273, 307] width 81 height 13
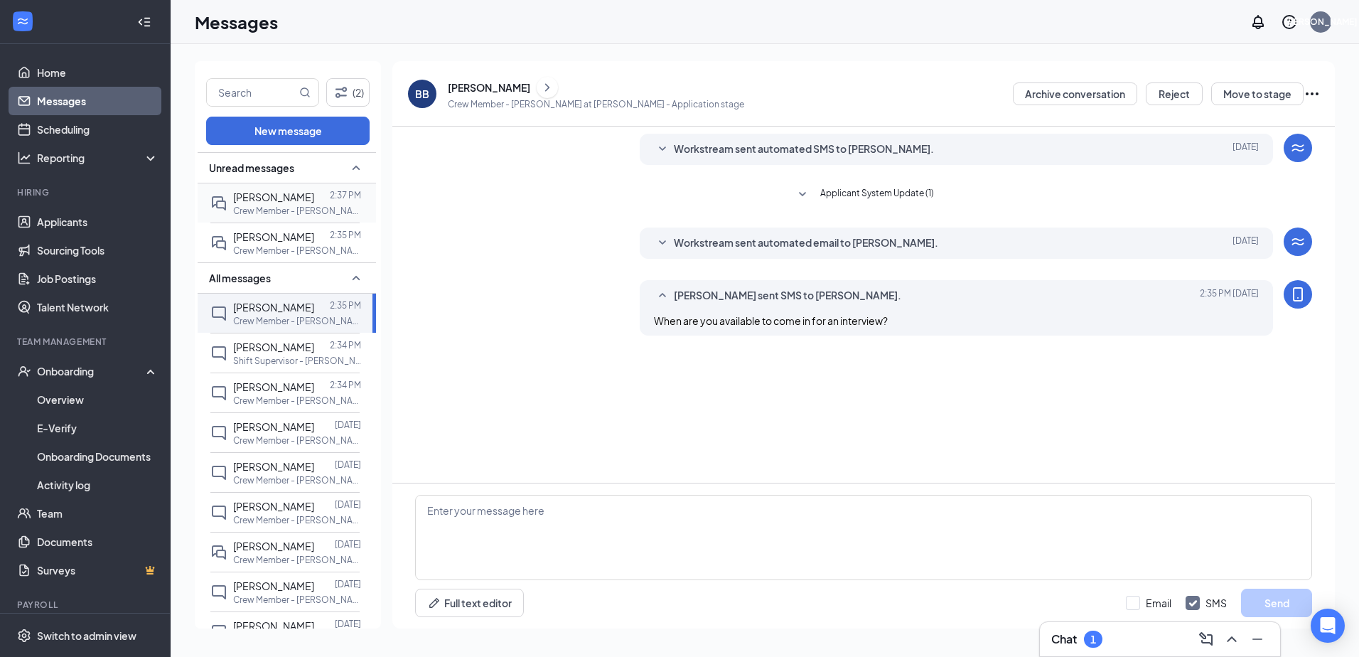
click at [303, 208] on p "Crew Member - [PERSON_NAME] at [PERSON_NAME]" at bounding box center [297, 211] width 128 height 12
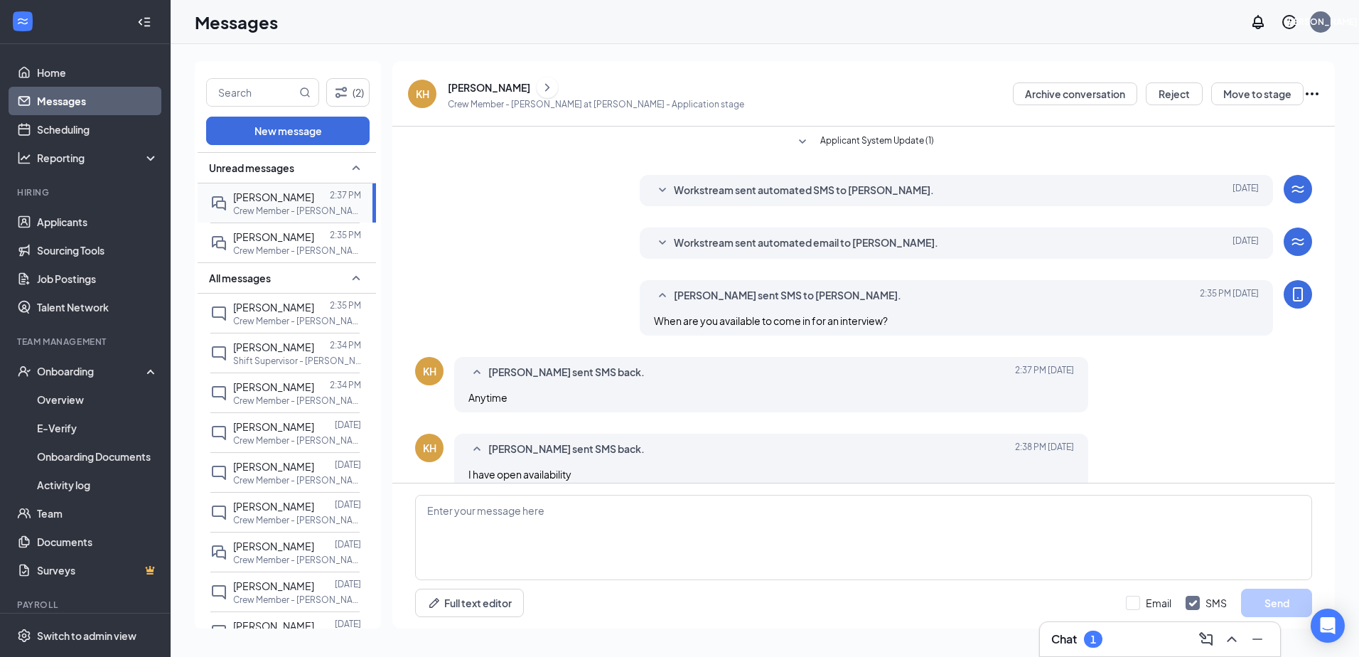
scroll to position [97, 0]
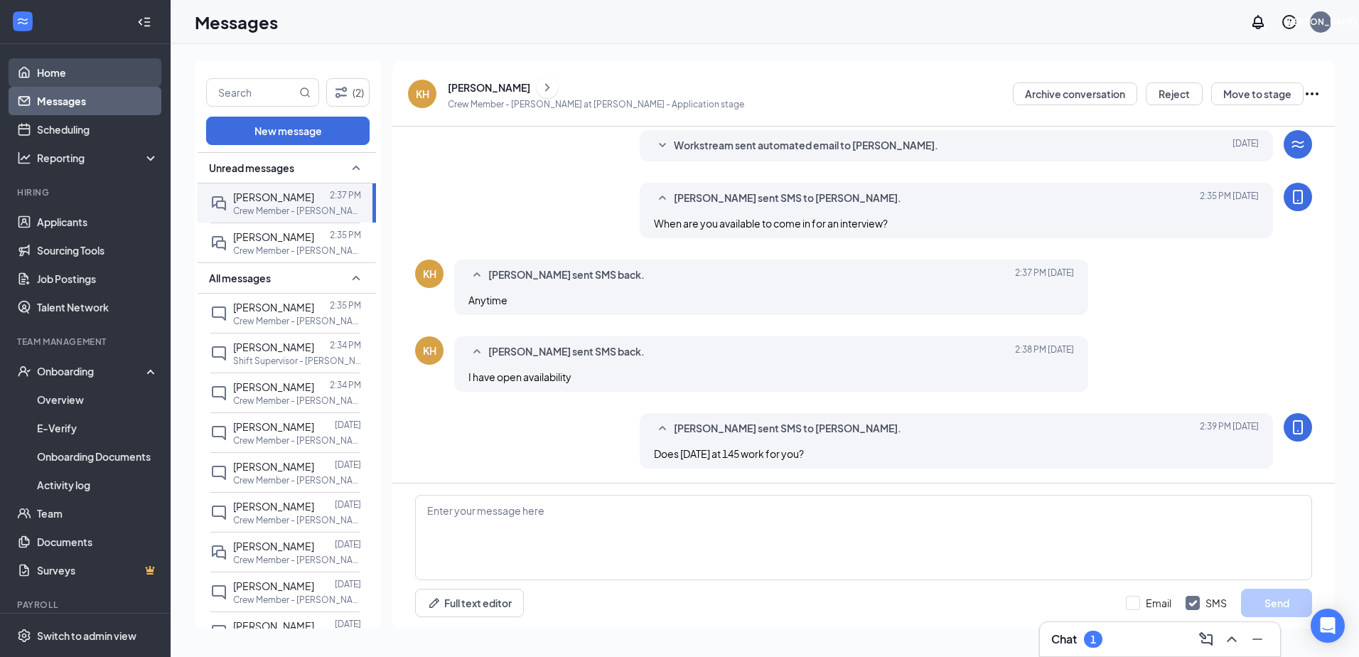
click at [60, 68] on link "Home" at bounding box center [98, 72] width 122 height 28
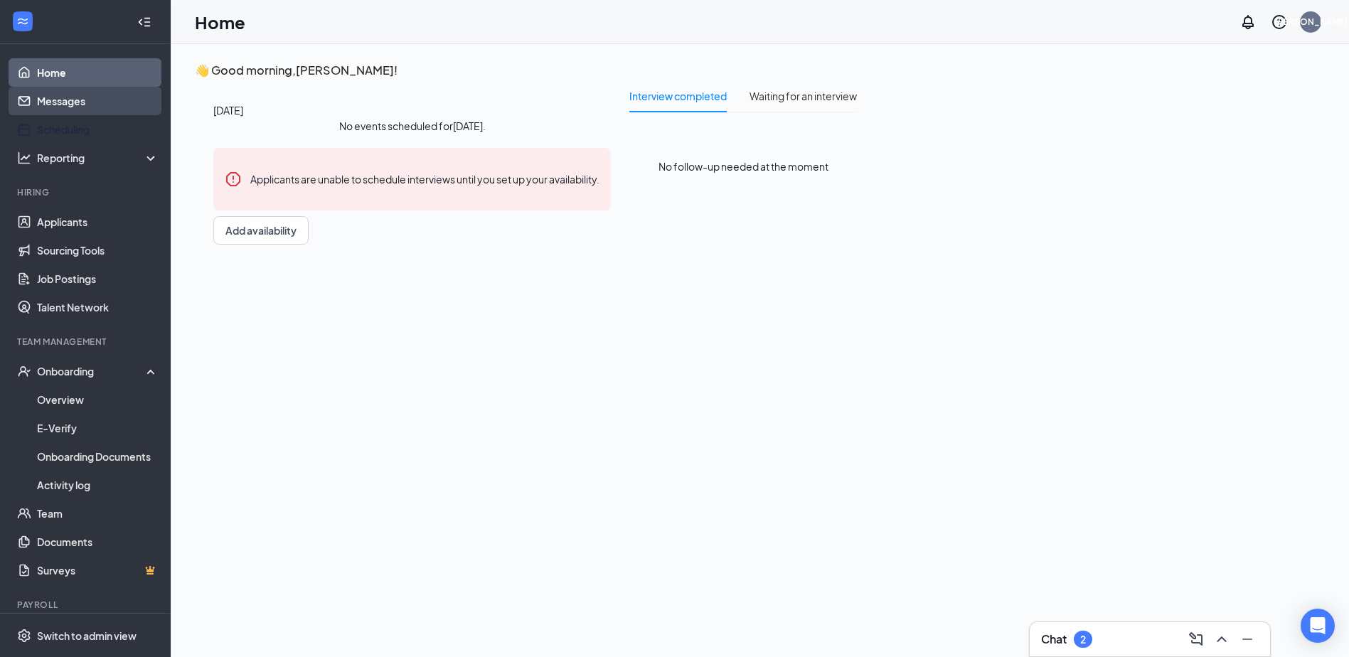
click at [78, 105] on link "Messages" at bounding box center [98, 101] width 122 height 28
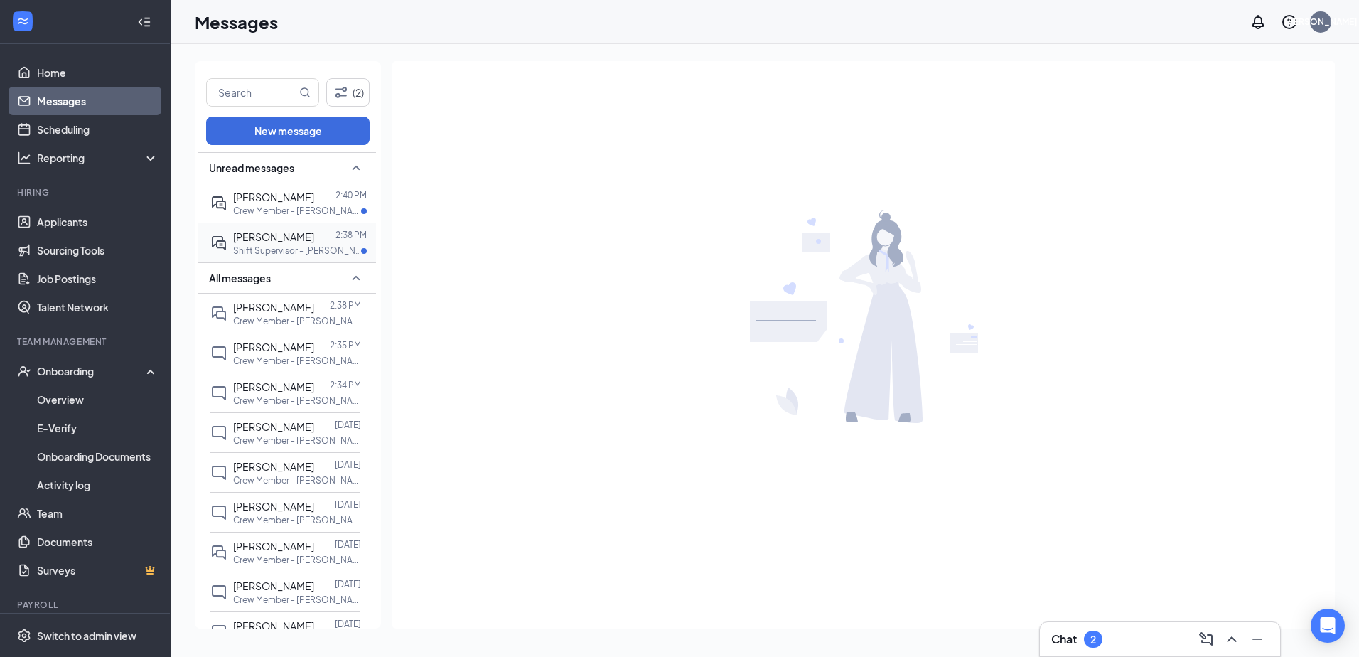
click at [284, 244] on div "[PERSON_NAME]" at bounding box center [273, 237] width 81 height 16
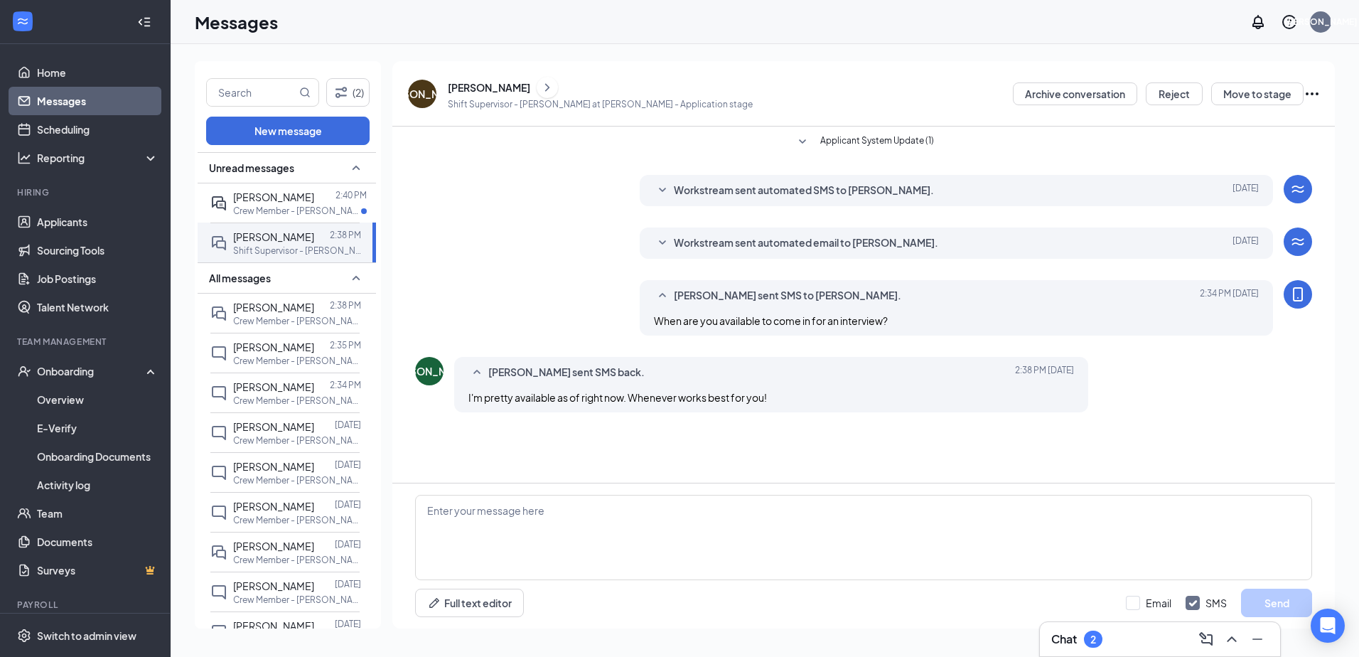
click at [481, 84] on div "[PERSON_NAME]" at bounding box center [489, 87] width 82 height 14
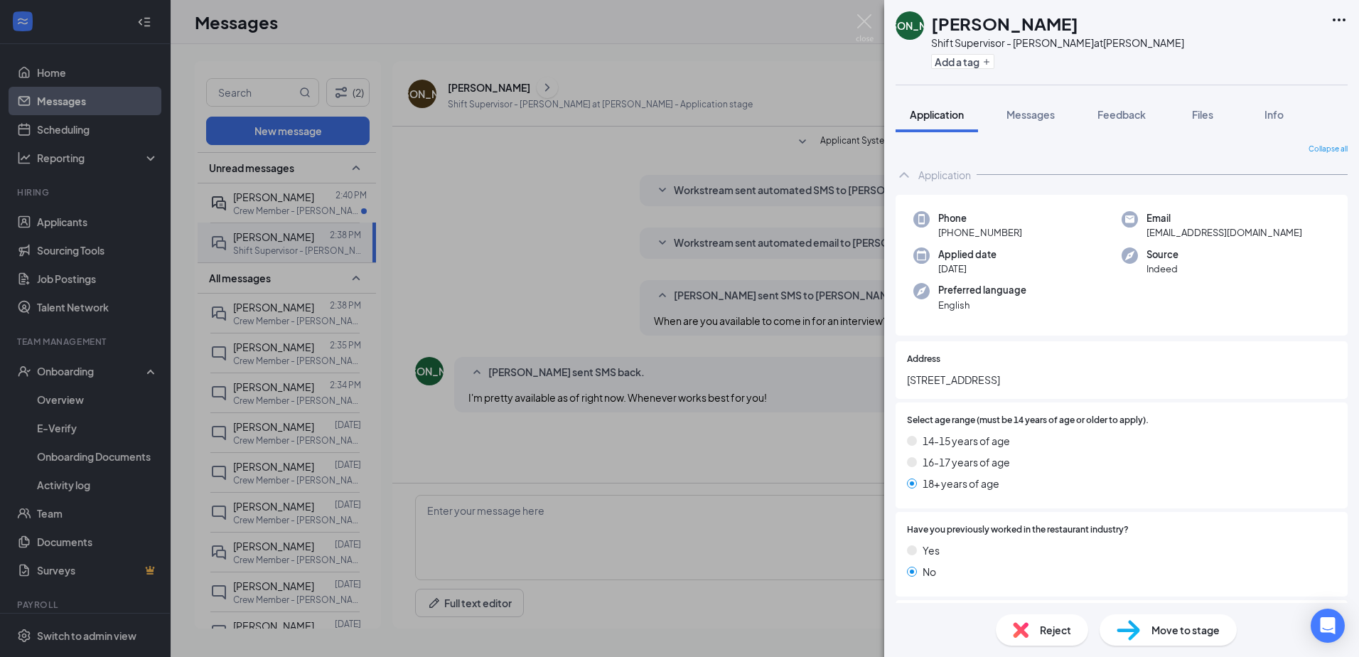
click at [660, 523] on div "[PERSON_NAME] Shift Supervisor - [PERSON_NAME] at [PERSON_NAME] Add a tag Appli…" at bounding box center [679, 328] width 1359 height 657
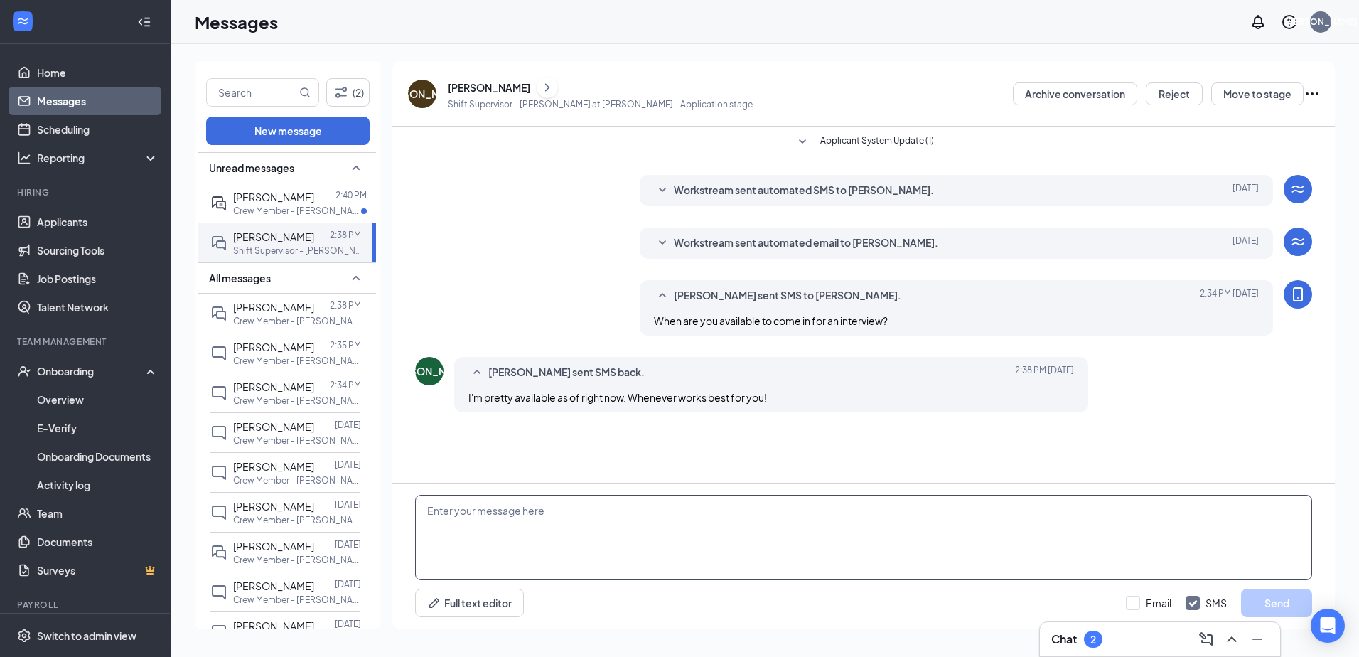
click at [653, 510] on textarea at bounding box center [863, 537] width 897 height 85
type textarea "Does [DATE] at 215 work for you?"
click at [1258, 604] on button "Send" at bounding box center [1276, 603] width 71 height 28
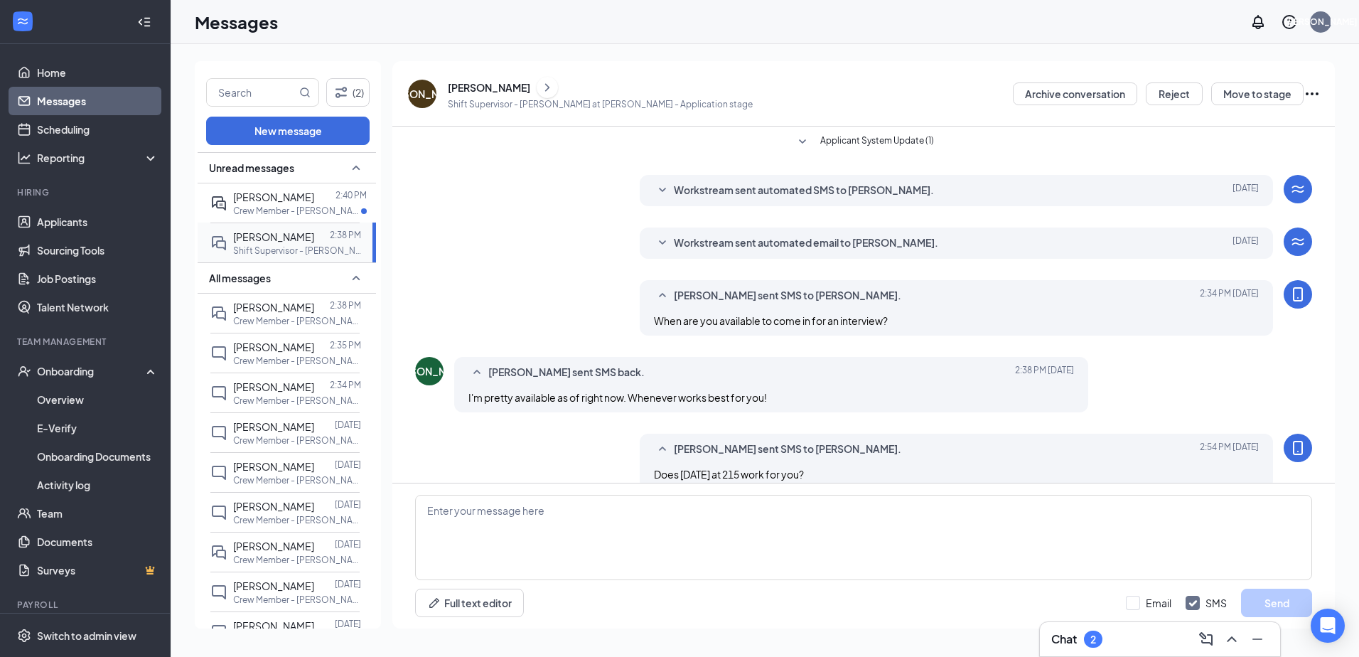
scroll to position [21, 0]
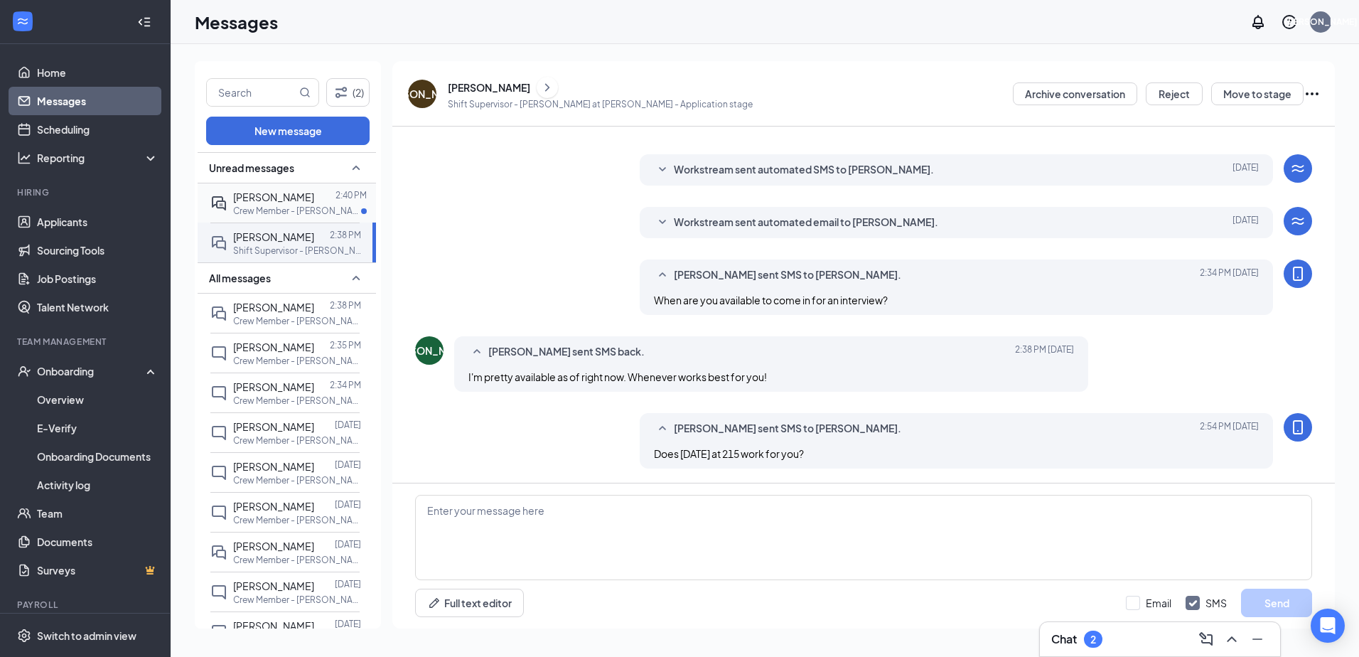
click at [294, 208] on p "Crew Member - [PERSON_NAME] at [PERSON_NAME]" at bounding box center [297, 211] width 128 height 12
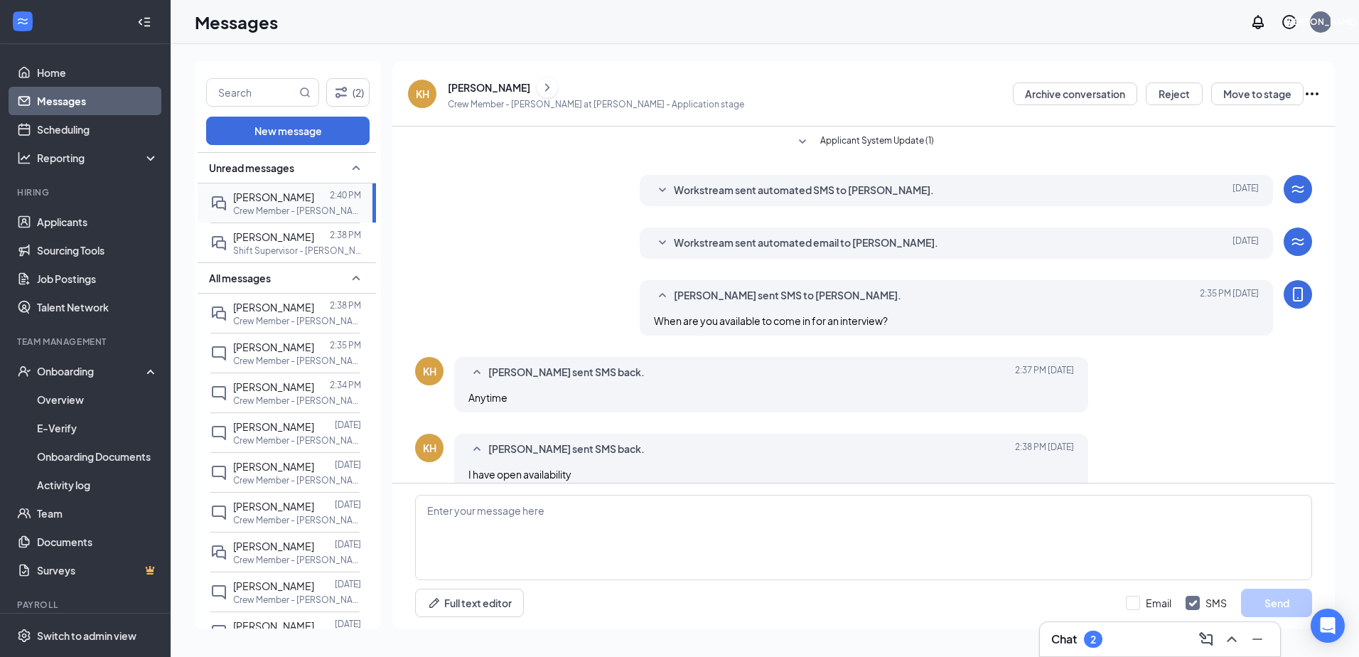
scroll to position [174, 0]
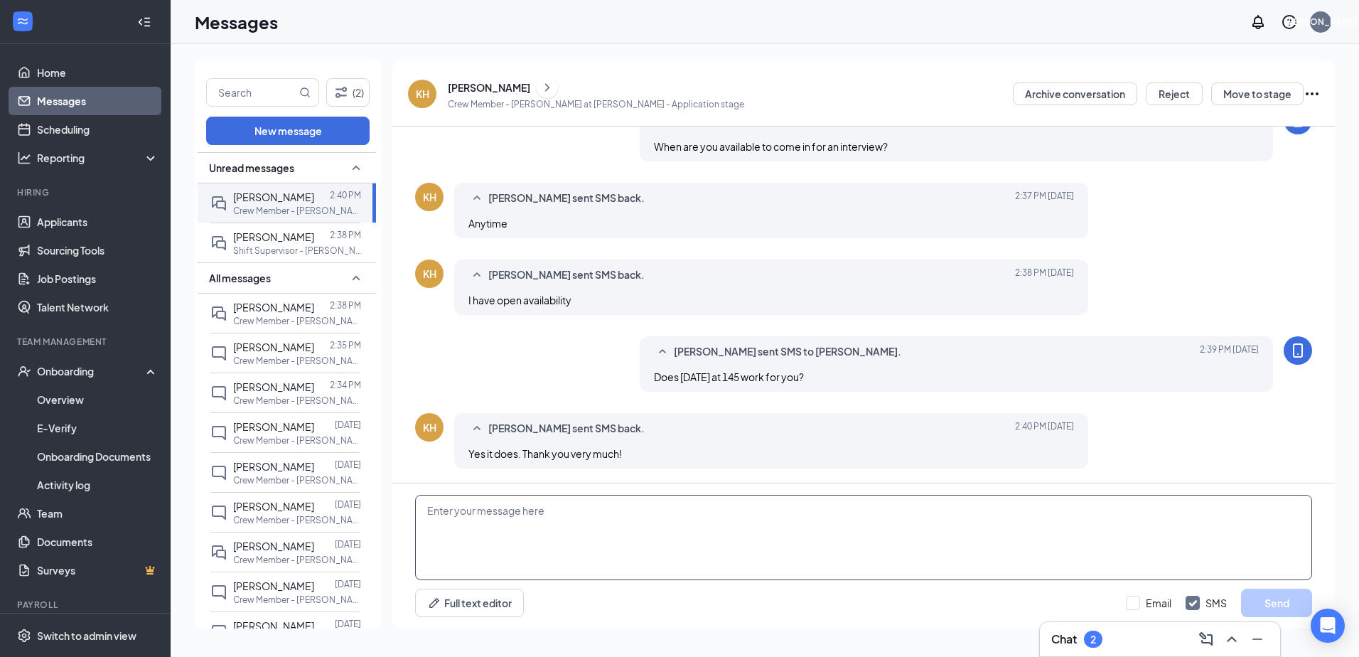
click at [511, 515] on textarea at bounding box center [863, 537] width 897 height 85
type textarea "See you then."
click at [264, 240] on span "[PERSON_NAME]" at bounding box center [273, 236] width 81 height 13
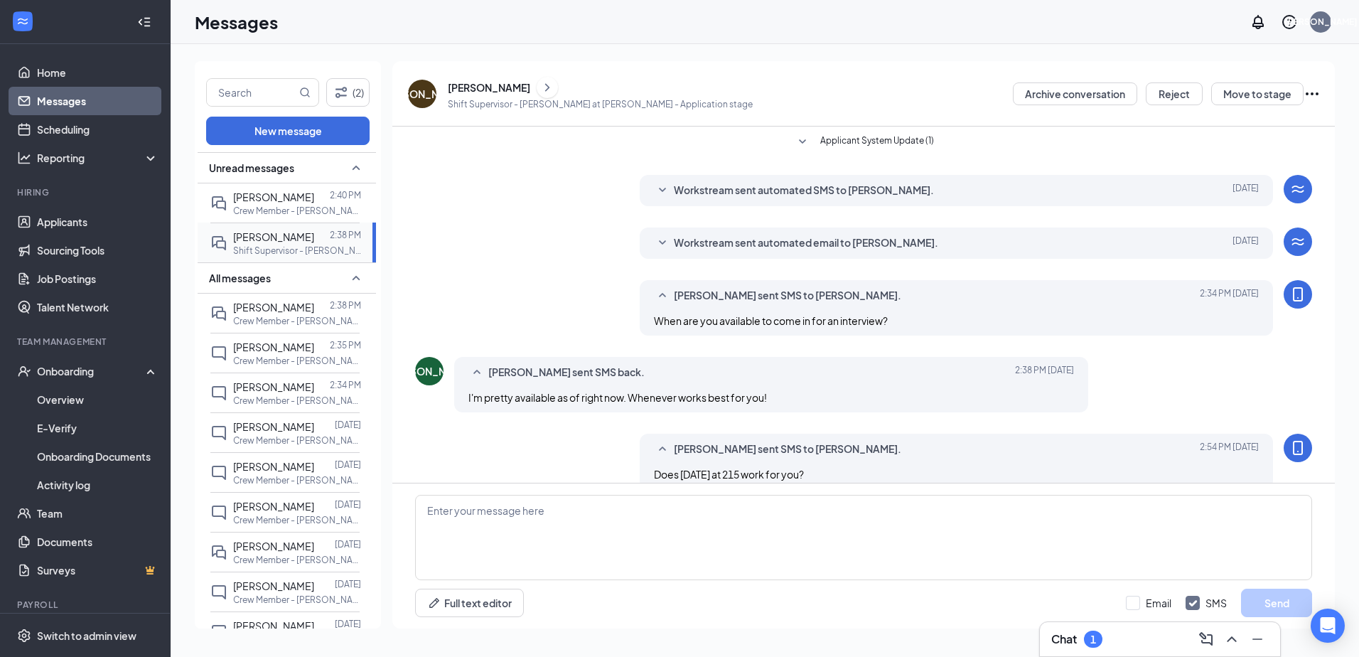
scroll to position [21, 0]
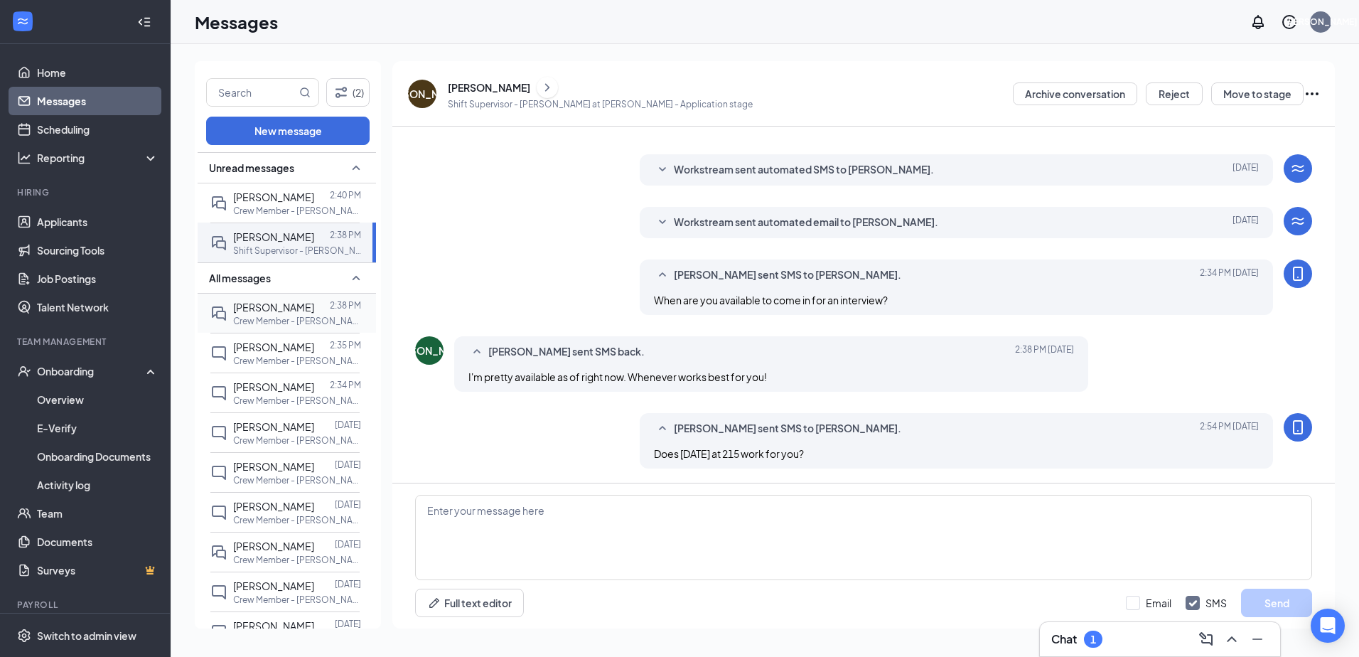
click at [255, 311] on span "[PERSON_NAME]" at bounding box center [273, 307] width 81 height 13
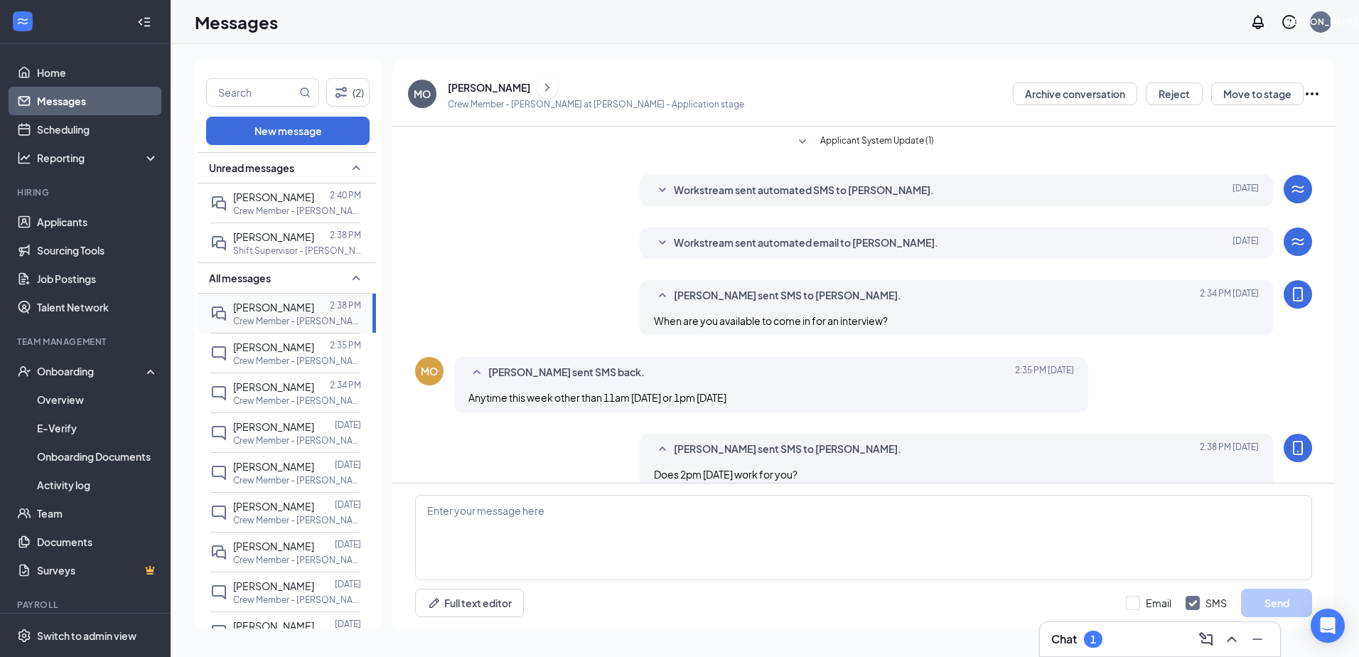
scroll to position [97, 0]
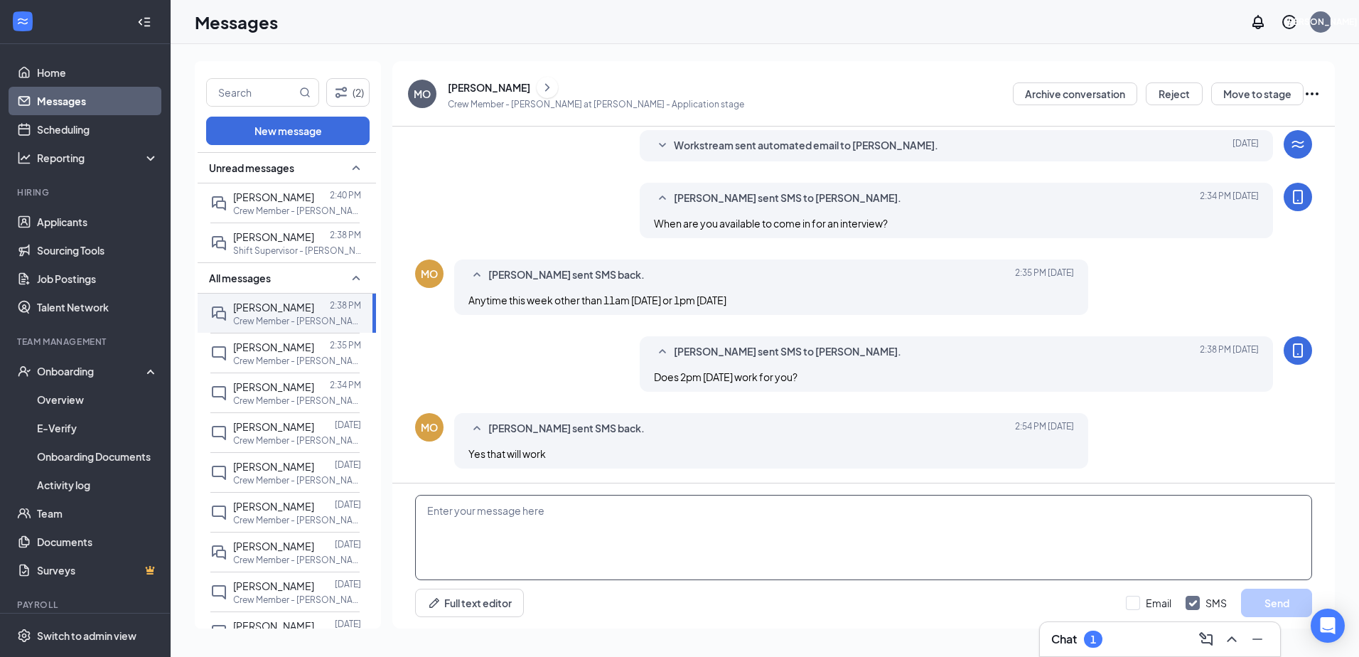
click at [473, 514] on textarea at bounding box center [863, 537] width 897 height 85
type textarea "See you then."
click at [1280, 598] on button "Send" at bounding box center [1276, 603] width 71 height 28
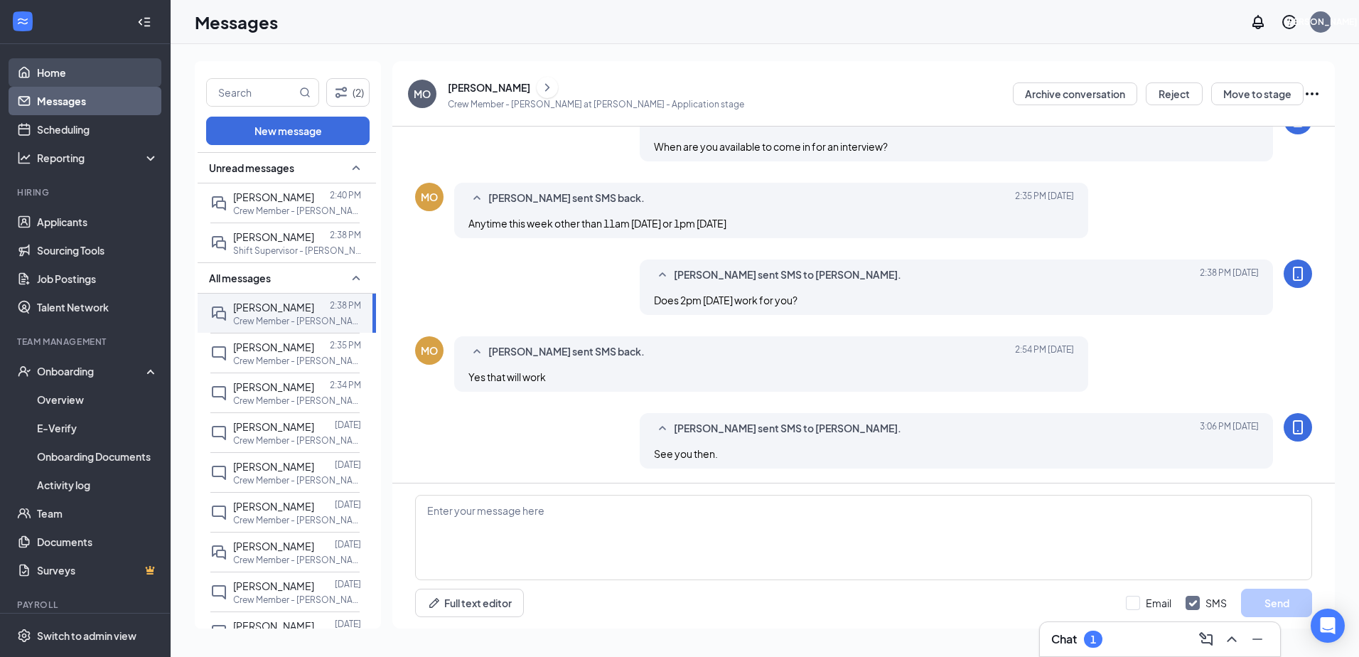
click at [77, 73] on link "Home" at bounding box center [98, 72] width 122 height 28
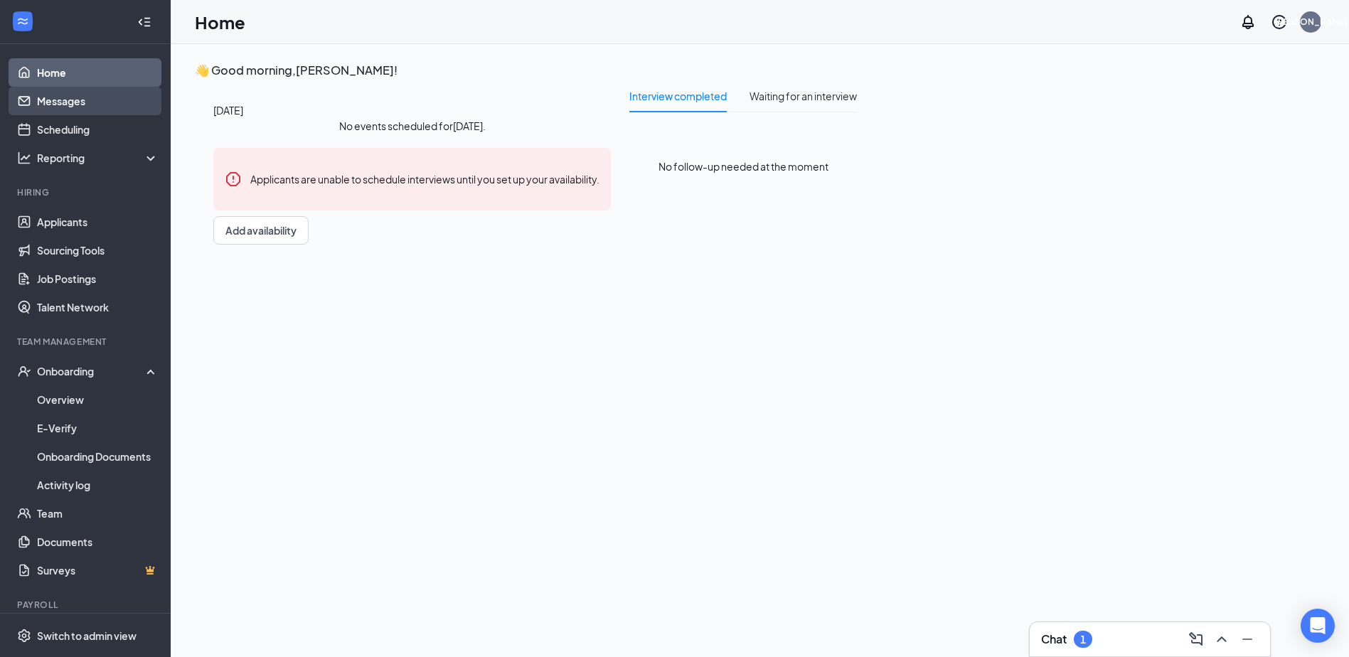
click at [75, 104] on link "Messages" at bounding box center [98, 101] width 122 height 28
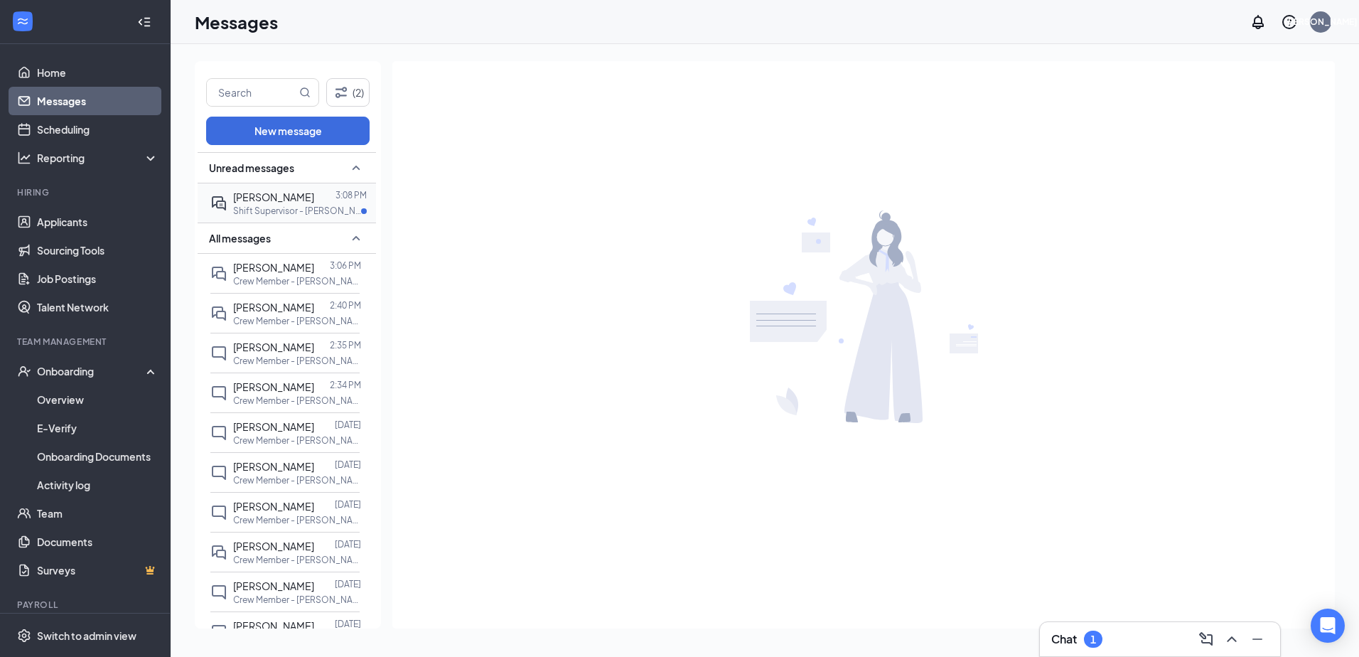
click at [272, 205] on p "Shift Supervisor - [PERSON_NAME] at [PERSON_NAME]" at bounding box center [297, 211] width 128 height 12
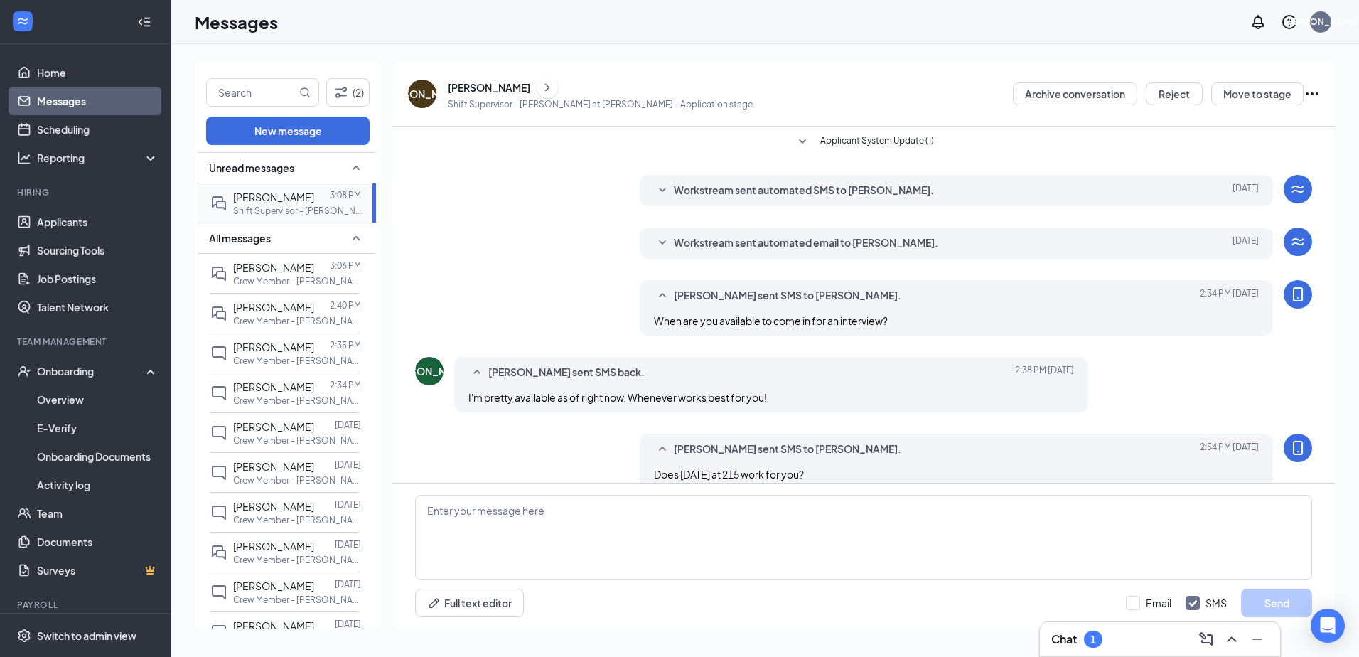
scroll to position [97, 0]
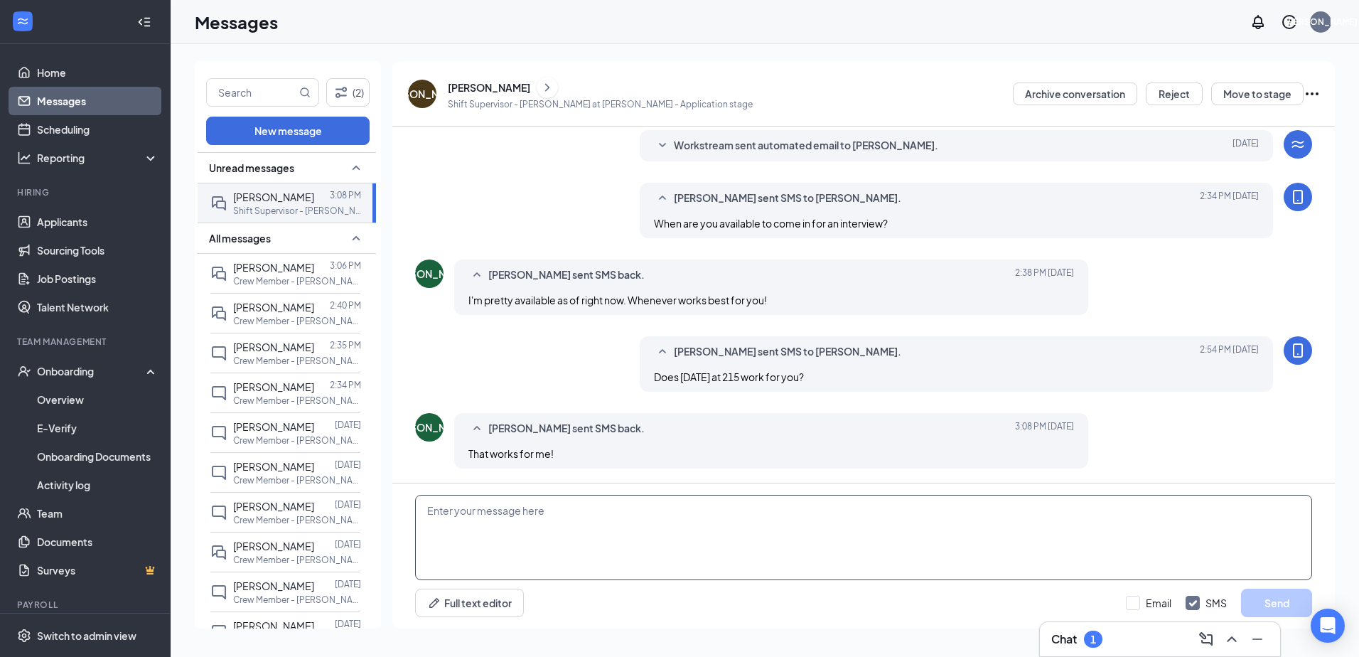
click at [518, 513] on textarea at bounding box center [863, 537] width 897 height 85
type textarea "See you then."
click at [1278, 600] on button "Send" at bounding box center [1276, 603] width 71 height 28
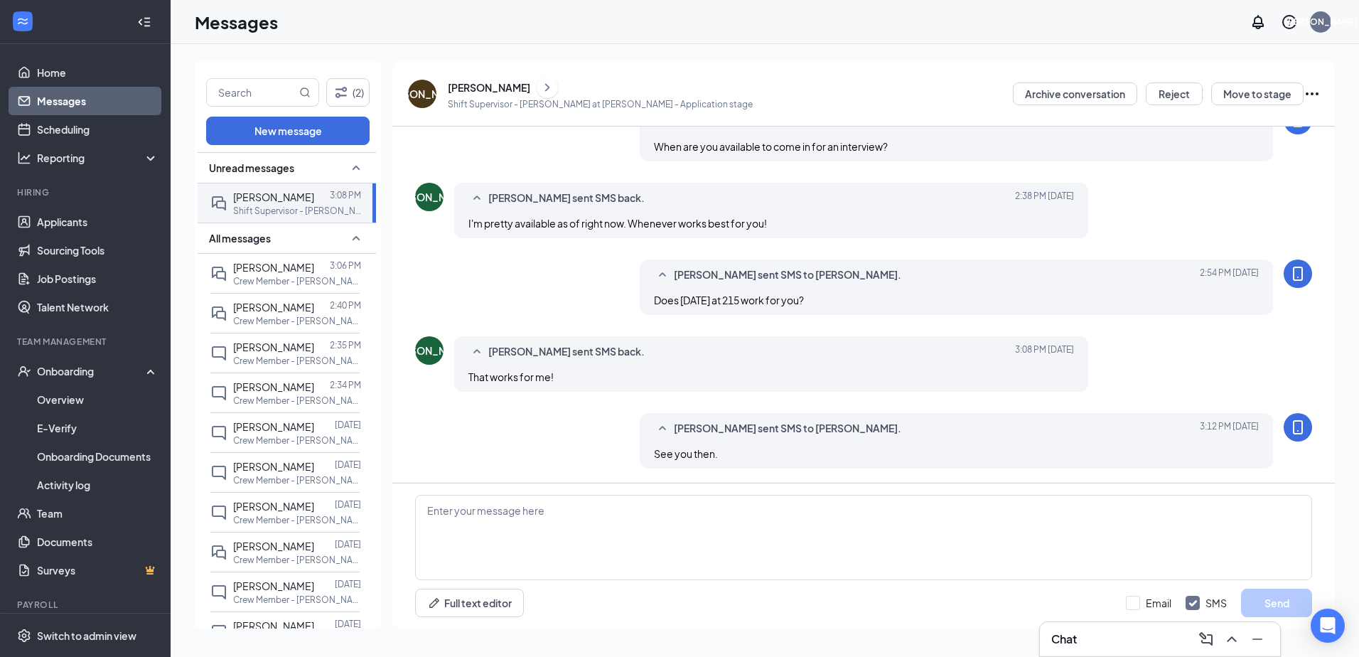
scroll to position [0, 0]
